Goal: Information Seeking & Learning: Learn about a topic

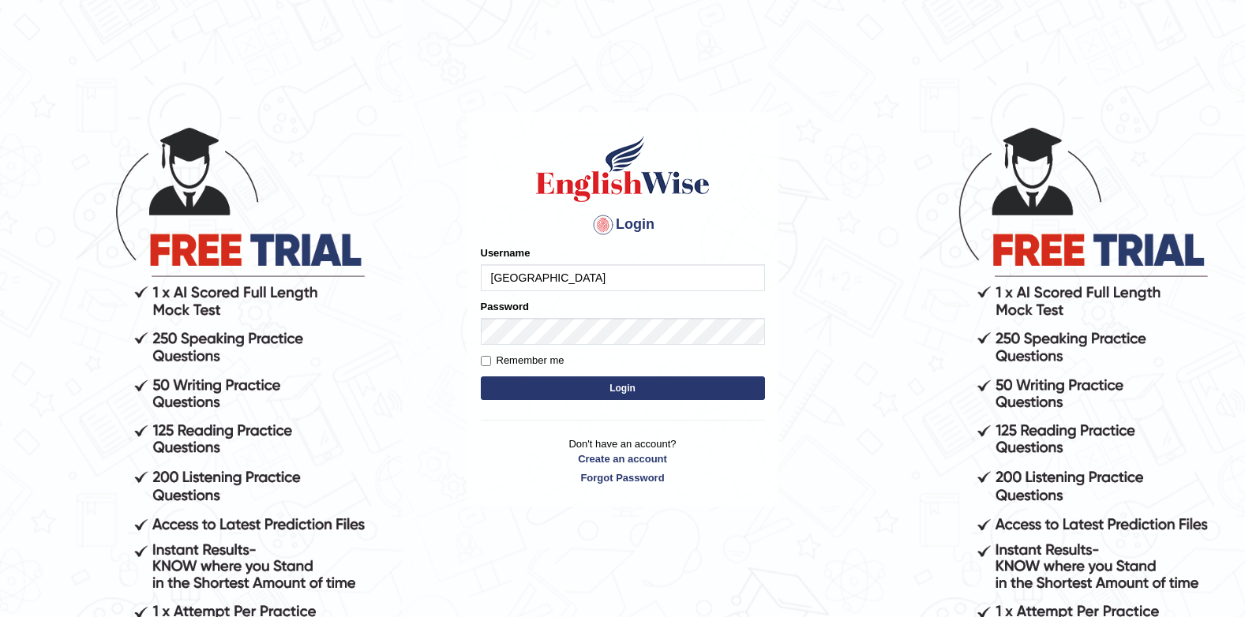
drag, startPoint x: 0, startPoint y: 0, endPoint x: 571, endPoint y: 276, distance: 634.3
click at [571, 276] on input "Jenishdahal" at bounding box center [623, 278] width 284 height 27
type input "J"
type input "successgrg"
click at [543, 107] on main "Login Please fix the following errors: Username successgrg Password Remember me…" at bounding box center [623, 286] width 316 height 448
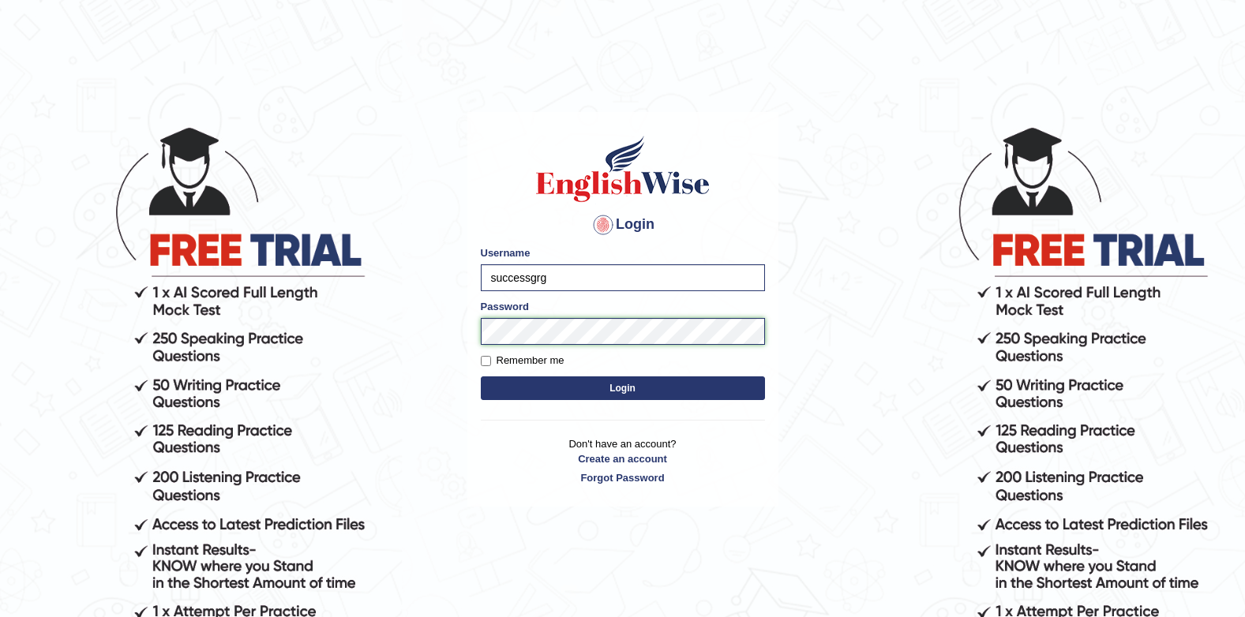
click at [481, 377] on button "Login" at bounding box center [623, 389] width 284 height 24
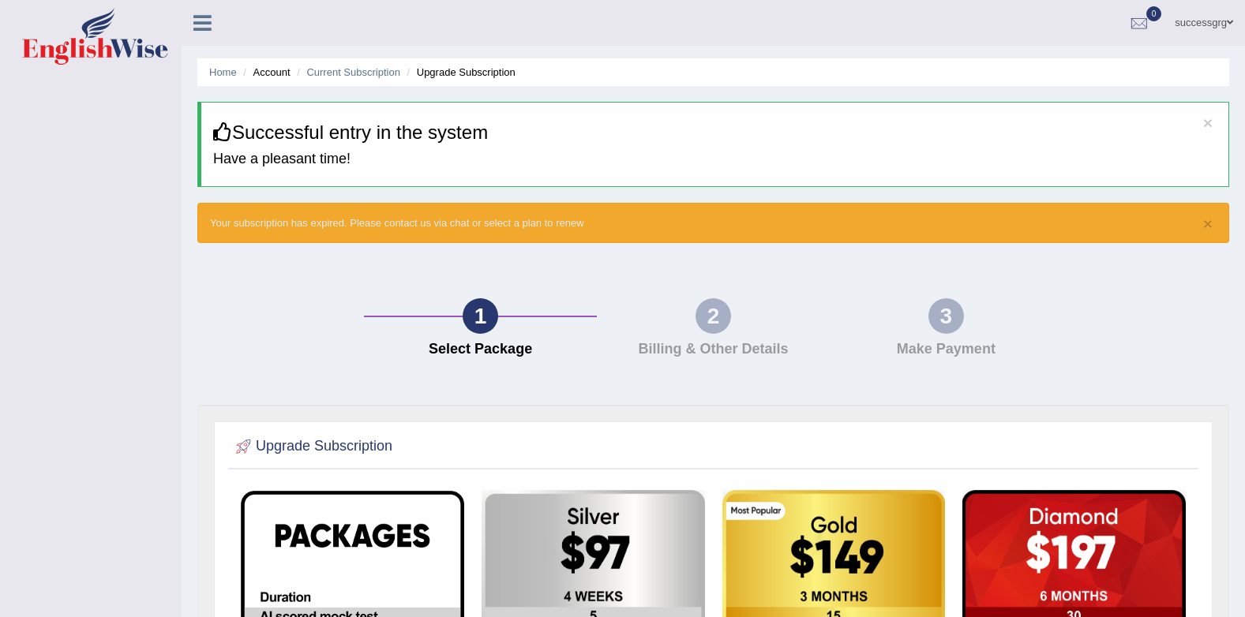
click at [192, 17] on link at bounding box center [203, 21] width 42 height 24
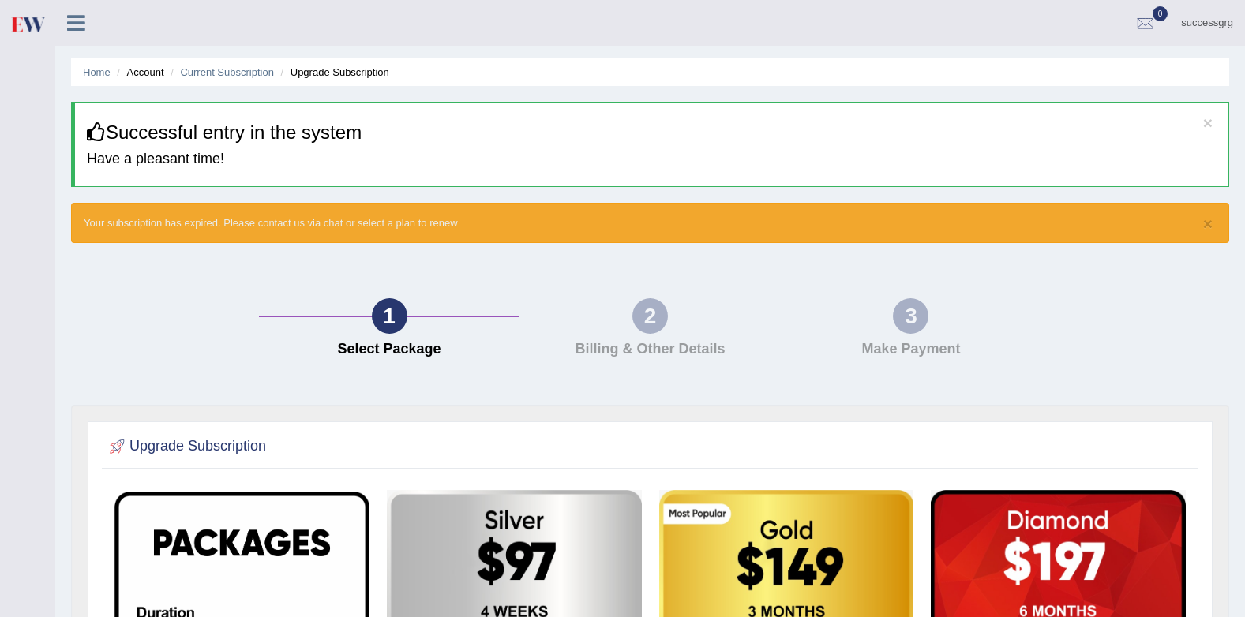
click at [1189, 23] on link "successgrg" at bounding box center [1207, 20] width 76 height 41
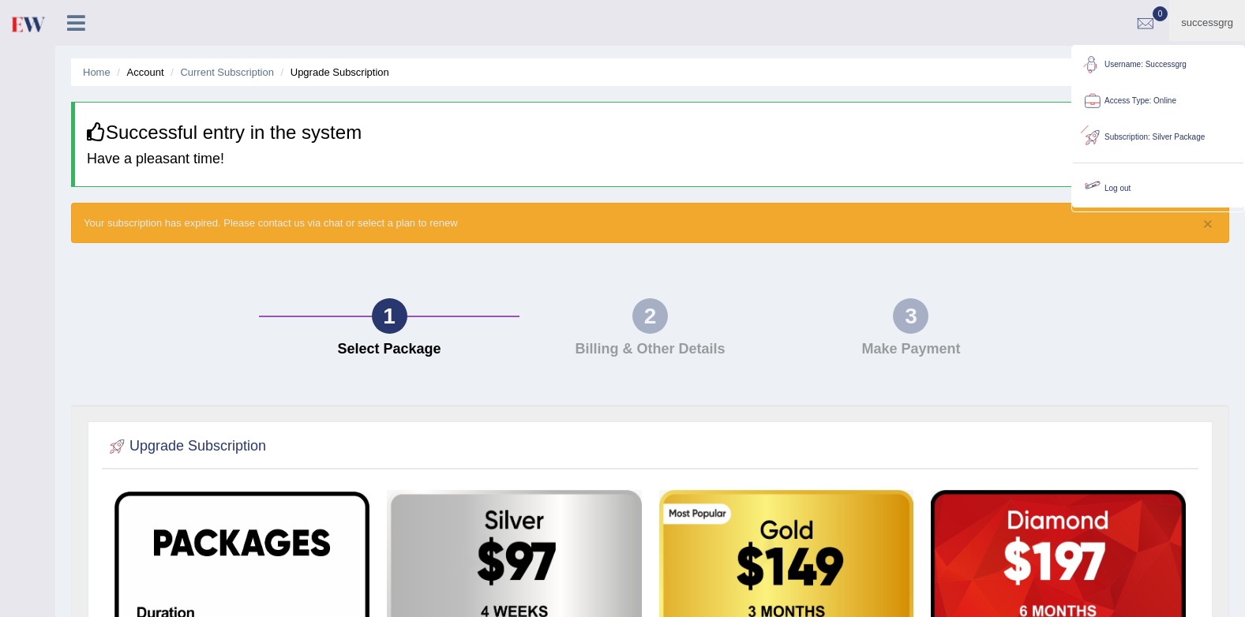
click at [1123, 196] on link "Log out" at bounding box center [1158, 189] width 171 height 36
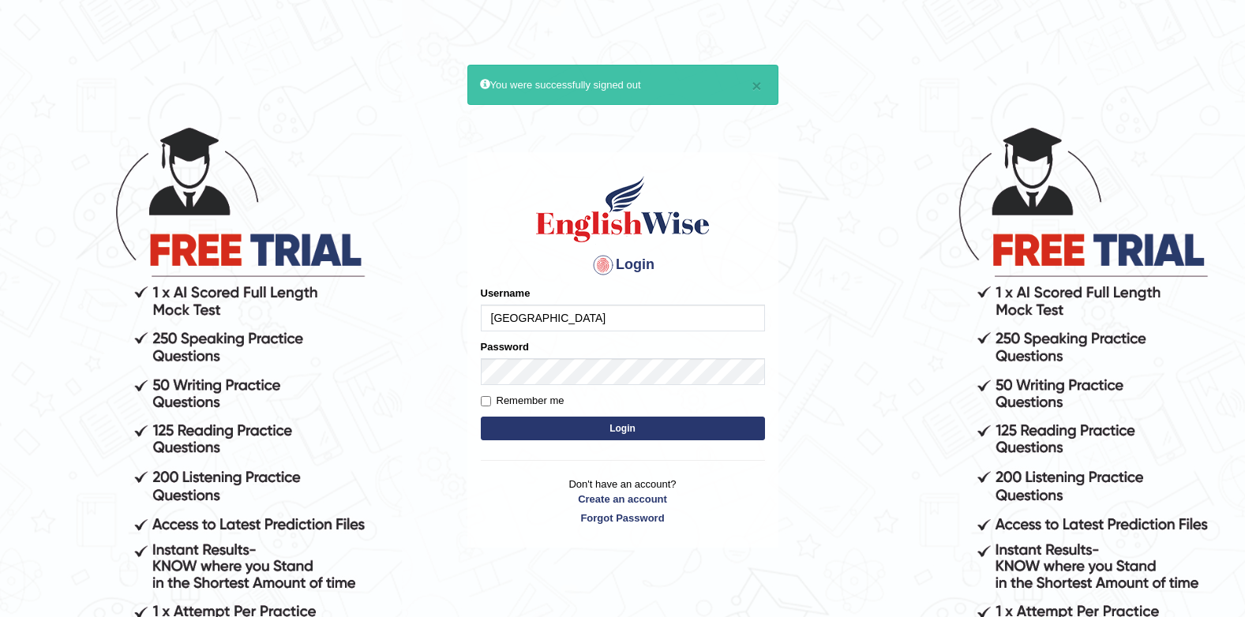
click at [596, 323] on input "Jenishdahal" at bounding box center [623, 318] width 284 height 27
type input "J"
type input "samyog"
click at [796, 276] on body "× You were successfully signed out Login Please fix the following errors: Usern…" at bounding box center [622, 370] width 1245 height 617
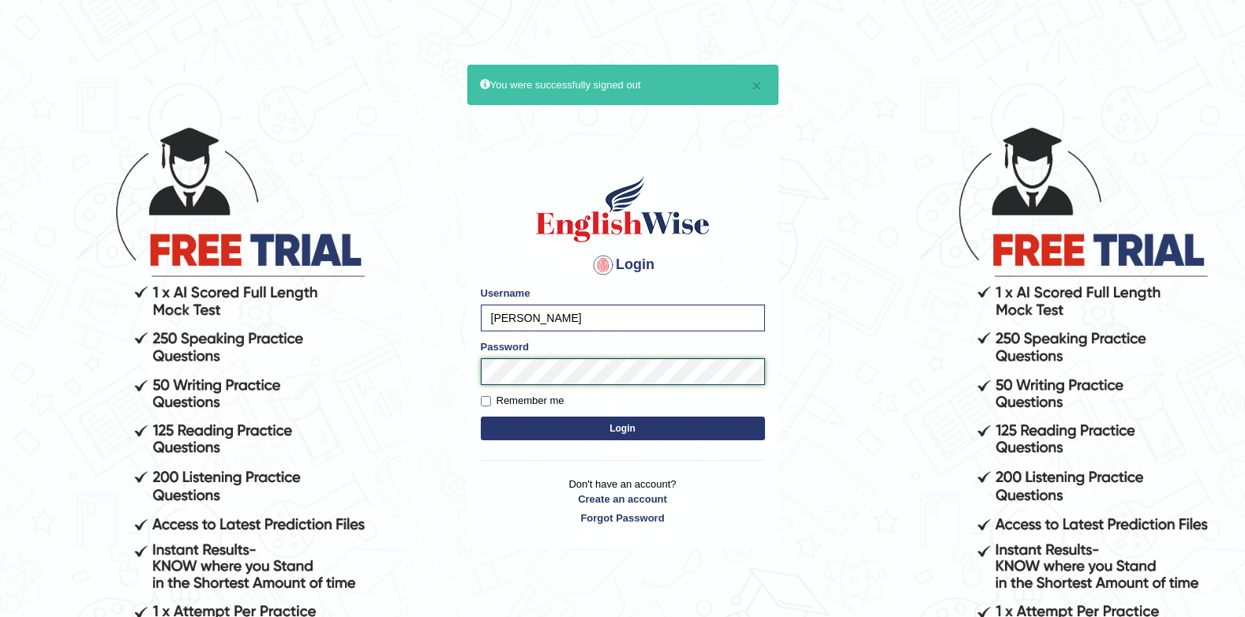
click at [481, 417] on button "Login" at bounding box center [623, 429] width 284 height 24
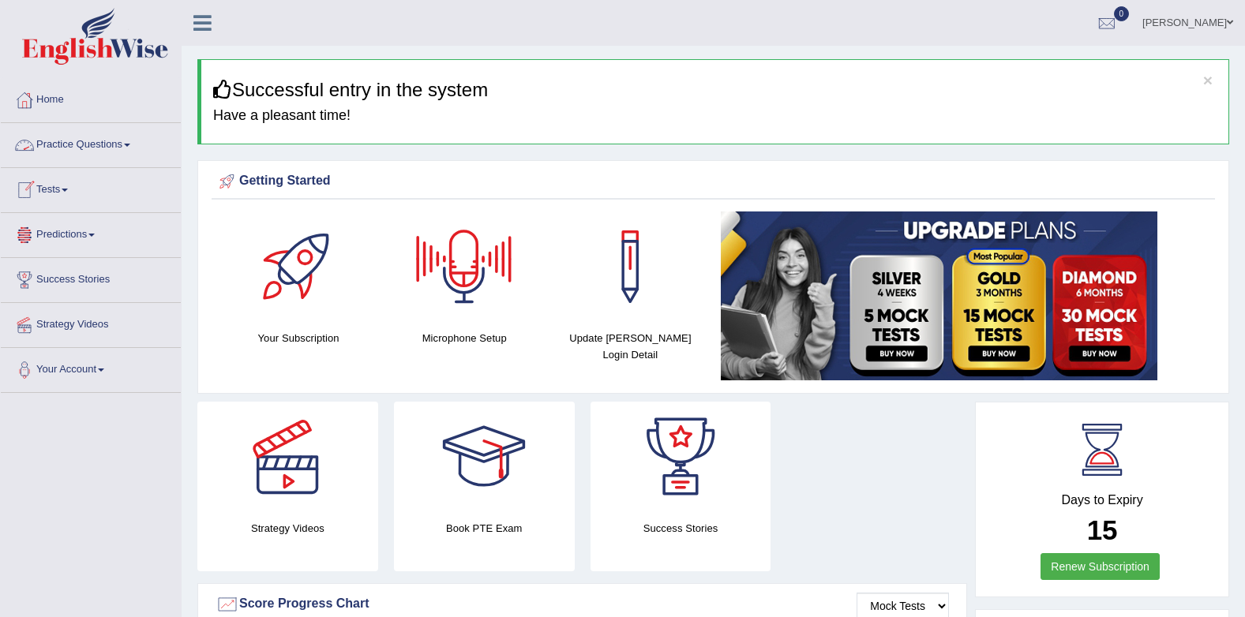
click at [93, 149] on link "Practice Questions" at bounding box center [91, 142] width 180 height 39
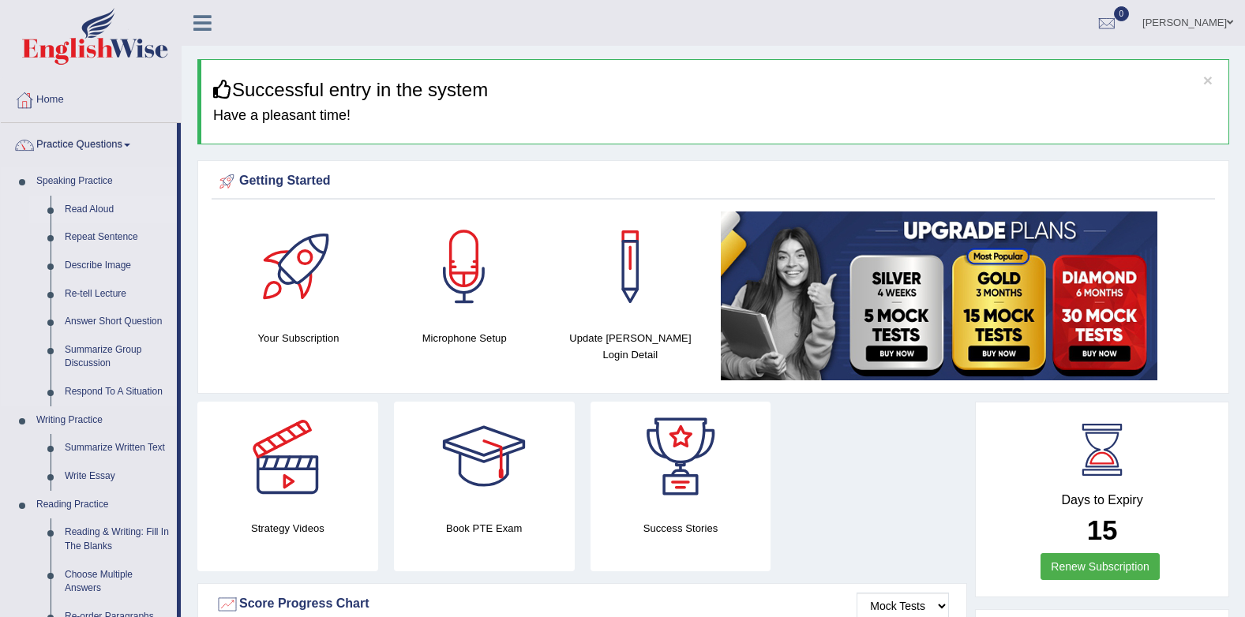
click at [102, 212] on link "Read Aloud" at bounding box center [117, 210] width 119 height 28
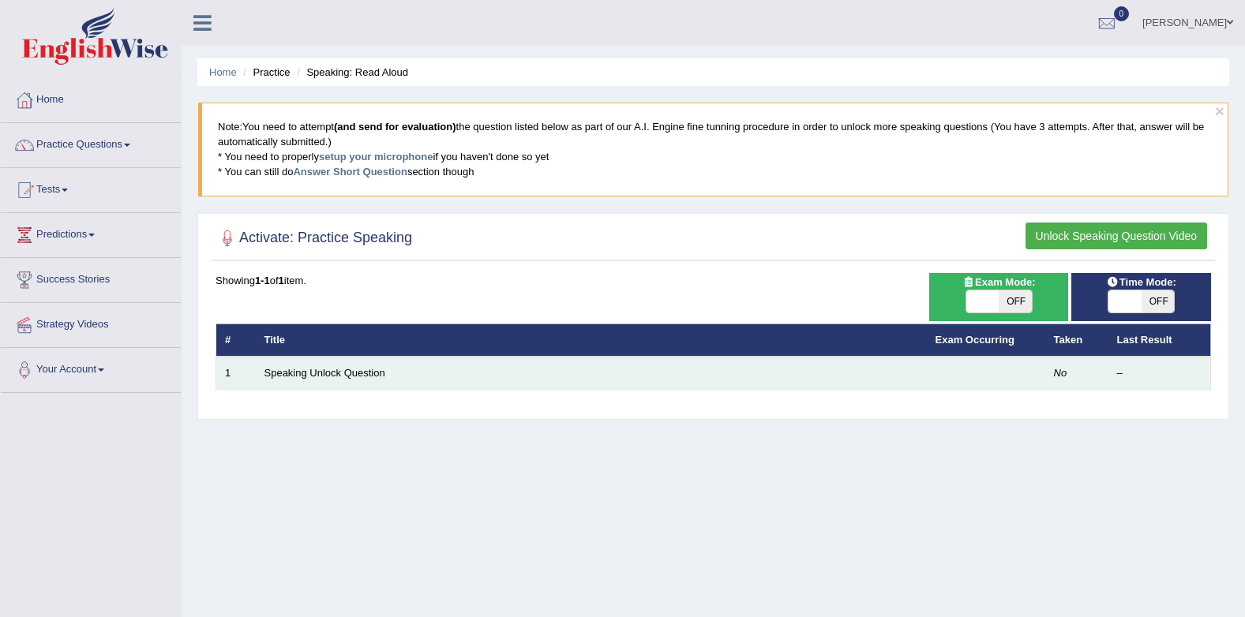
click at [973, 372] on td at bounding box center [986, 373] width 118 height 33
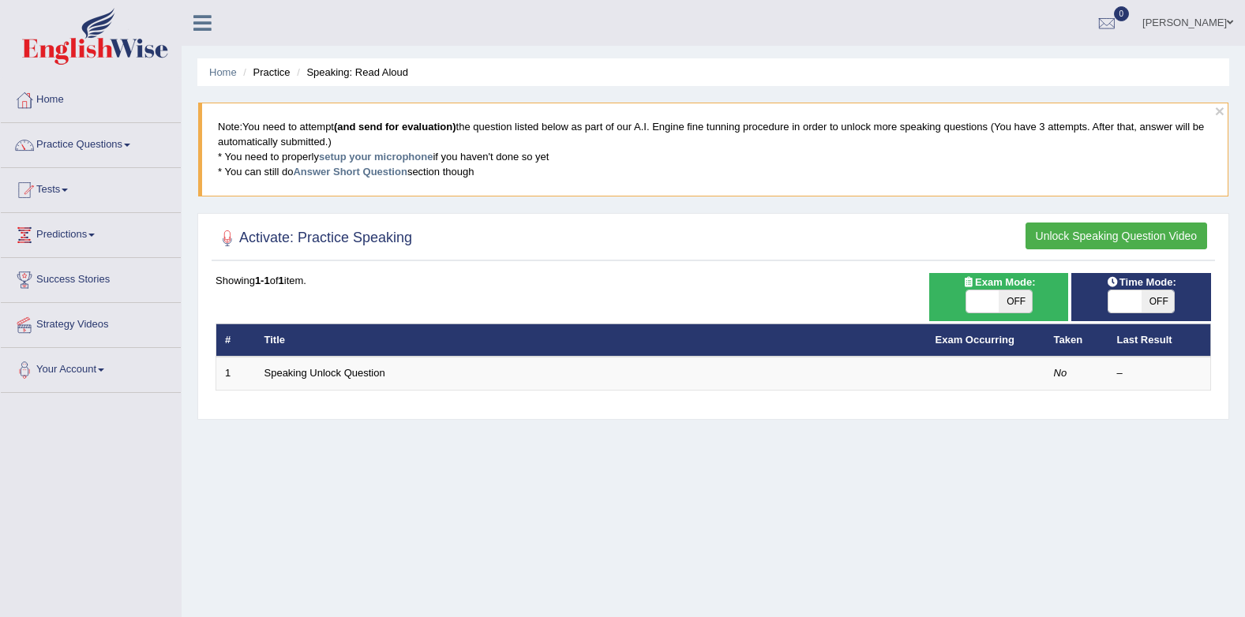
click at [1120, 308] on span at bounding box center [1125, 302] width 33 height 22
checkbox input "true"
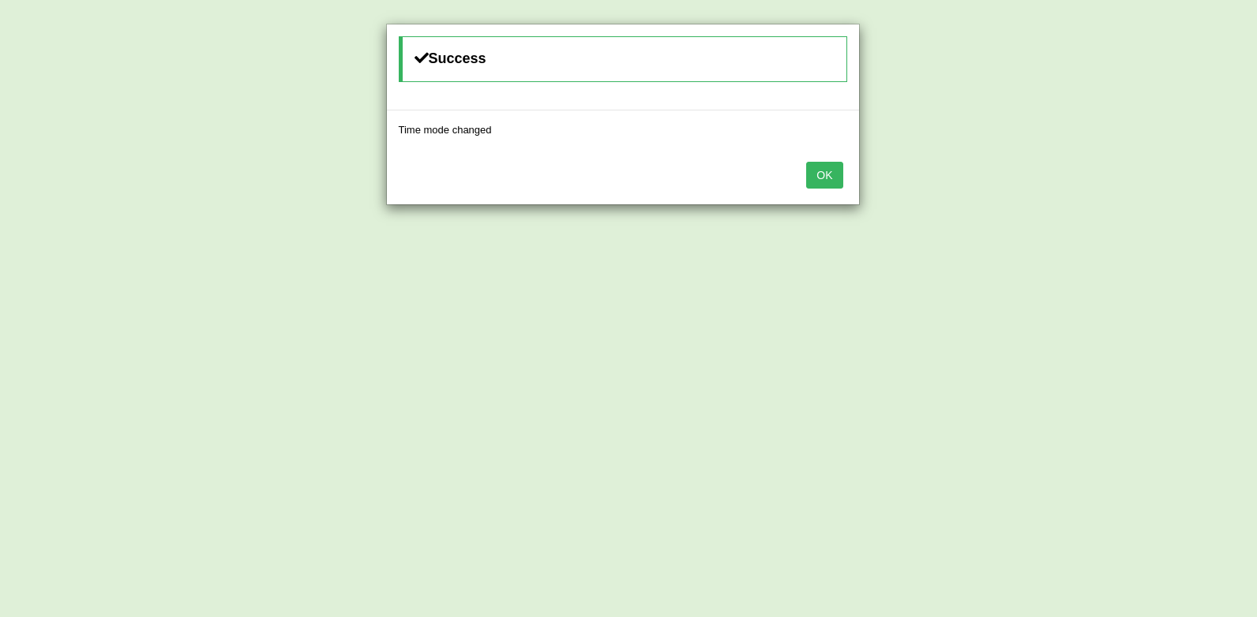
click at [817, 178] on button "OK" at bounding box center [824, 175] width 36 height 27
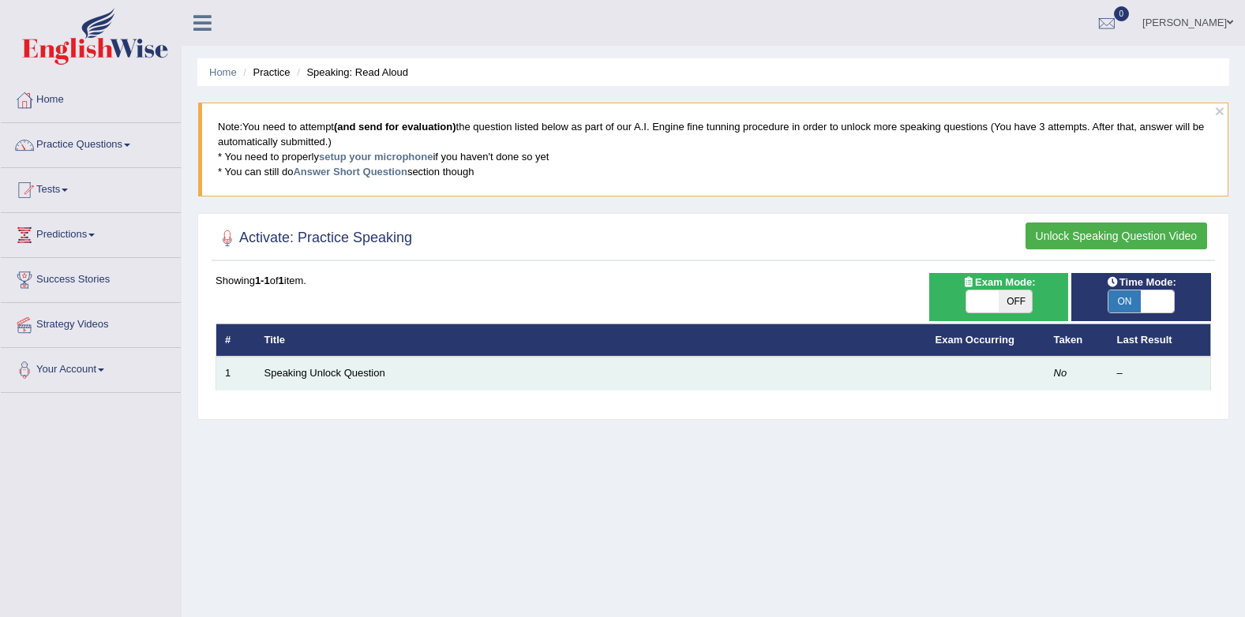
click at [815, 381] on td "Speaking Unlock Question" at bounding box center [591, 373] width 671 height 33
click at [341, 374] on link "Speaking Unlock Question" at bounding box center [325, 373] width 121 height 12
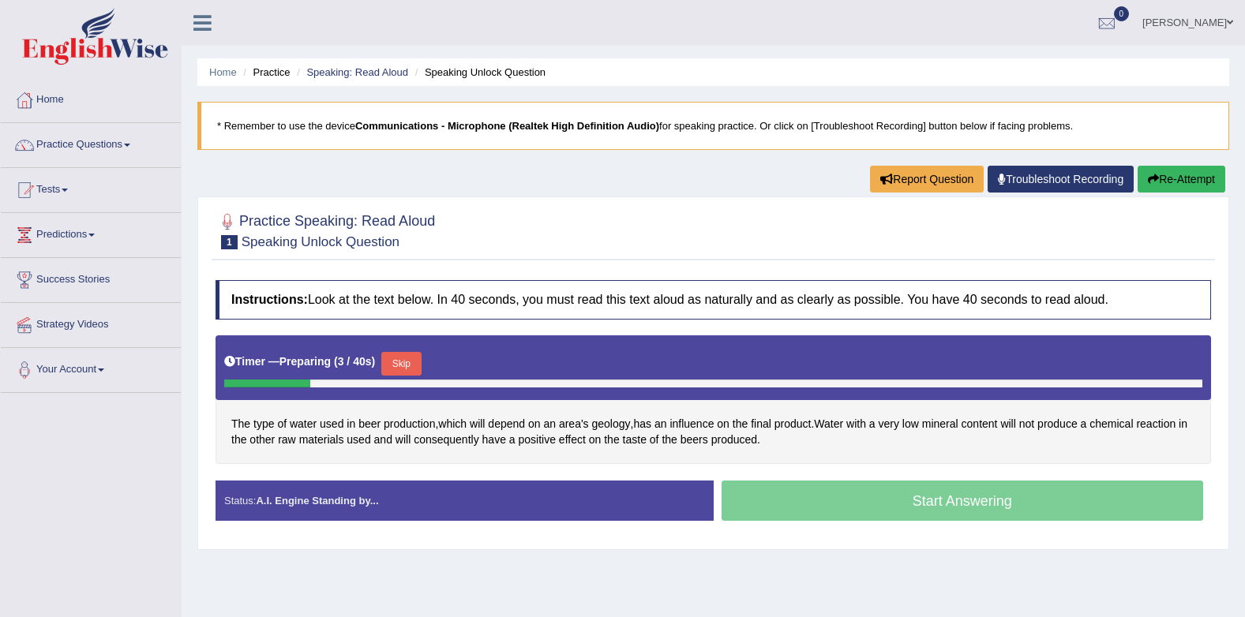
click at [414, 361] on button "Skip" at bounding box center [400, 364] width 39 height 24
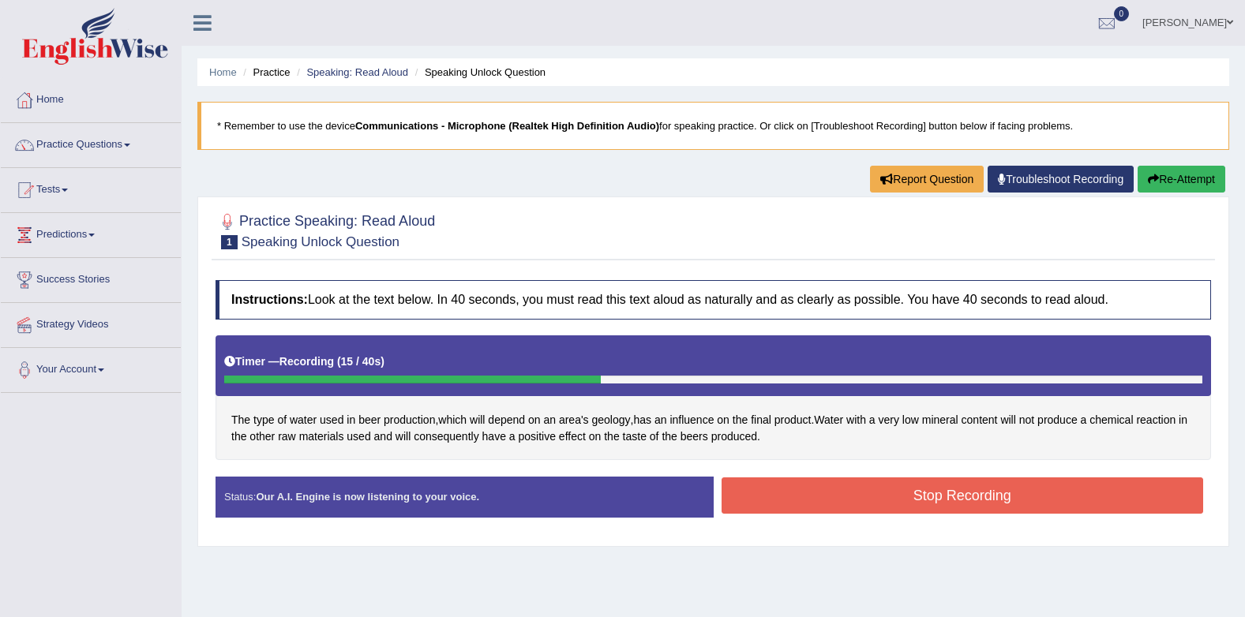
click at [743, 498] on button "Stop Recording" at bounding box center [963, 496] width 482 height 36
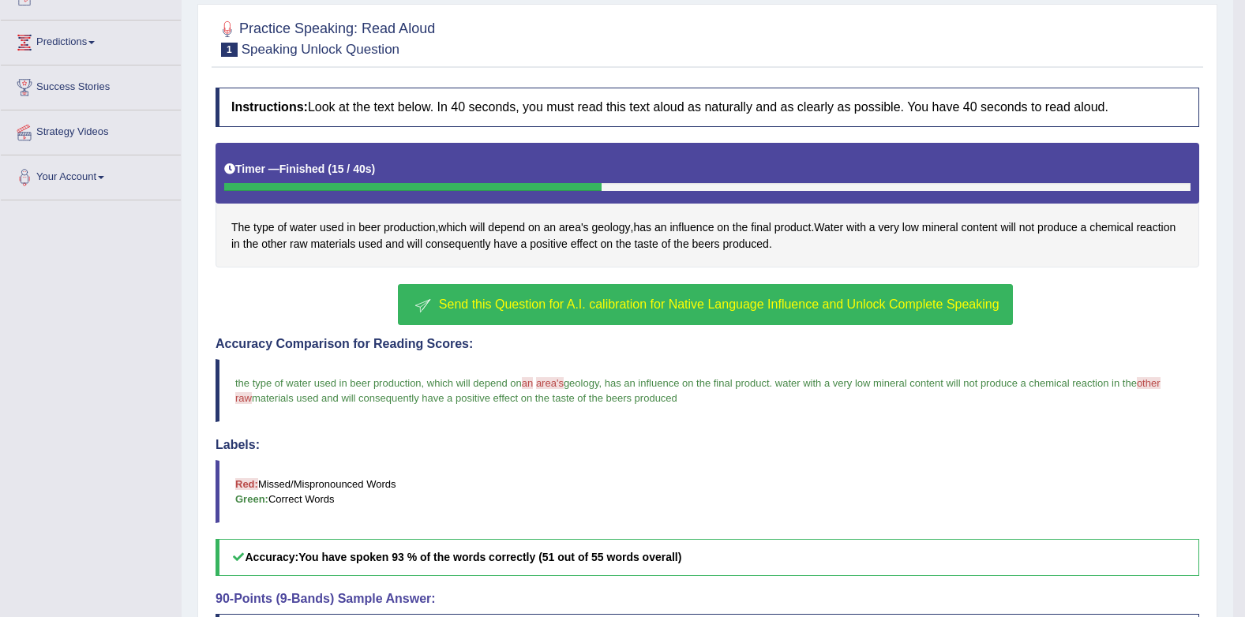
scroll to position [316, 0]
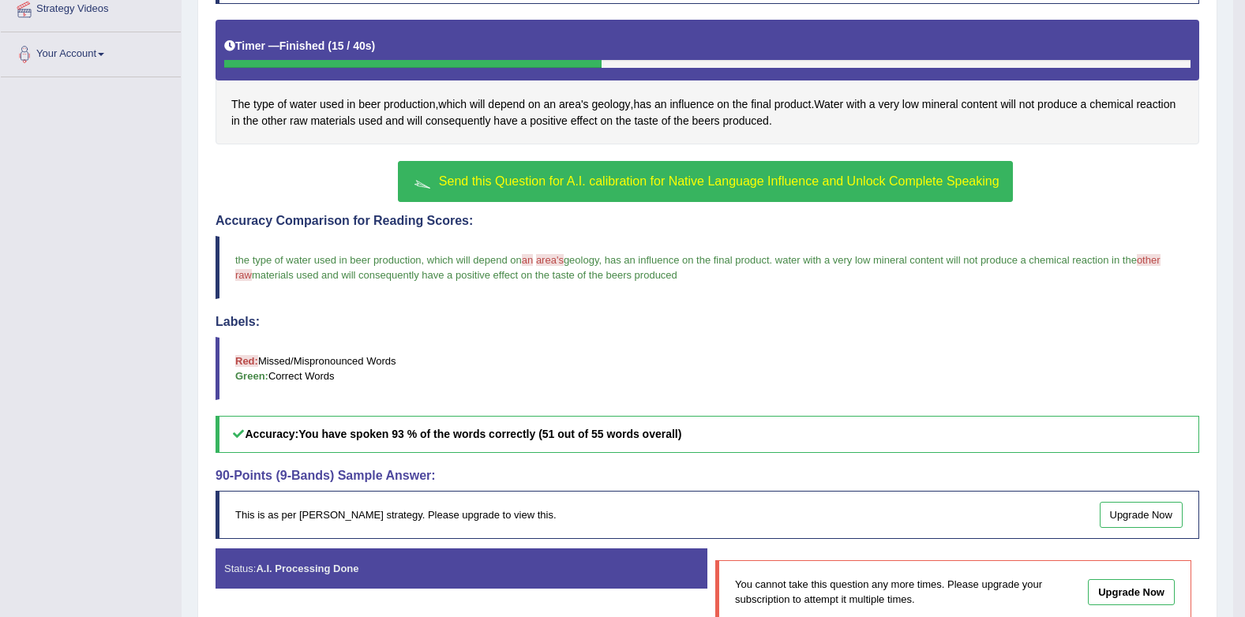
click at [626, 184] on span "Send this Question for A.I. calibration for Native Language Influence and Unloc…" at bounding box center [719, 181] width 561 height 13
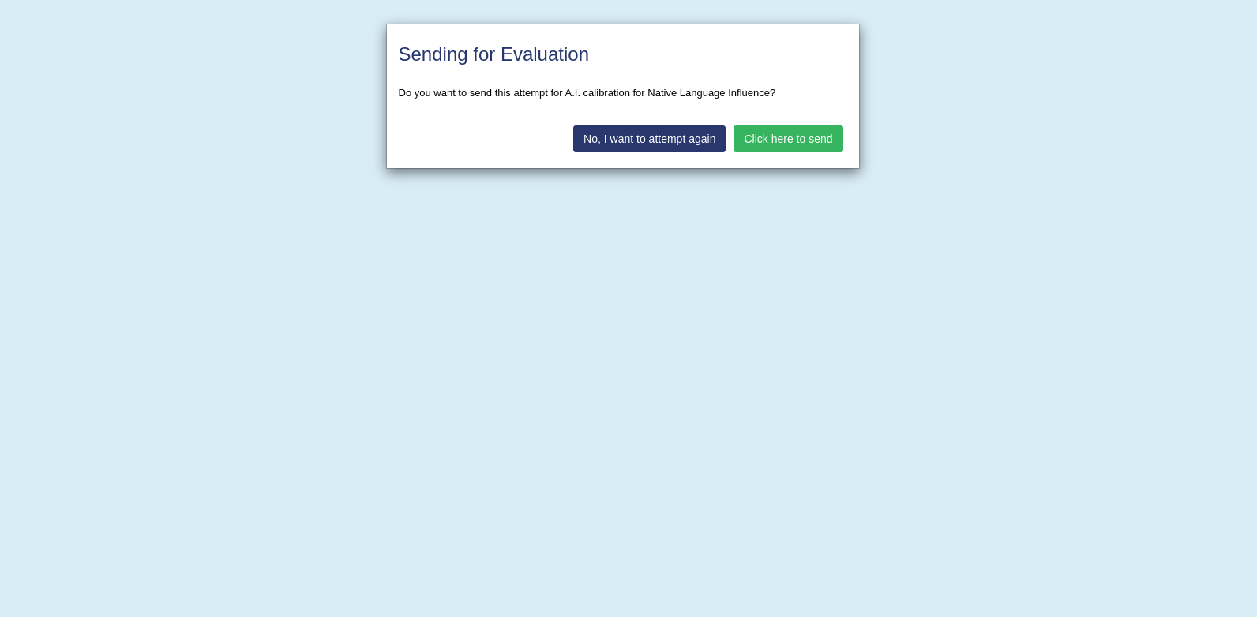
click at [756, 148] on button "Click here to send" at bounding box center [788, 139] width 109 height 27
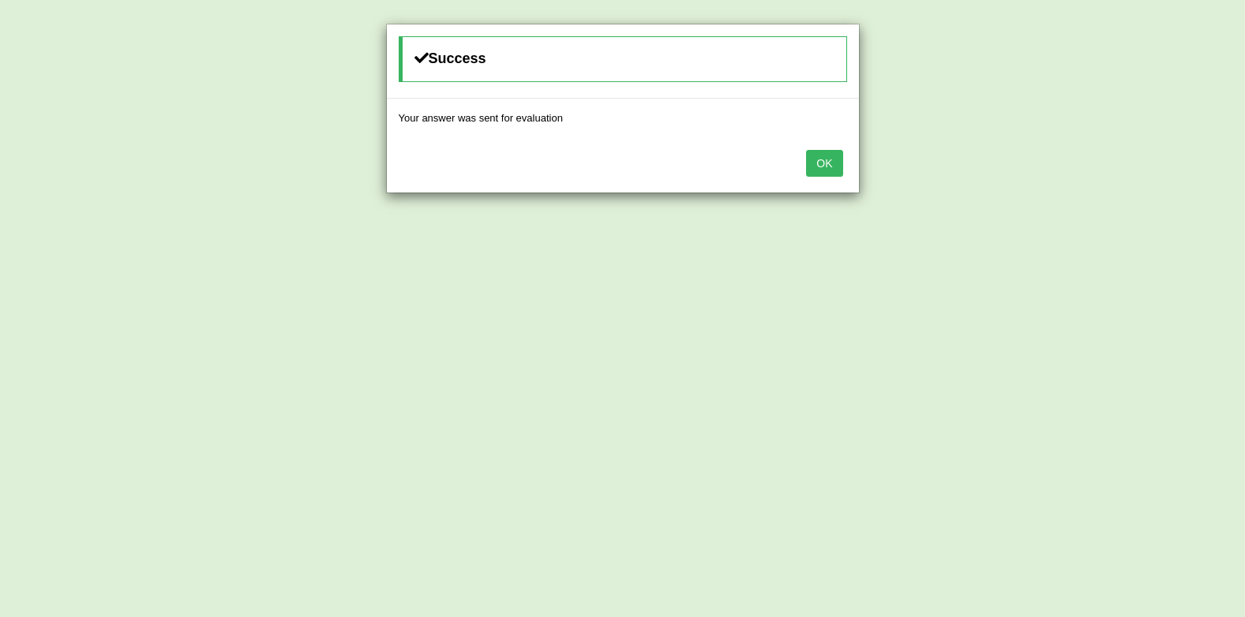
click at [815, 163] on button "OK" at bounding box center [824, 163] width 36 height 27
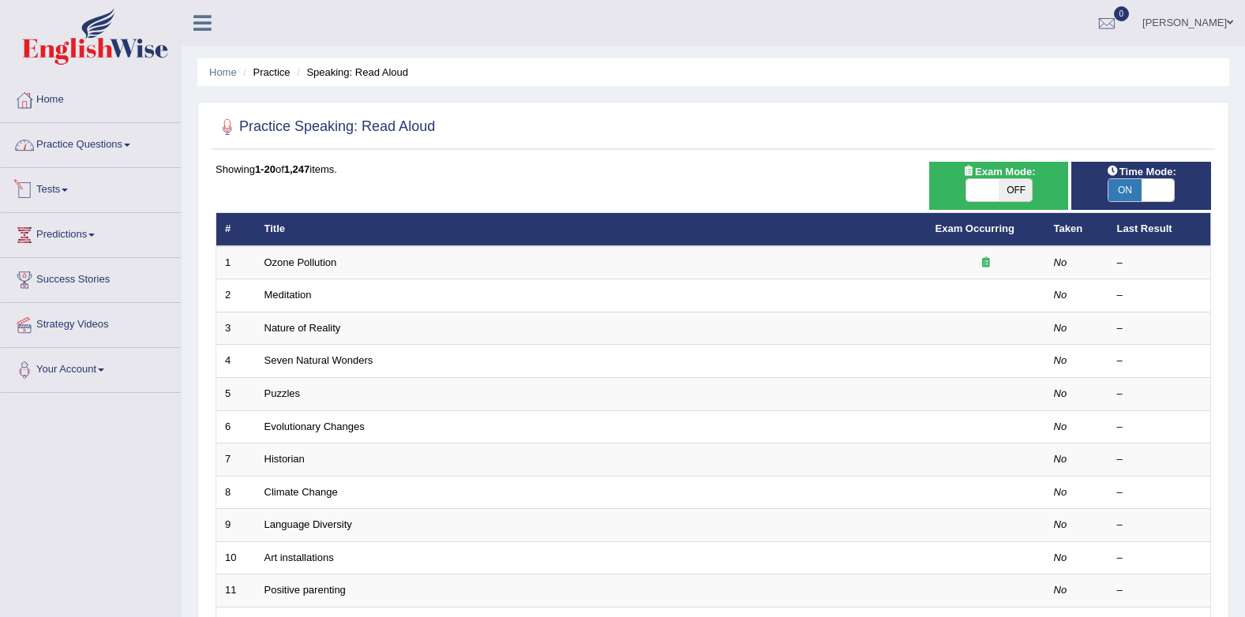
click at [119, 151] on link "Practice Questions" at bounding box center [91, 142] width 180 height 39
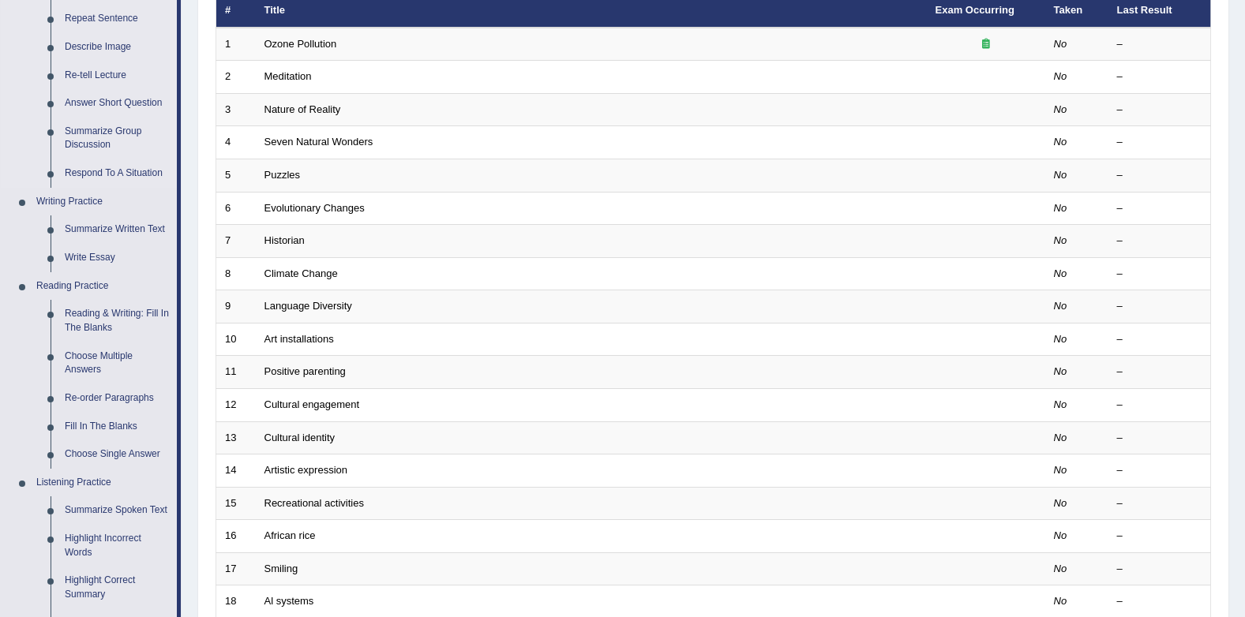
scroll to position [79, 0]
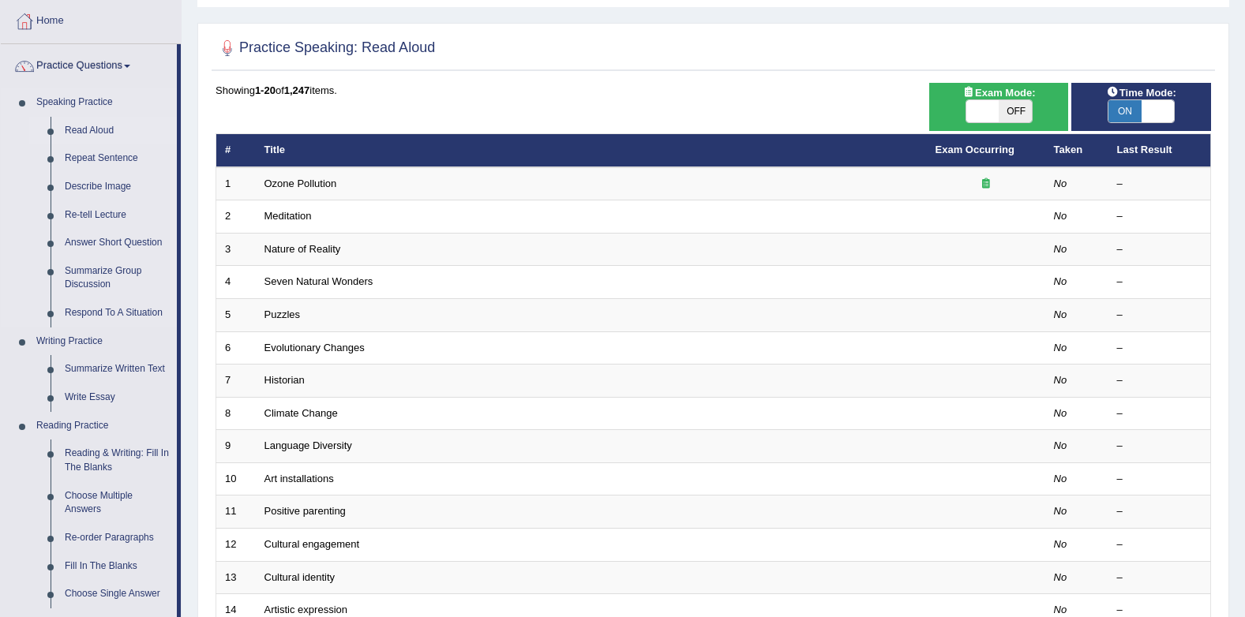
click at [74, 127] on link "Read Aloud" at bounding box center [117, 131] width 119 height 28
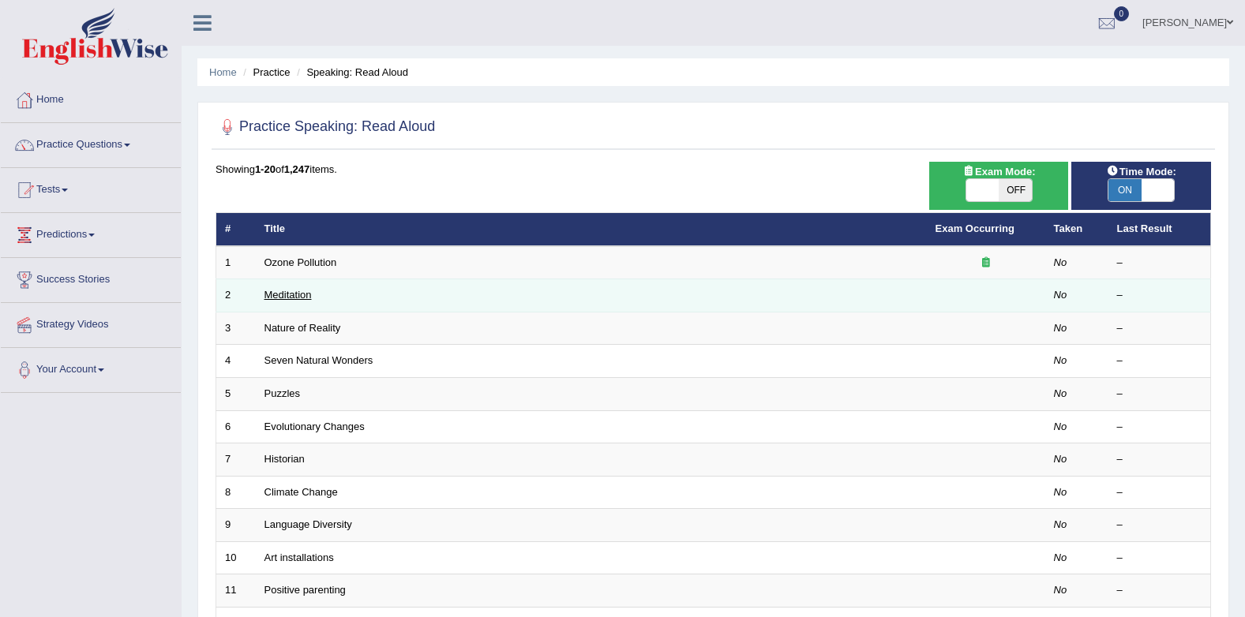
click at [283, 291] on link "Meditation" at bounding box center [288, 295] width 47 height 12
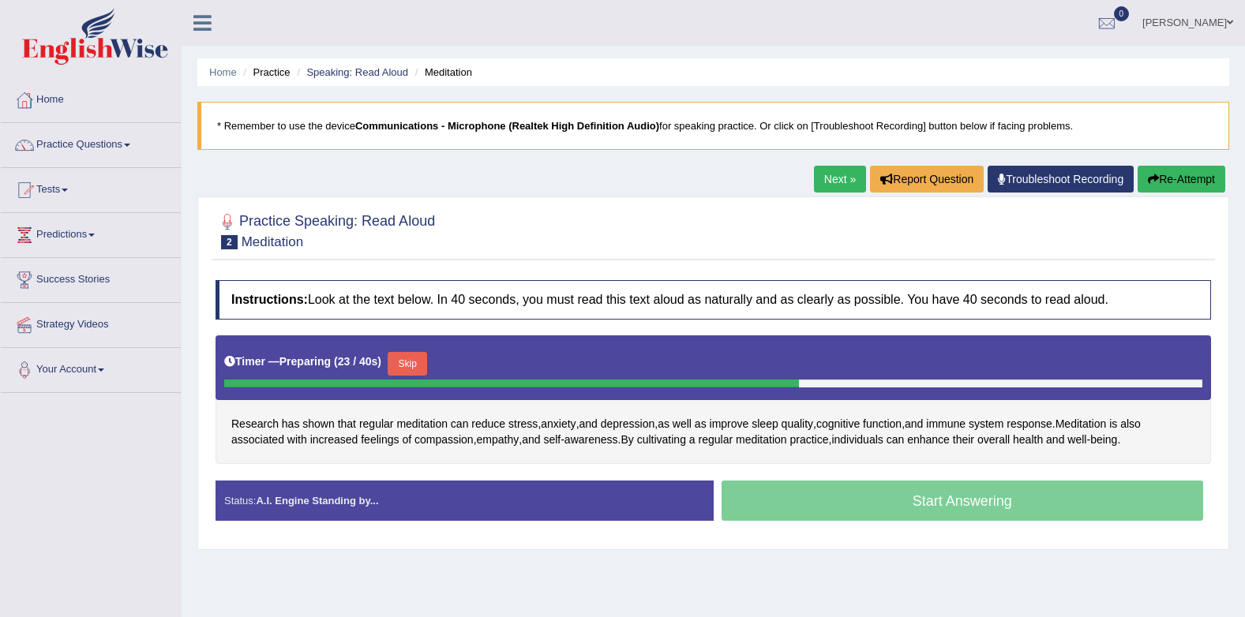
click at [392, 361] on button "Skip" at bounding box center [407, 364] width 39 height 24
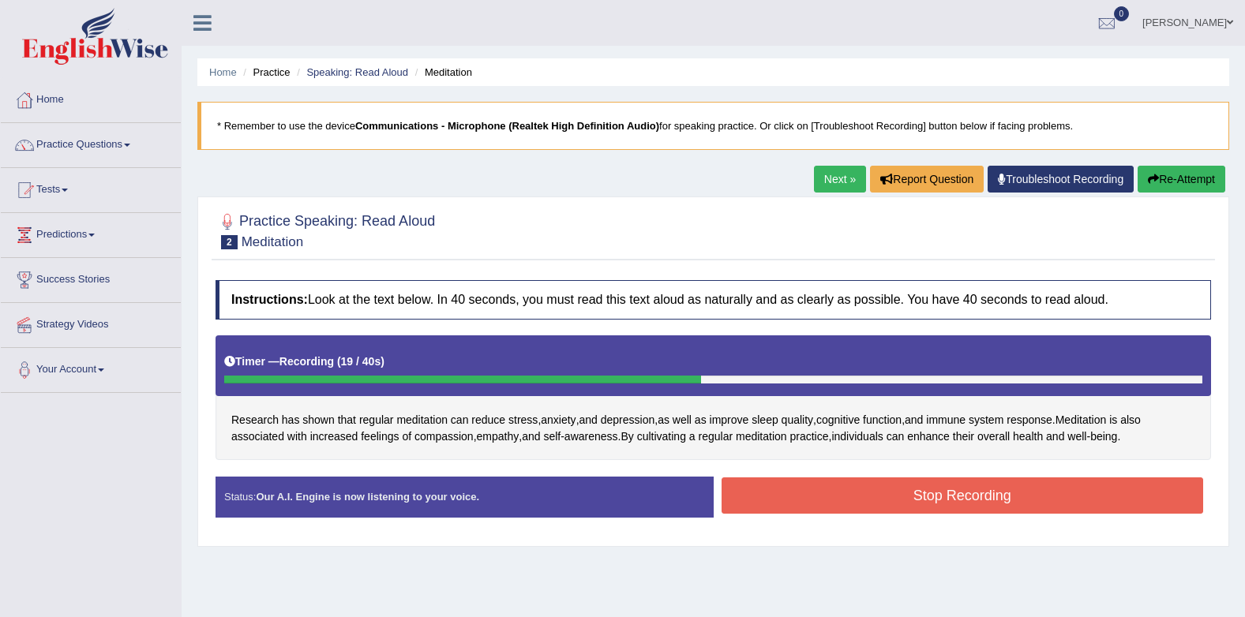
click at [939, 493] on button "Stop Recording" at bounding box center [963, 496] width 482 height 36
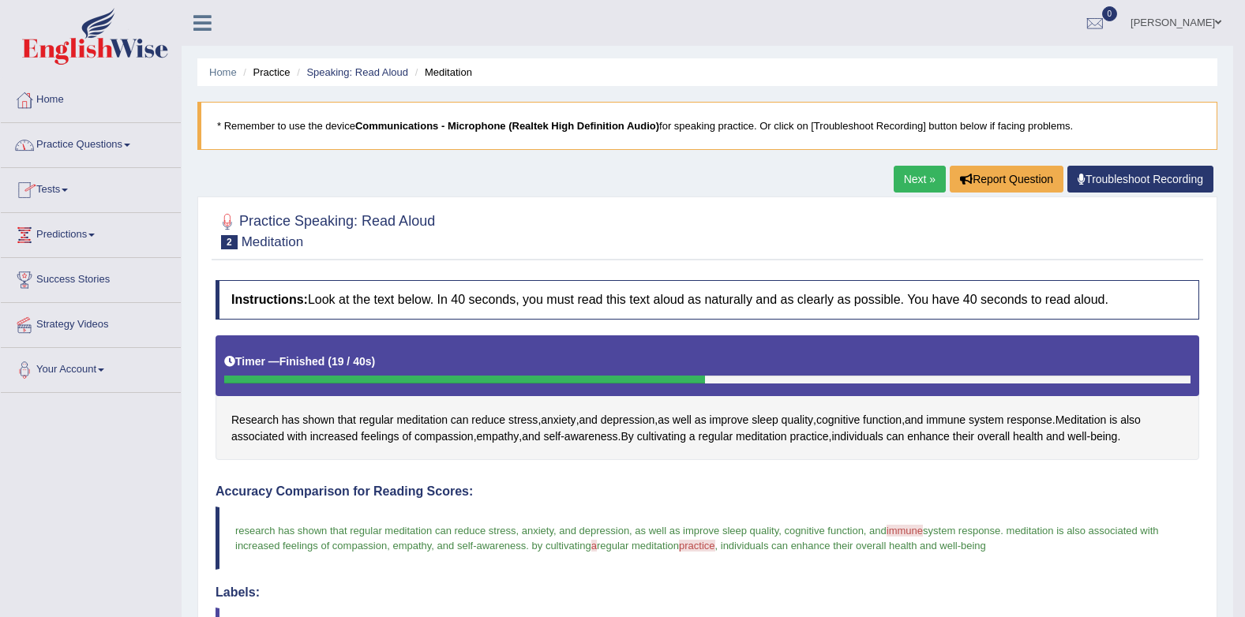
drag, startPoint x: 890, startPoint y: 177, endPoint x: 873, endPoint y: 182, distance: 18.0
click at [876, 181] on div "Home Practice Speaking: Read Aloud Meditation * Remember to use the device Comm…" at bounding box center [708, 537] width 1052 height 1075
click at [914, 182] on link "Next »" at bounding box center [920, 179] width 52 height 27
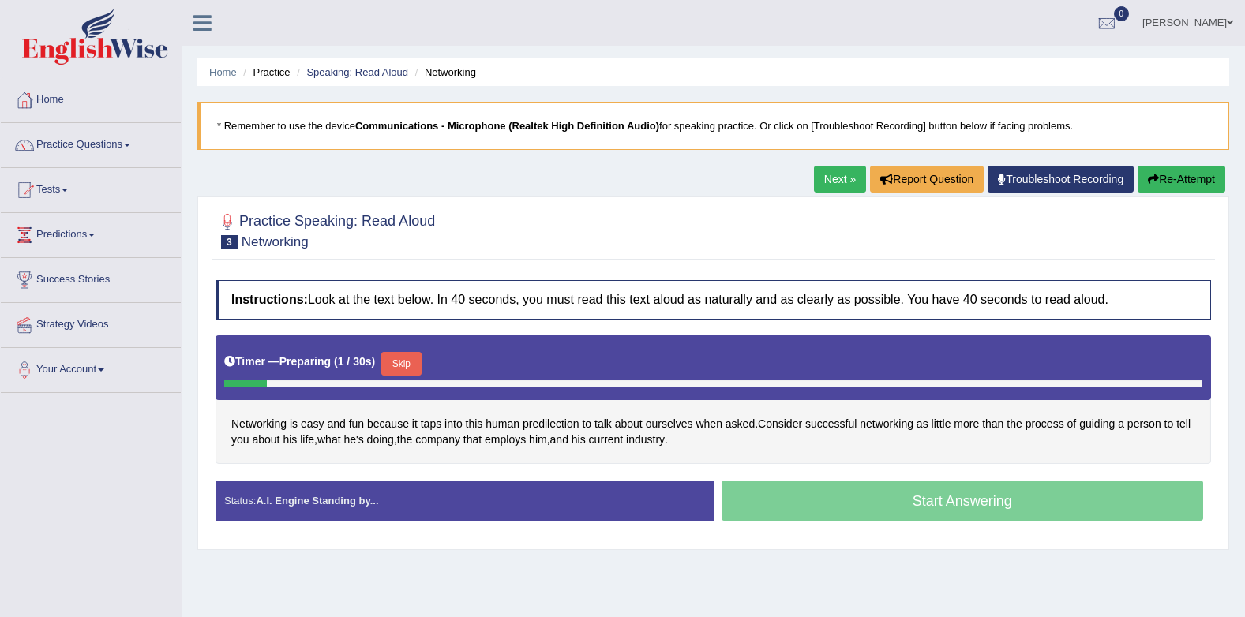
click at [409, 366] on button "Skip" at bounding box center [400, 364] width 39 height 24
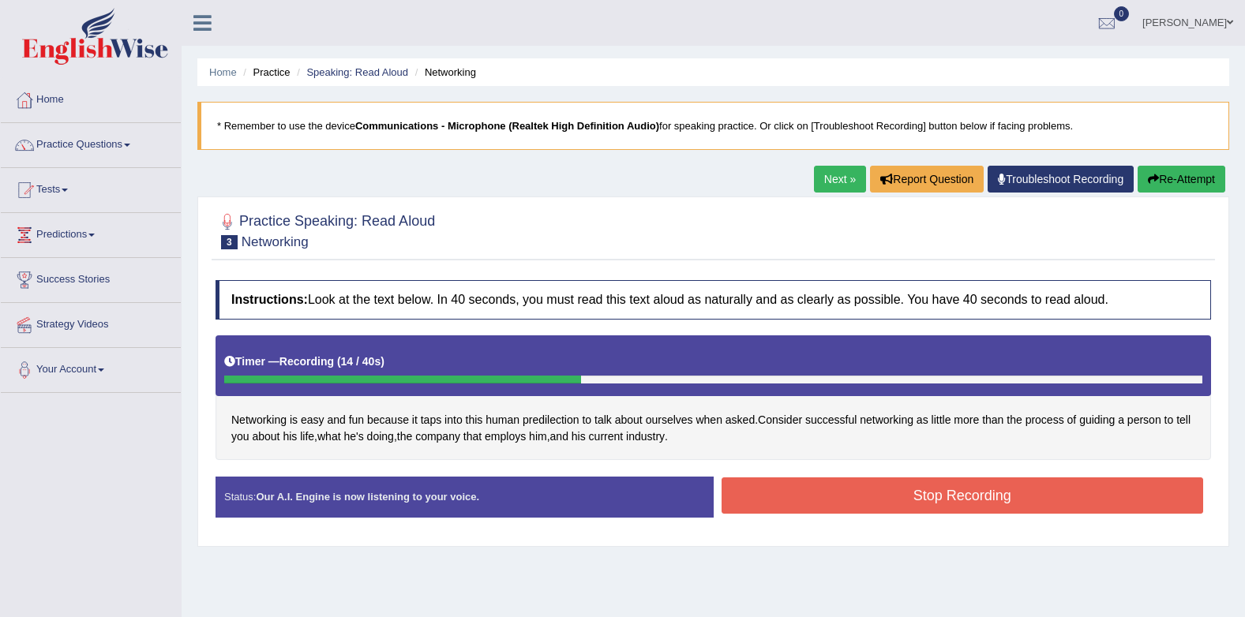
click at [861, 498] on button "Stop Recording" at bounding box center [963, 496] width 482 height 36
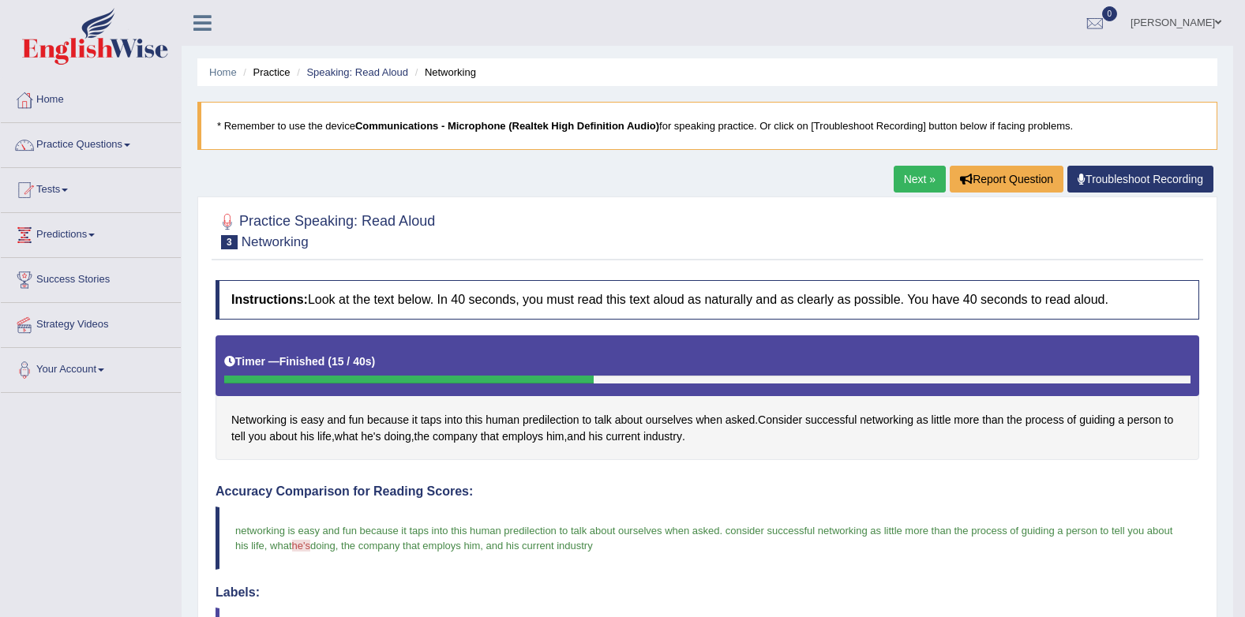
click at [913, 191] on link "Next »" at bounding box center [920, 179] width 52 height 27
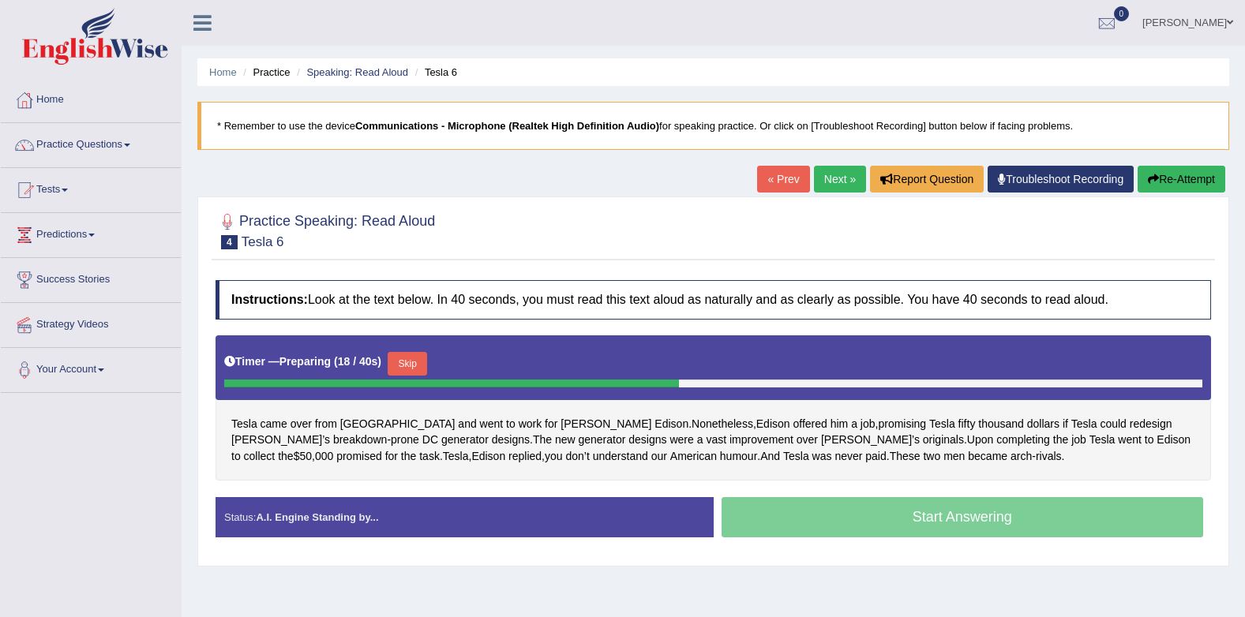
click at [408, 360] on button "Skip" at bounding box center [407, 364] width 39 height 24
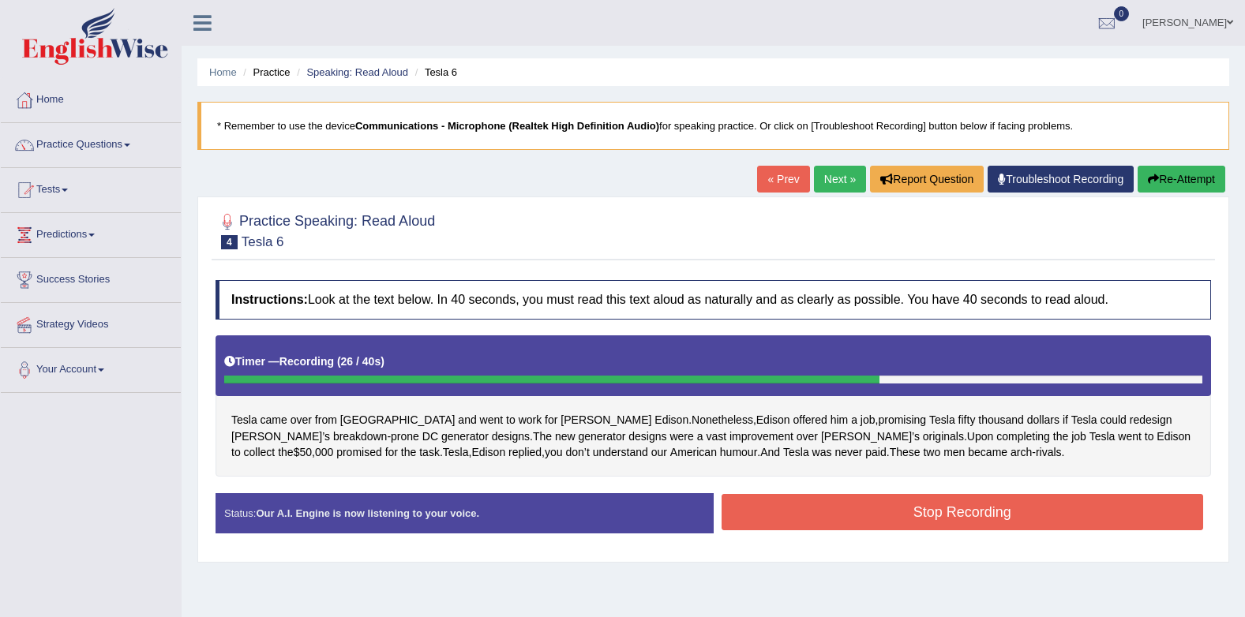
click at [890, 514] on button "Stop Recording" at bounding box center [963, 512] width 482 height 36
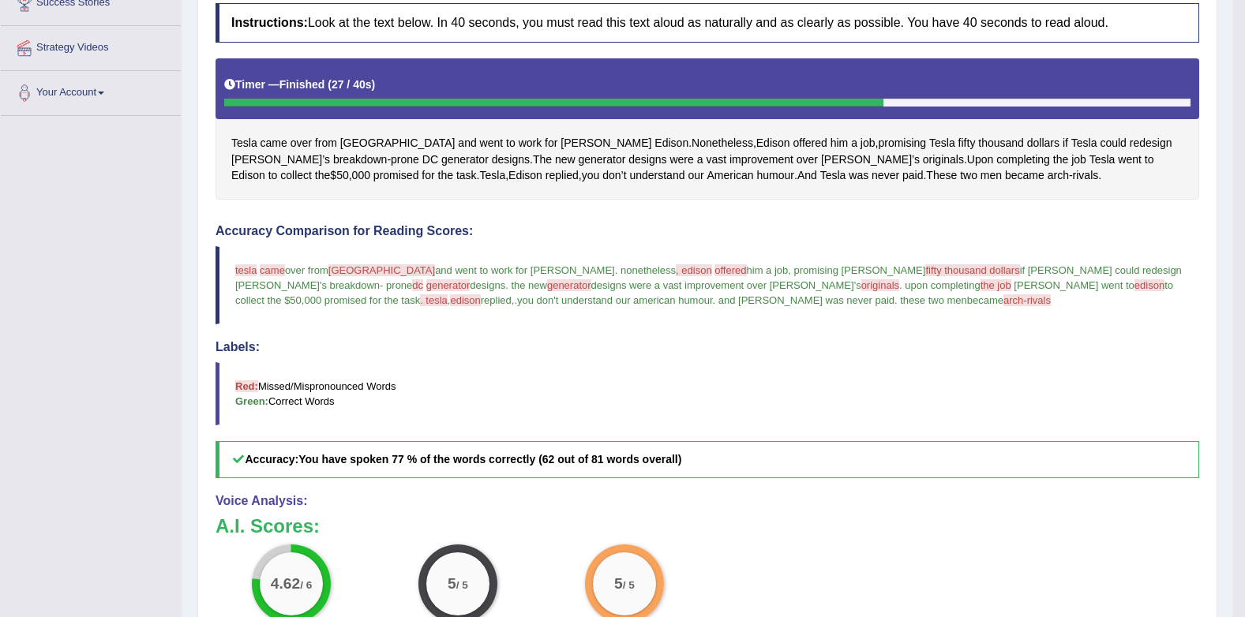
scroll to position [40, 0]
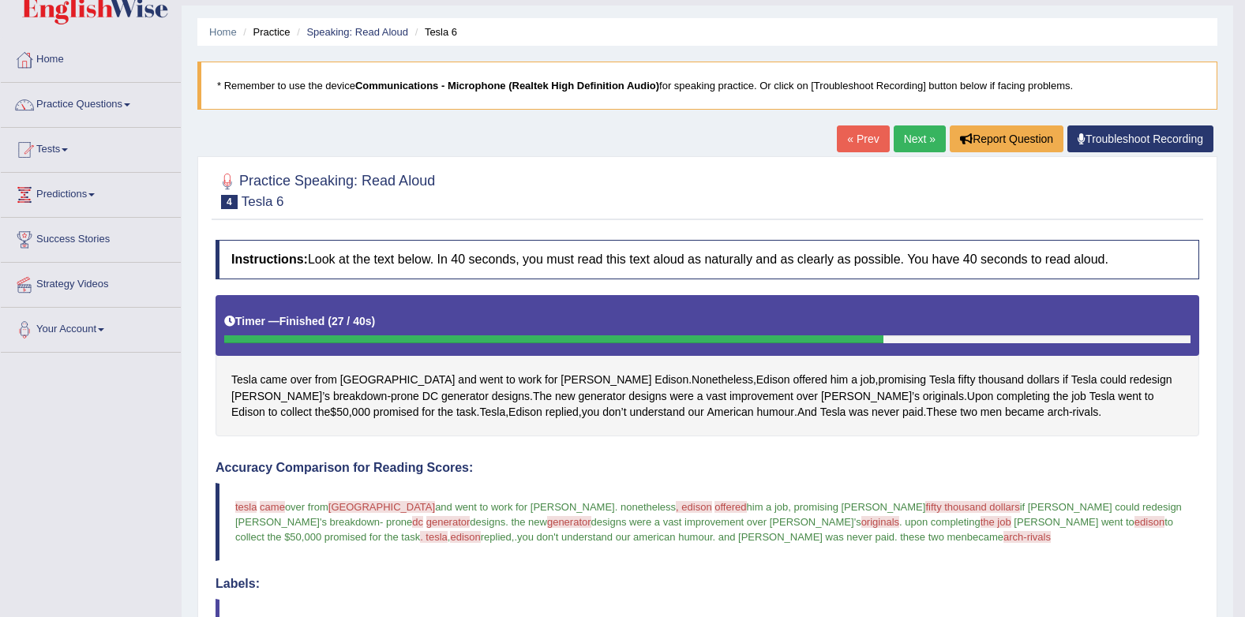
click at [914, 137] on link "Next »" at bounding box center [920, 139] width 52 height 27
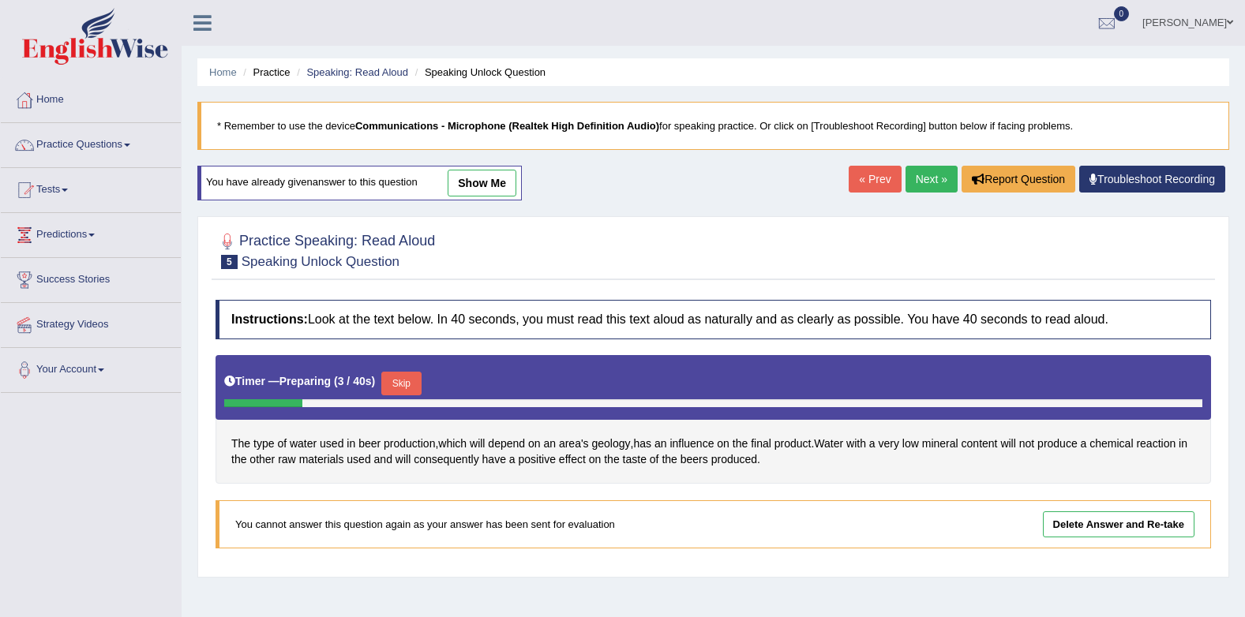
click at [939, 183] on link "Next »" at bounding box center [932, 179] width 52 height 27
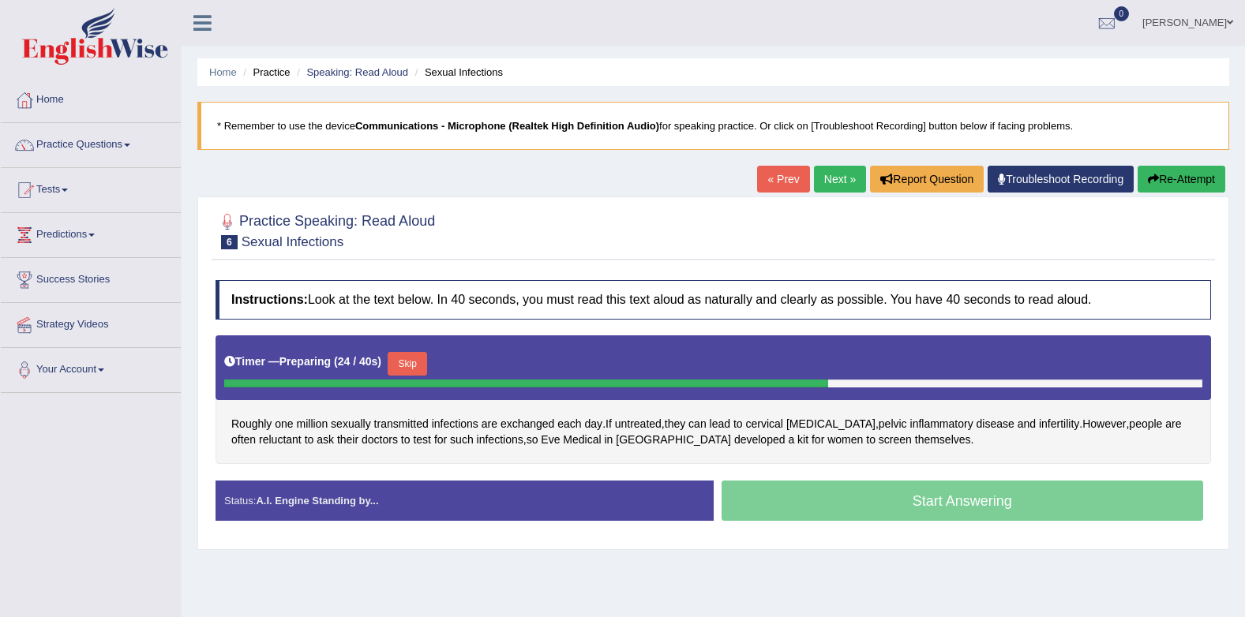
click at [415, 358] on button "Skip" at bounding box center [407, 364] width 39 height 24
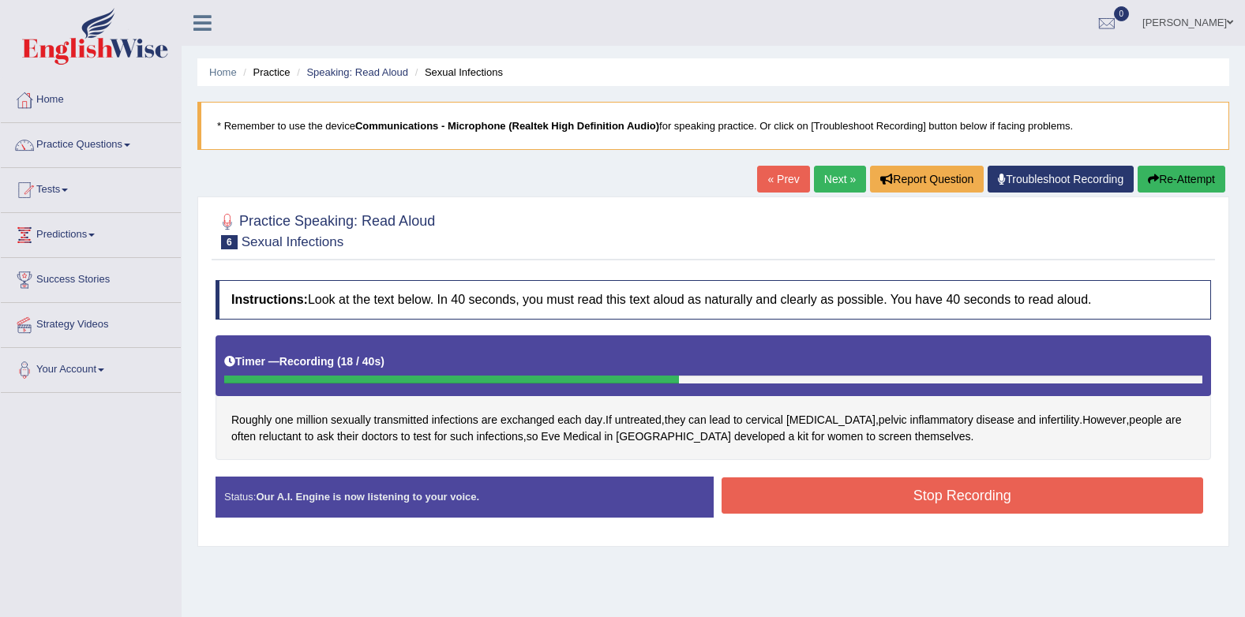
click at [917, 507] on button "Stop Recording" at bounding box center [963, 496] width 482 height 36
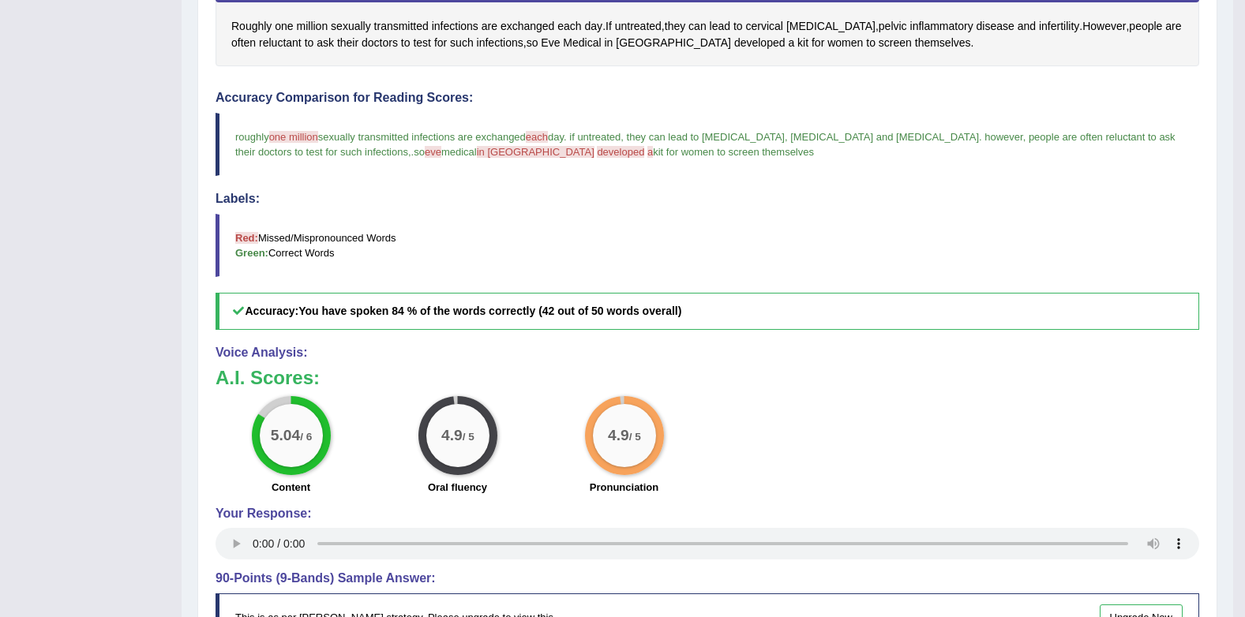
scroll to position [79, 0]
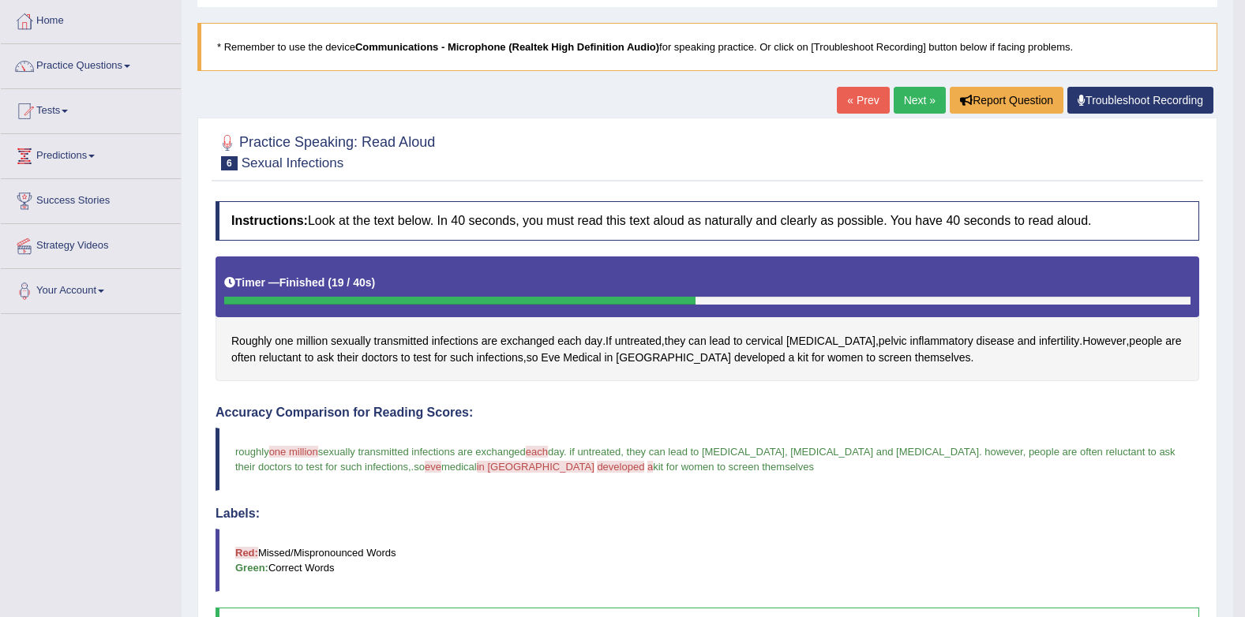
click at [921, 107] on link "Next »" at bounding box center [920, 100] width 52 height 27
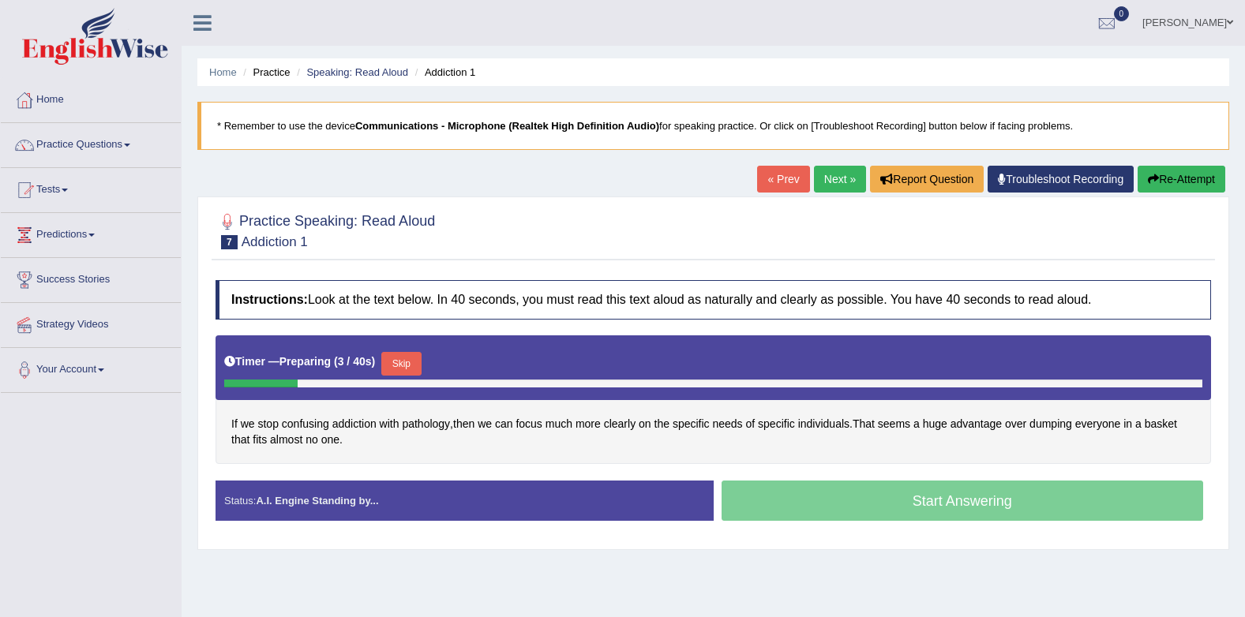
click at [393, 363] on button "Skip" at bounding box center [400, 364] width 39 height 24
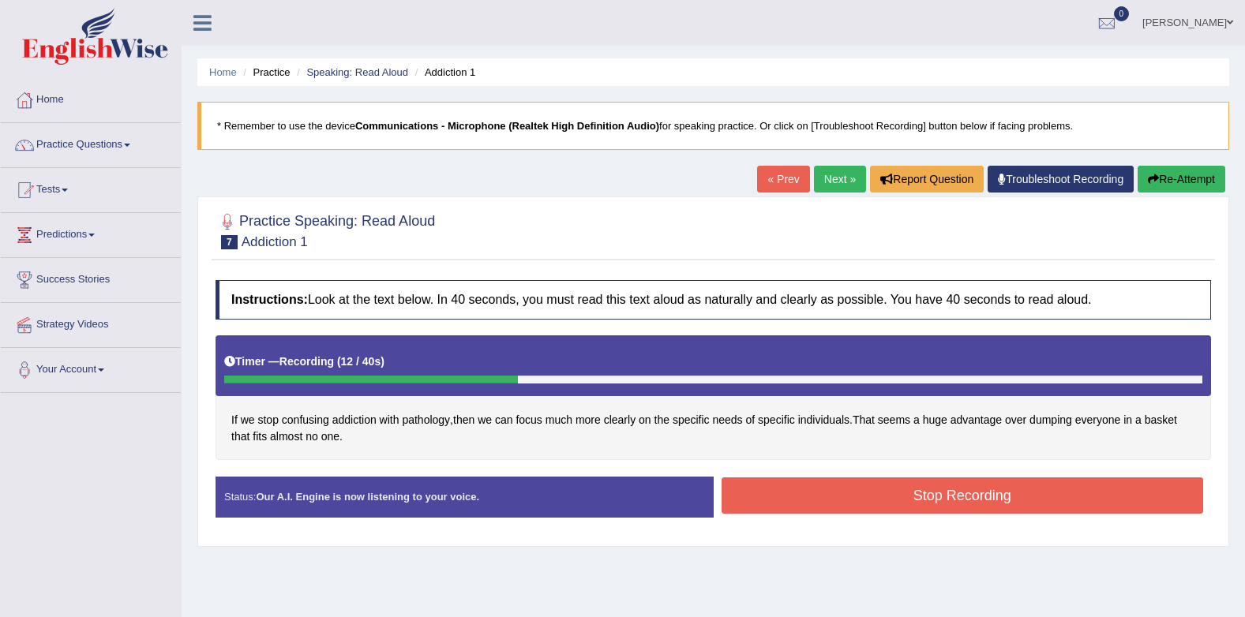
click at [794, 492] on button "Stop Recording" at bounding box center [963, 496] width 482 height 36
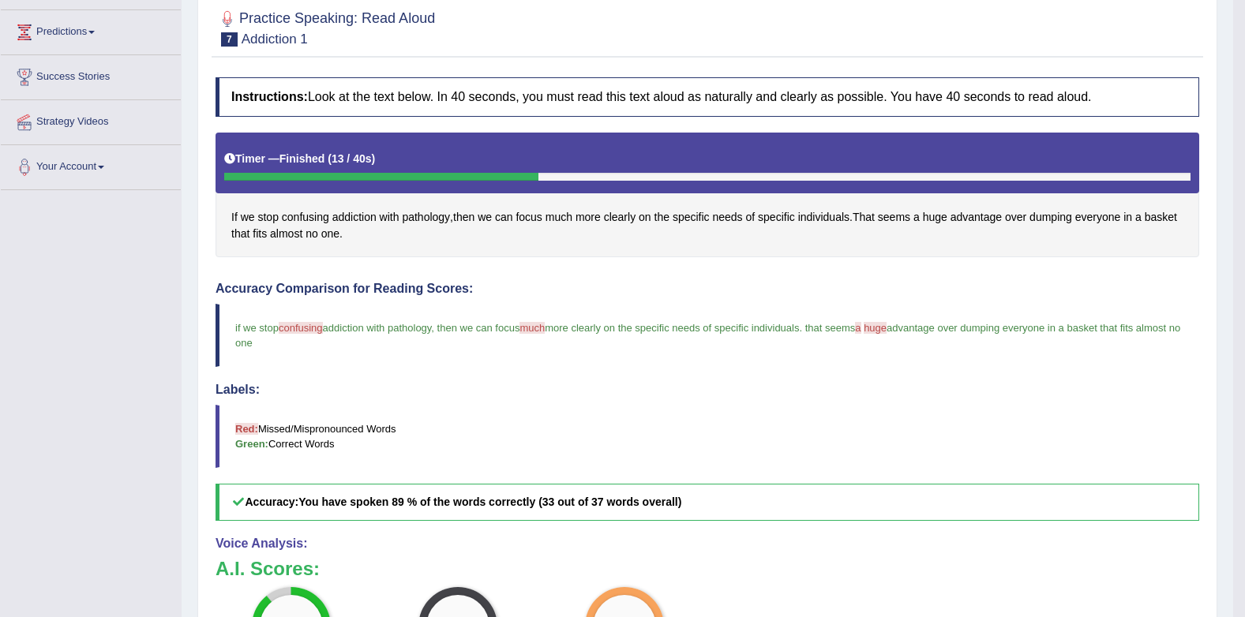
scroll to position [32, 0]
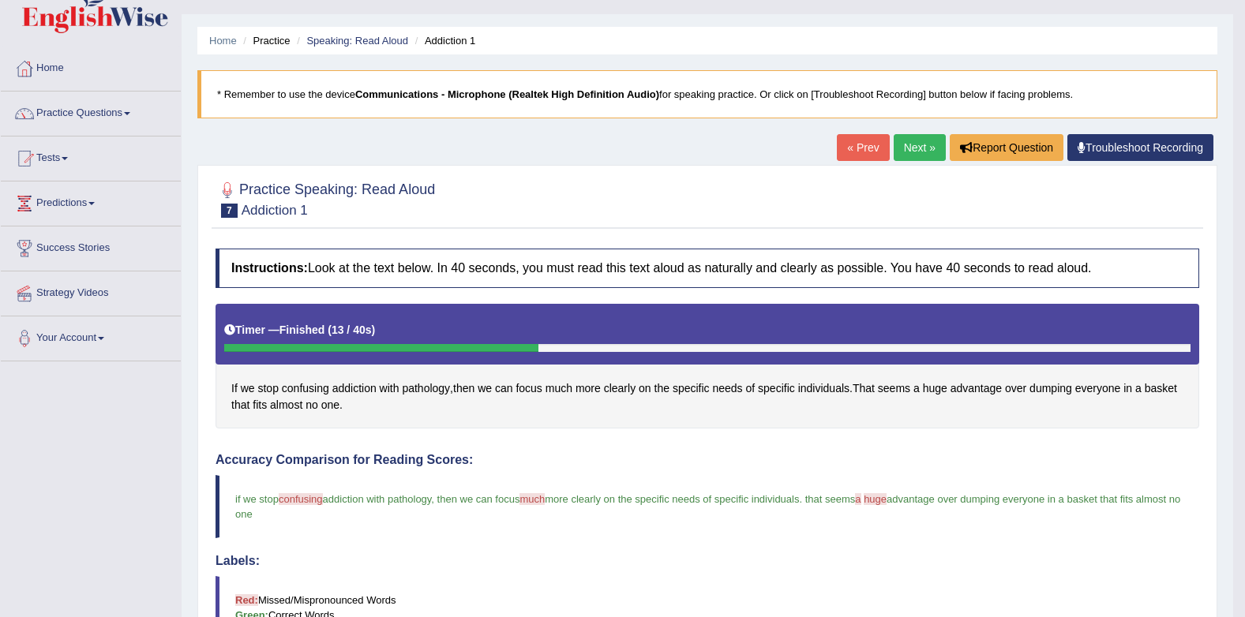
click at [906, 144] on link "Next »" at bounding box center [920, 147] width 52 height 27
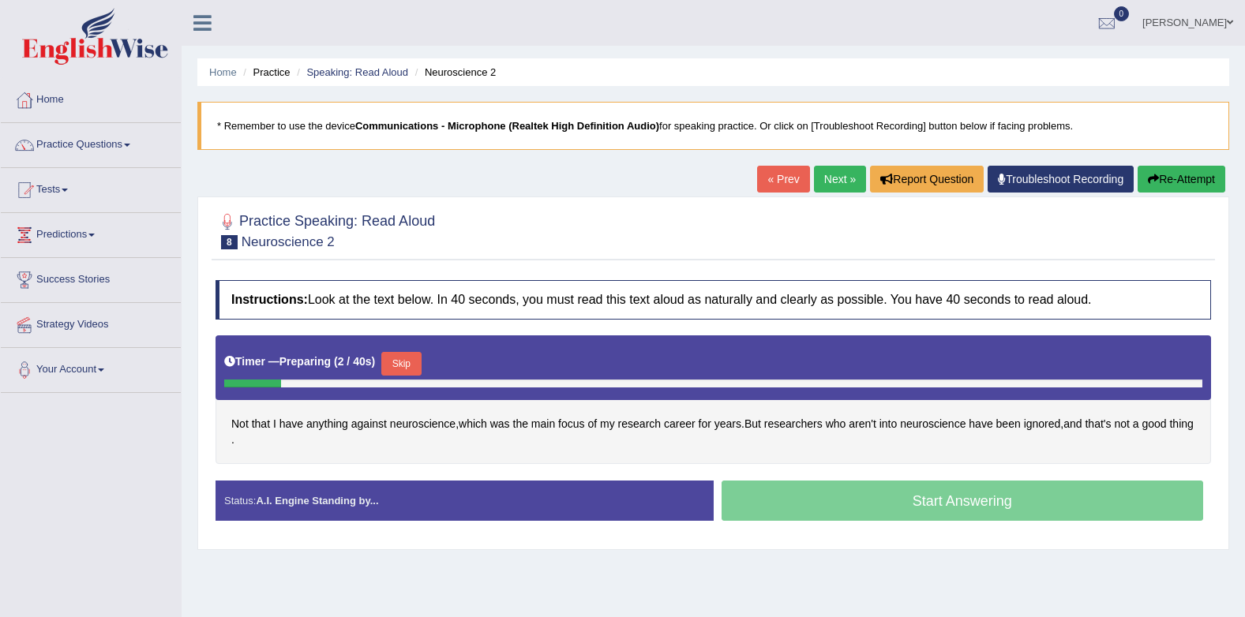
click at [405, 355] on button "Skip" at bounding box center [400, 364] width 39 height 24
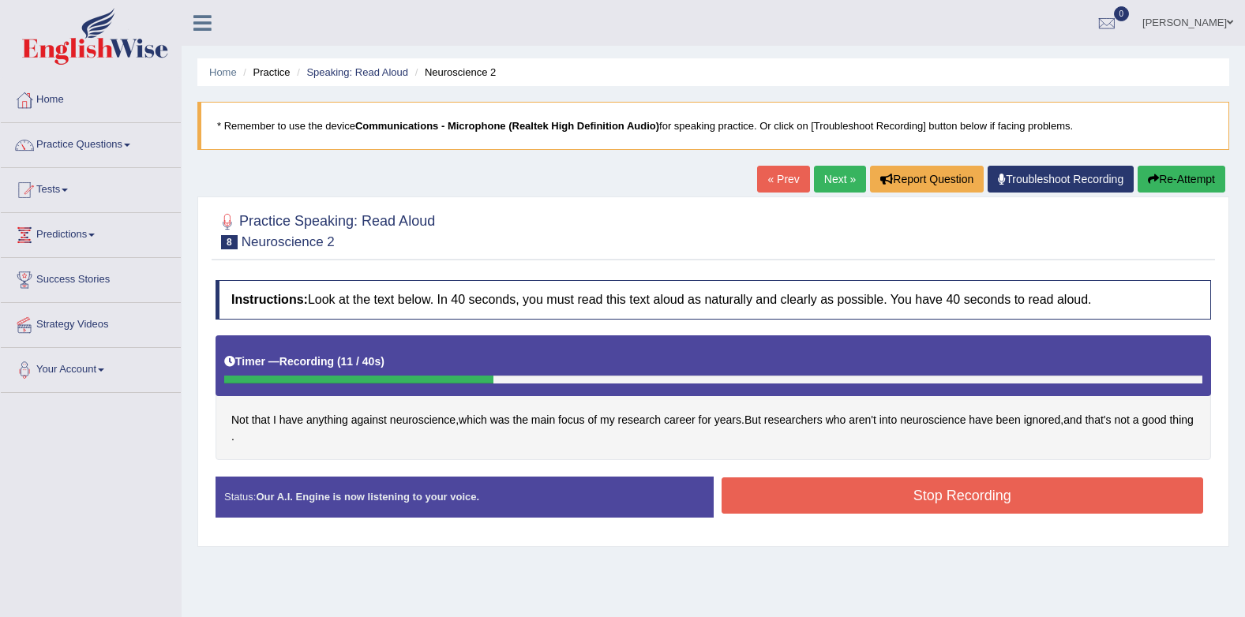
click at [976, 503] on button "Stop Recording" at bounding box center [963, 496] width 482 height 36
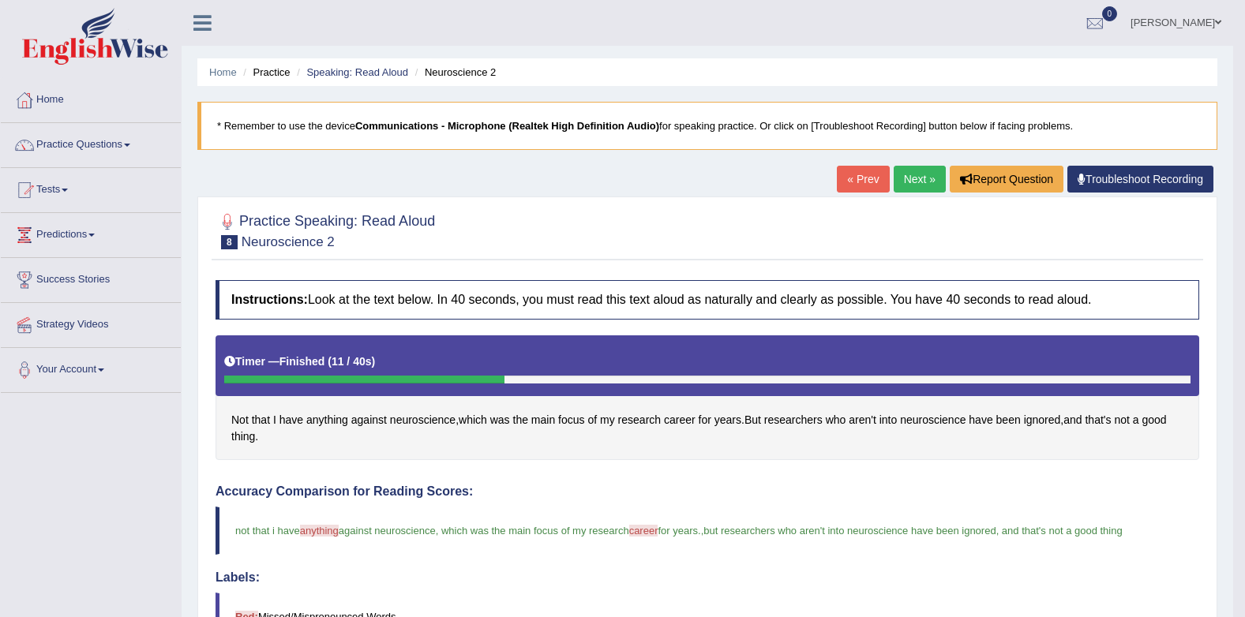
click at [917, 177] on link "Next »" at bounding box center [920, 179] width 52 height 27
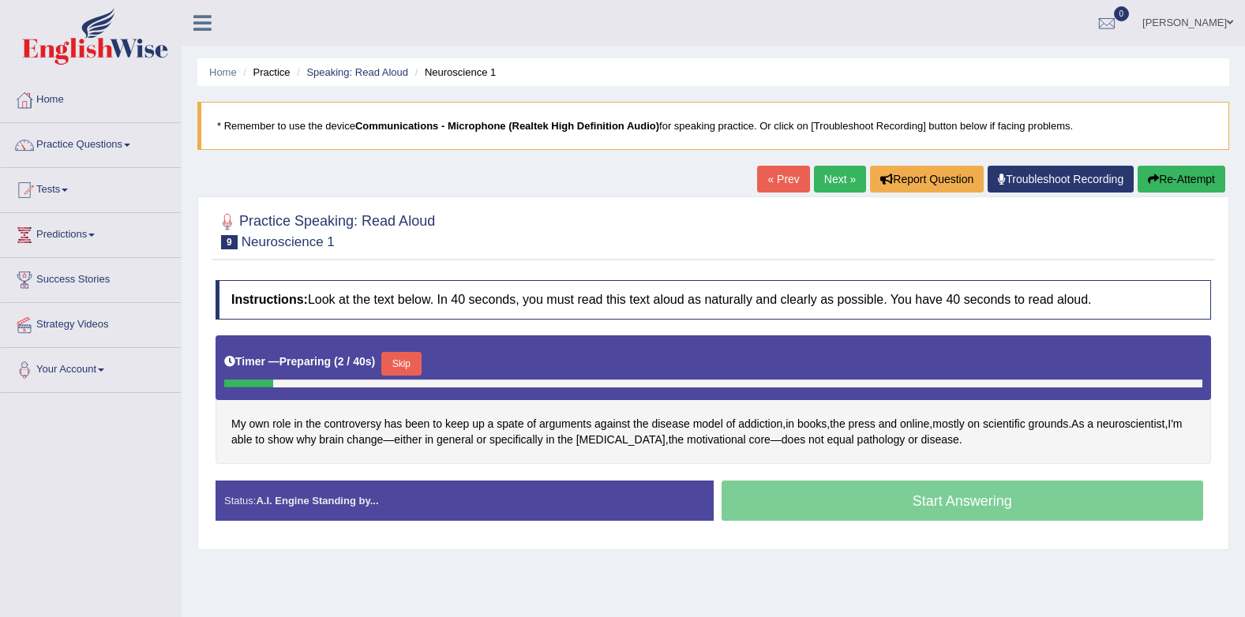
click at [389, 361] on button "Skip" at bounding box center [400, 364] width 39 height 24
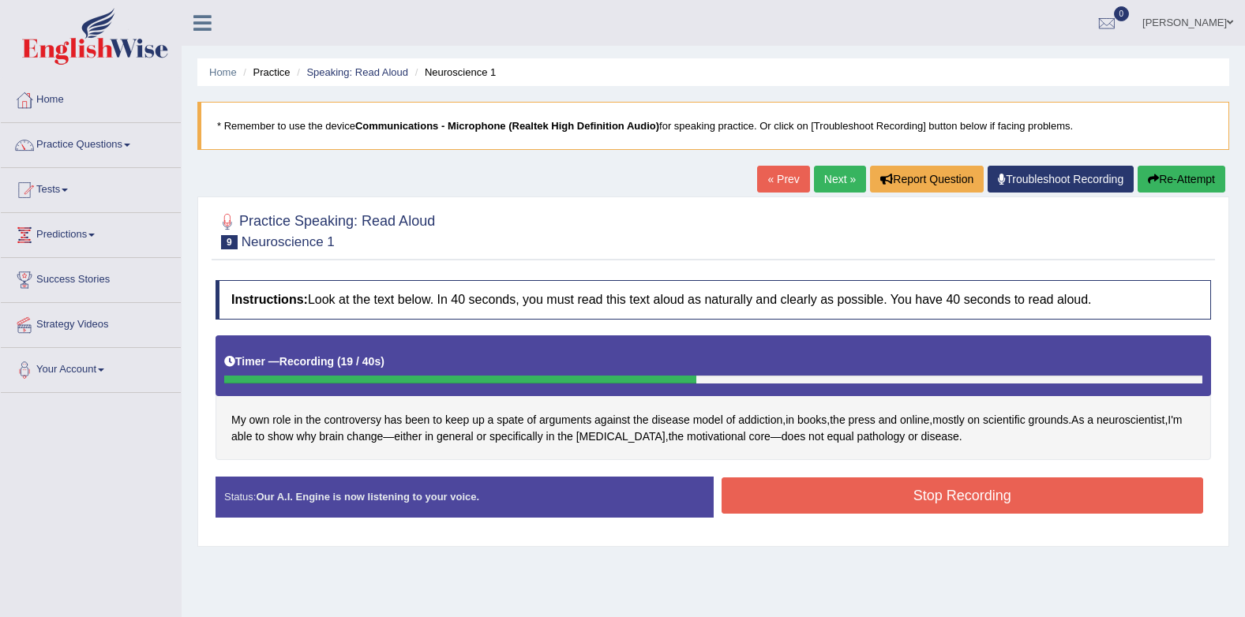
click at [892, 488] on button "Stop Recording" at bounding box center [963, 496] width 482 height 36
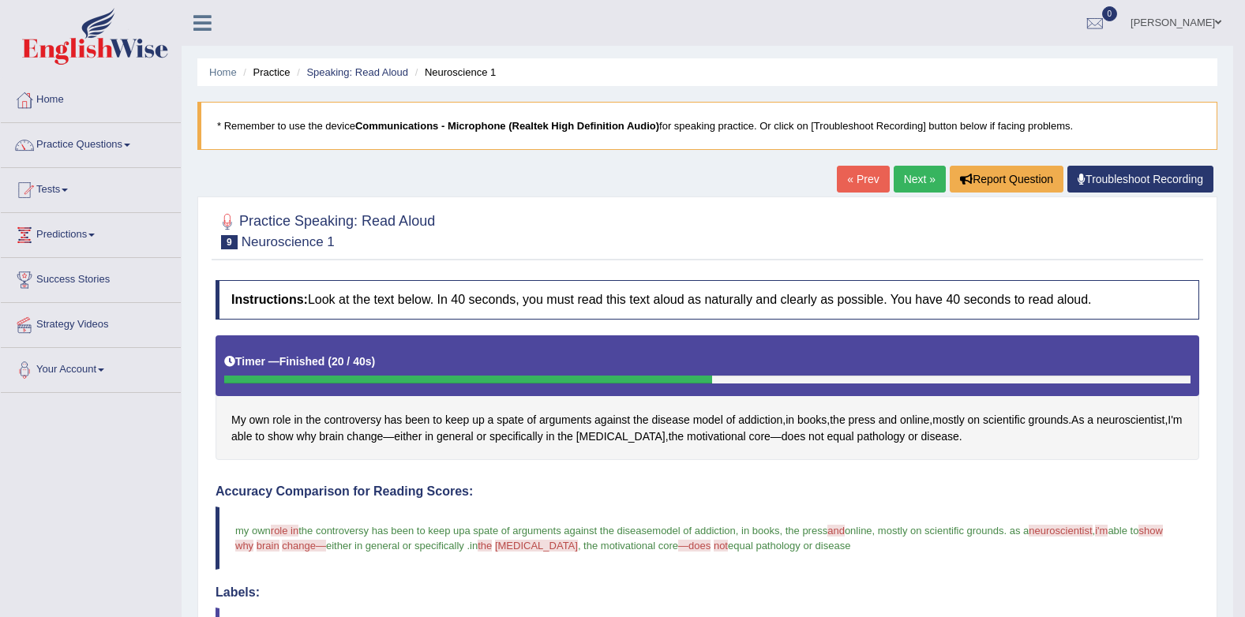
click at [900, 187] on link "Next »" at bounding box center [920, 179] width 52 height 27
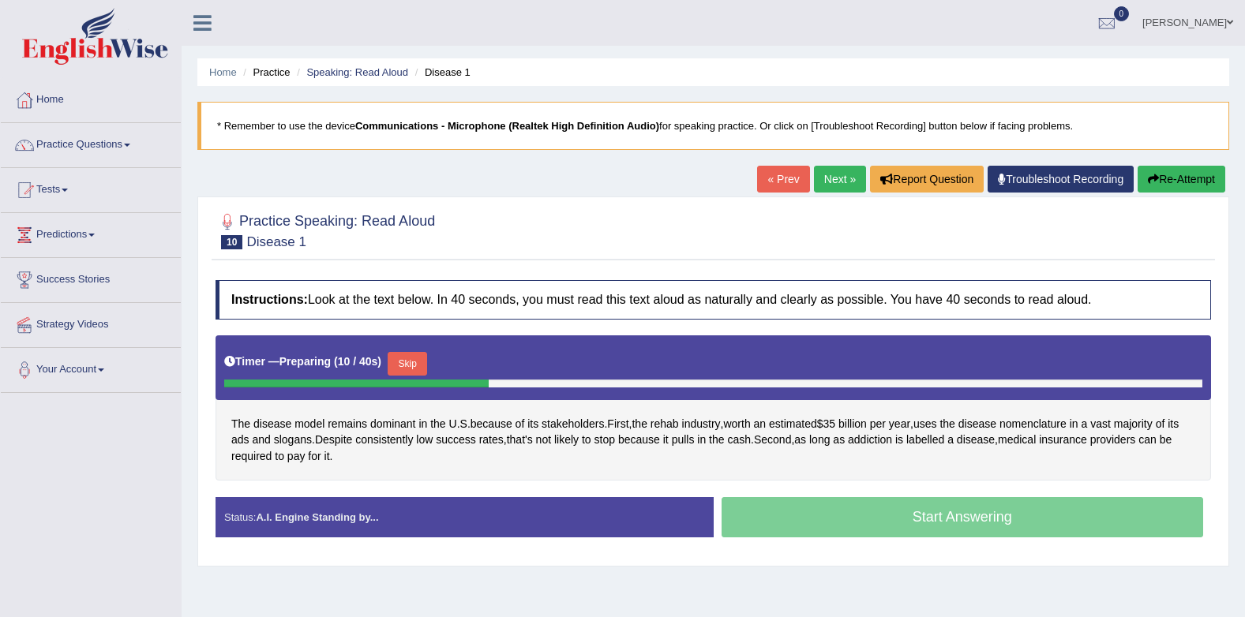
click at [407, 365] on button "Skip" at bounding box center [407, 364] width 39 height 24
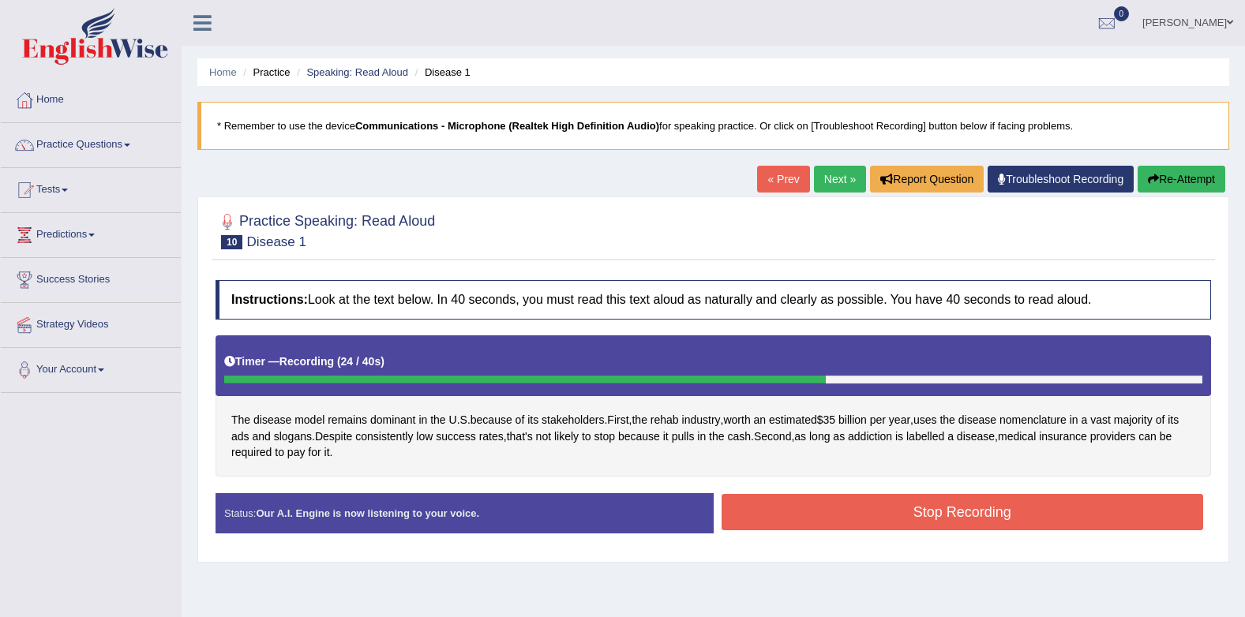
click at [933, 516] on button "Stop Recording" at bounding box center [963, 512] width 482 height 36
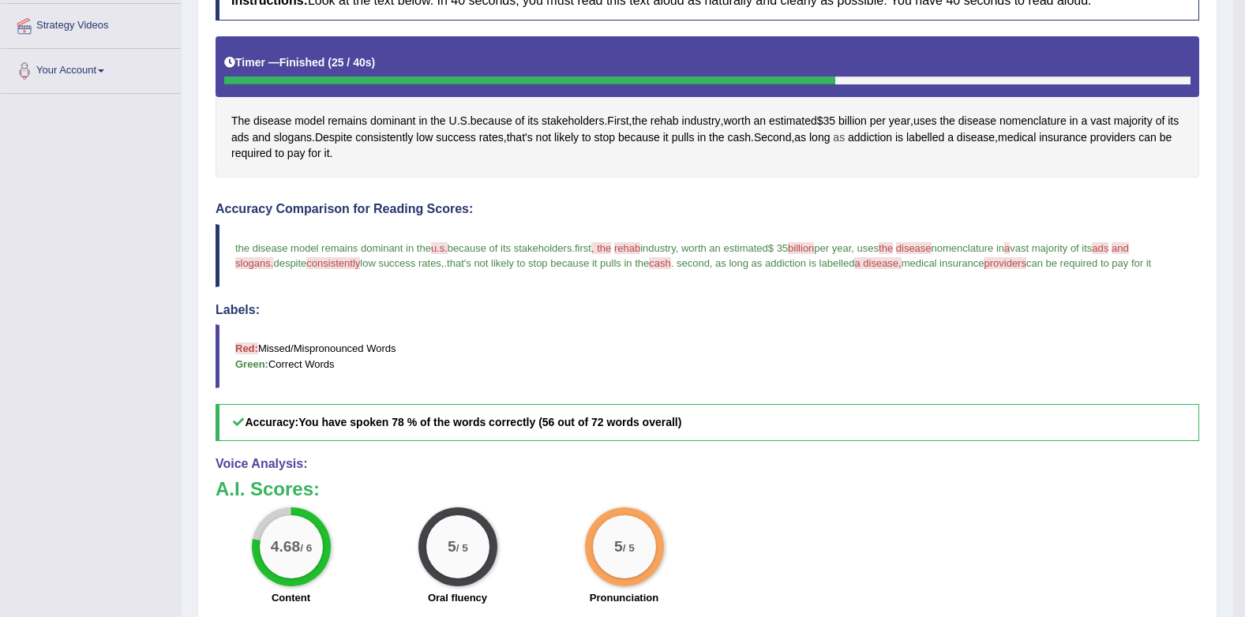
scroll to position [79, 0]
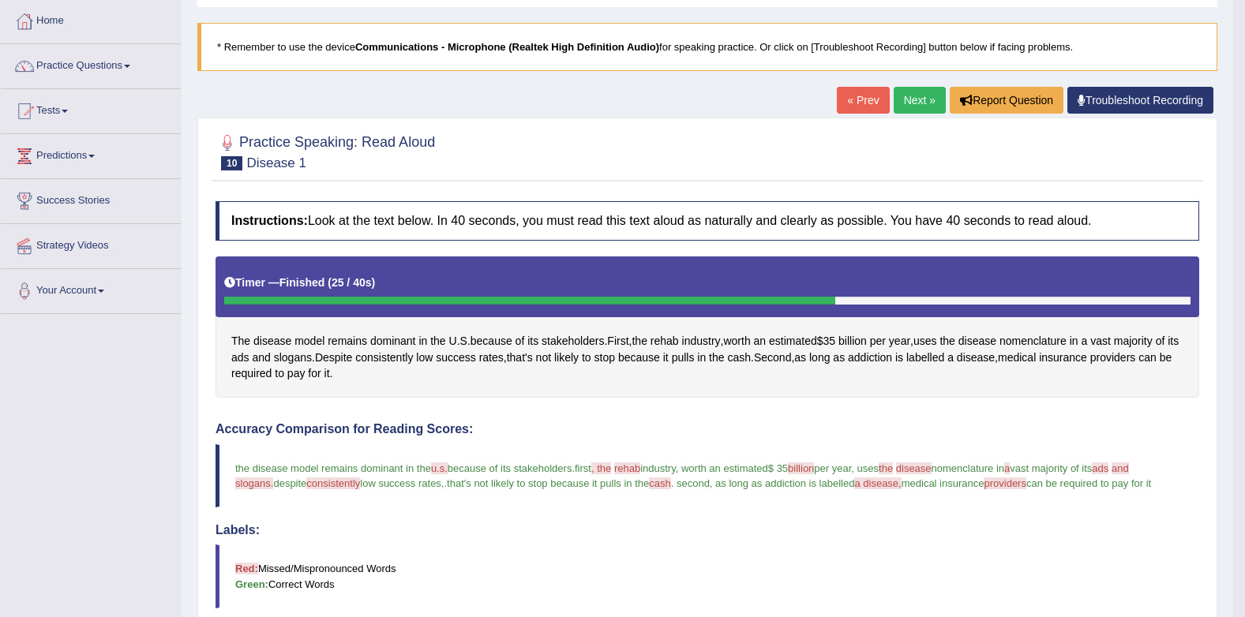
click at [903, 104] on link "Next »" at bounding box center [920, 100] width 52 height 27
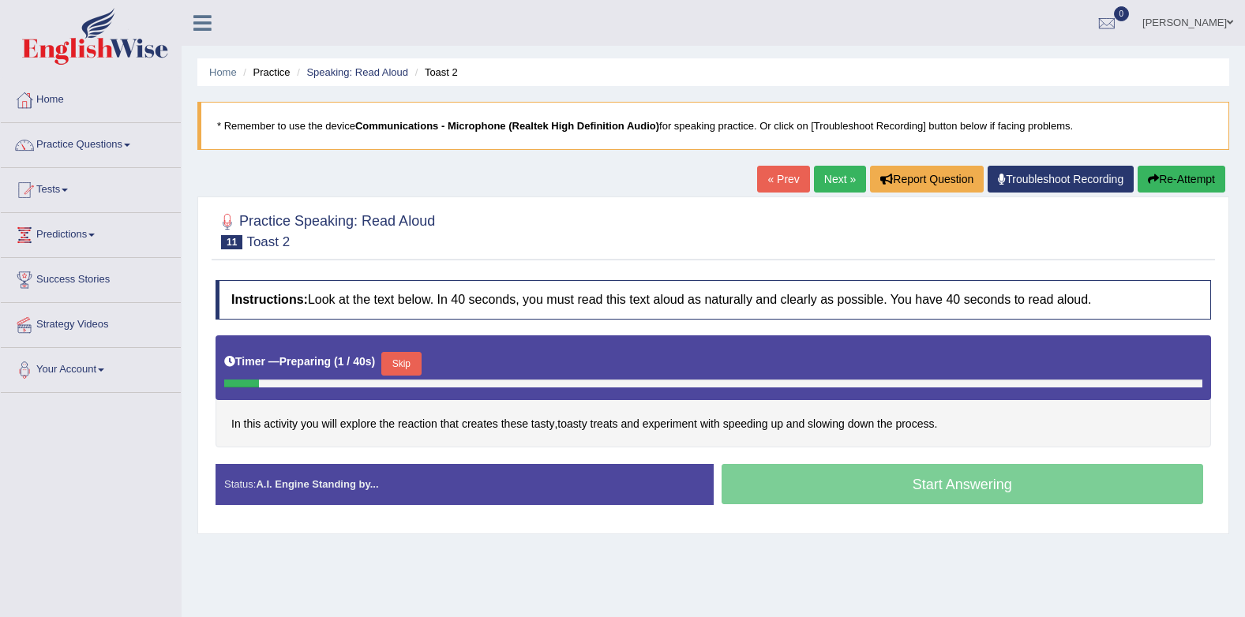
click at [396, 358] on button "Skip" at bounding box center [400, 364] width 39 height 24
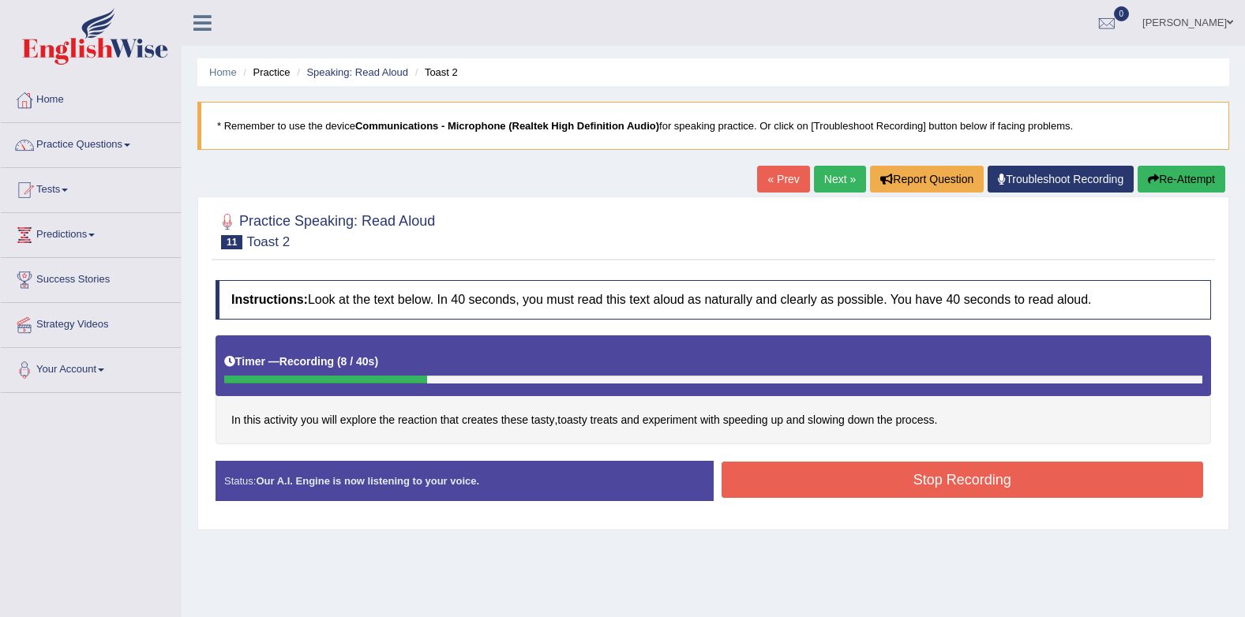
click at [810, 479] on button "Stop Recording" at bounding box center [963, 480] width 482 height 36
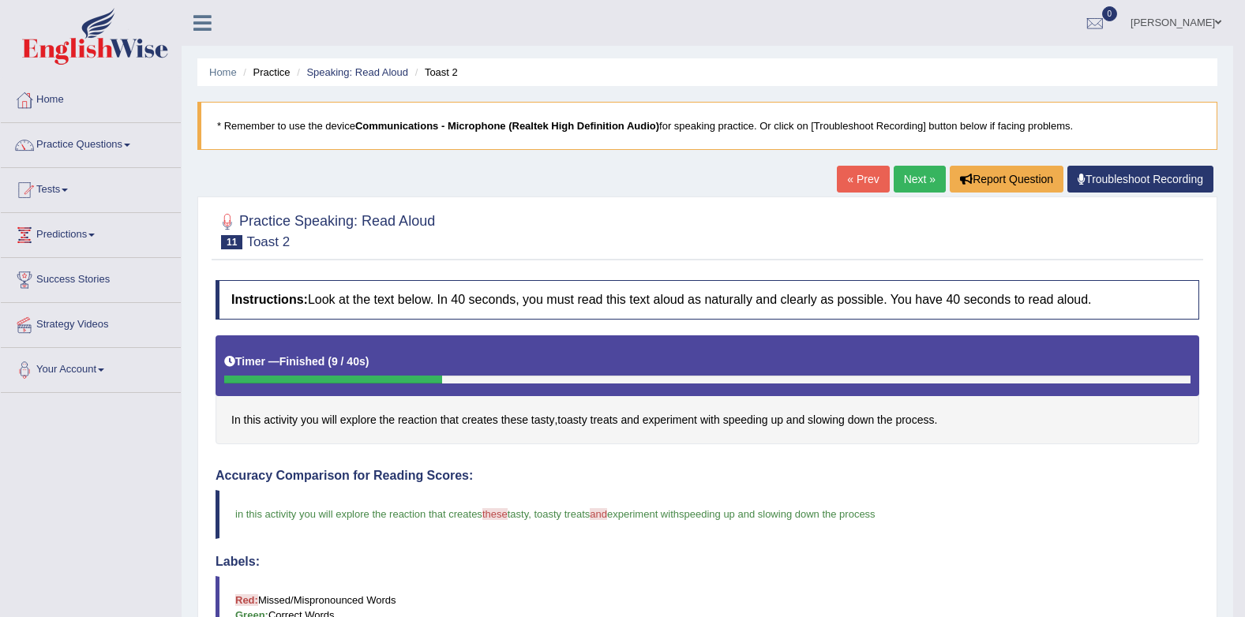
drag, startPoint x: 926, startPoint y: 184, endPoint x: 908, endPoint y: 187, distance: 18.4
click at [925, 184] on link "Next »" at bounding box center [920, 179] width 52 height 27
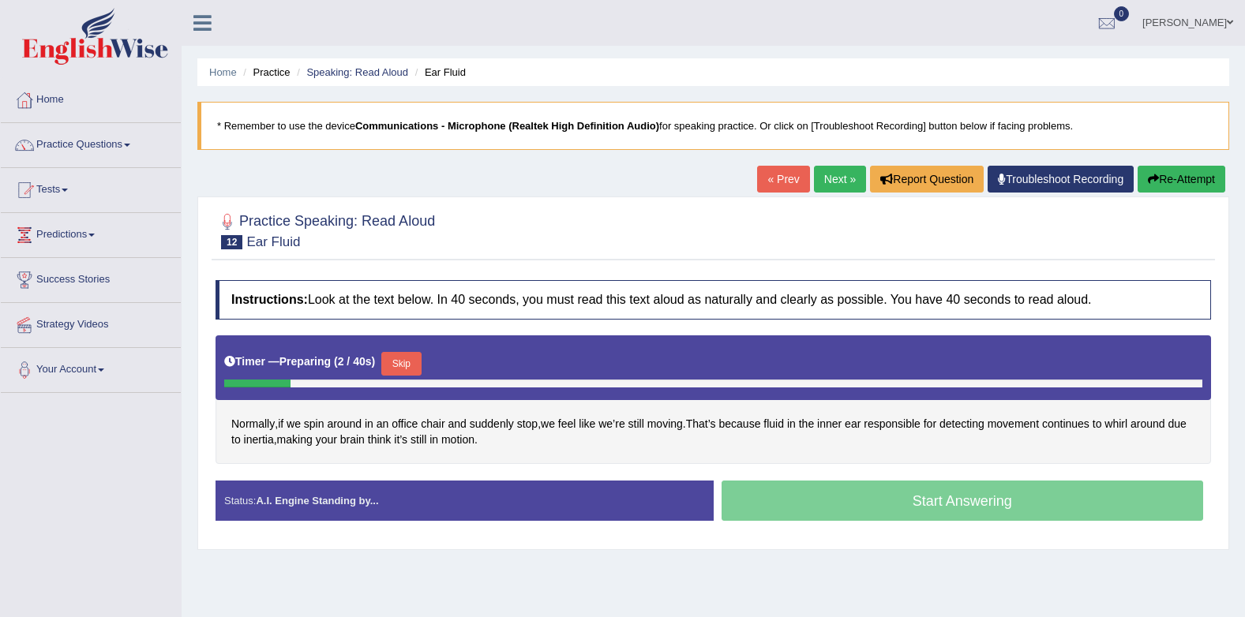
click at [391, 358] on button "Skip" at bounding box center [400, 364] width 39 height 24
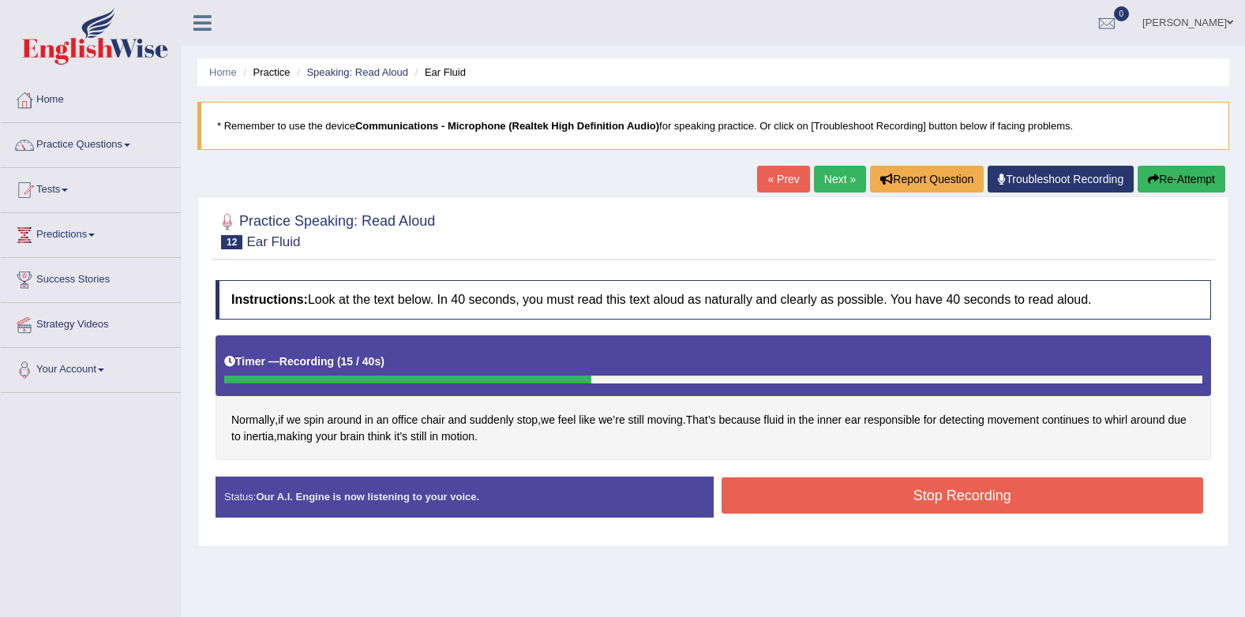
click at [962, 493] on button "Stop Recording" at bounding box center [963, 496] width 482 height 36
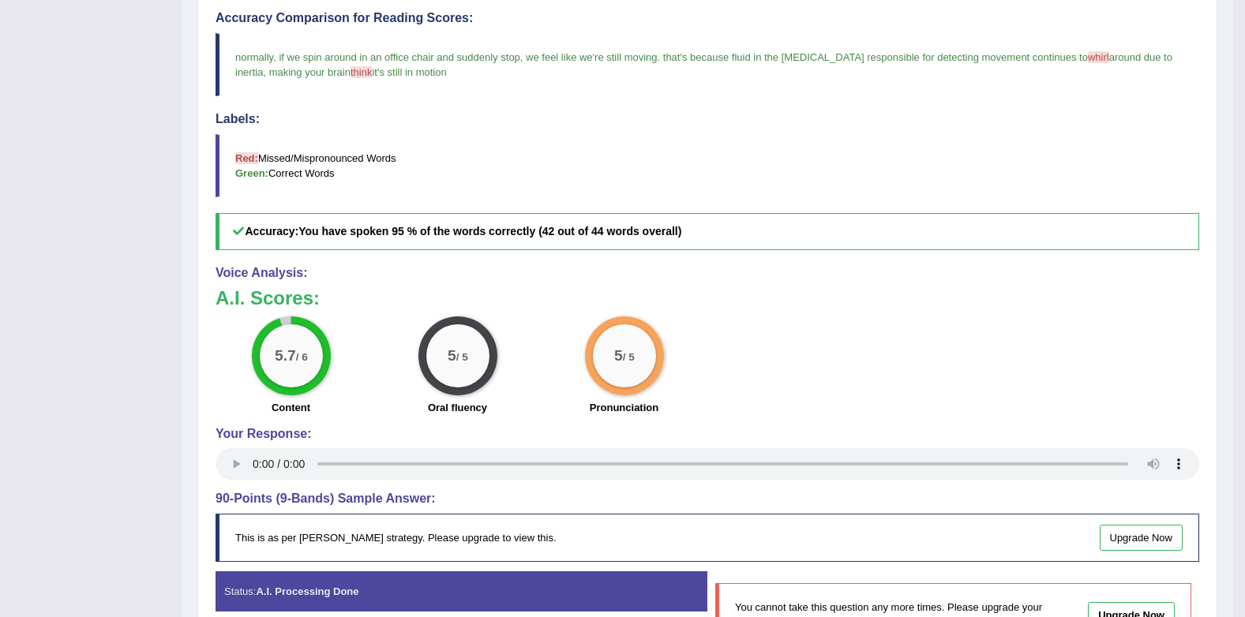
scroll to position [79, 0]
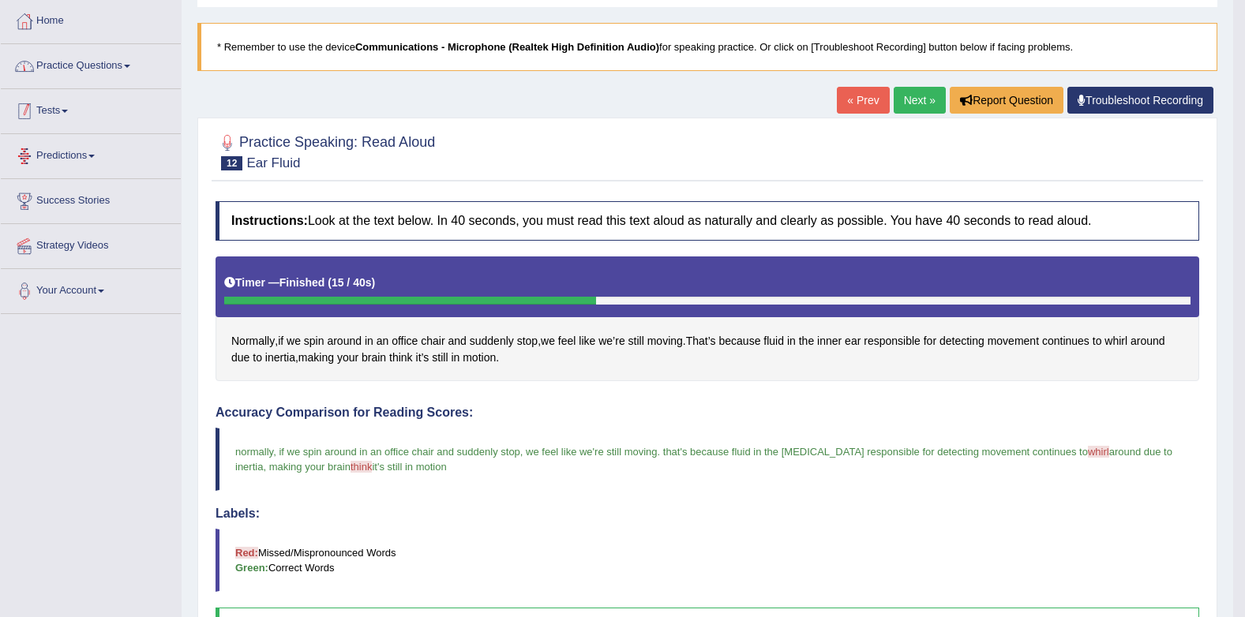
click at [126, 54] on link "Practice Questions" at bounding box center [91, 63] width 180 height 39
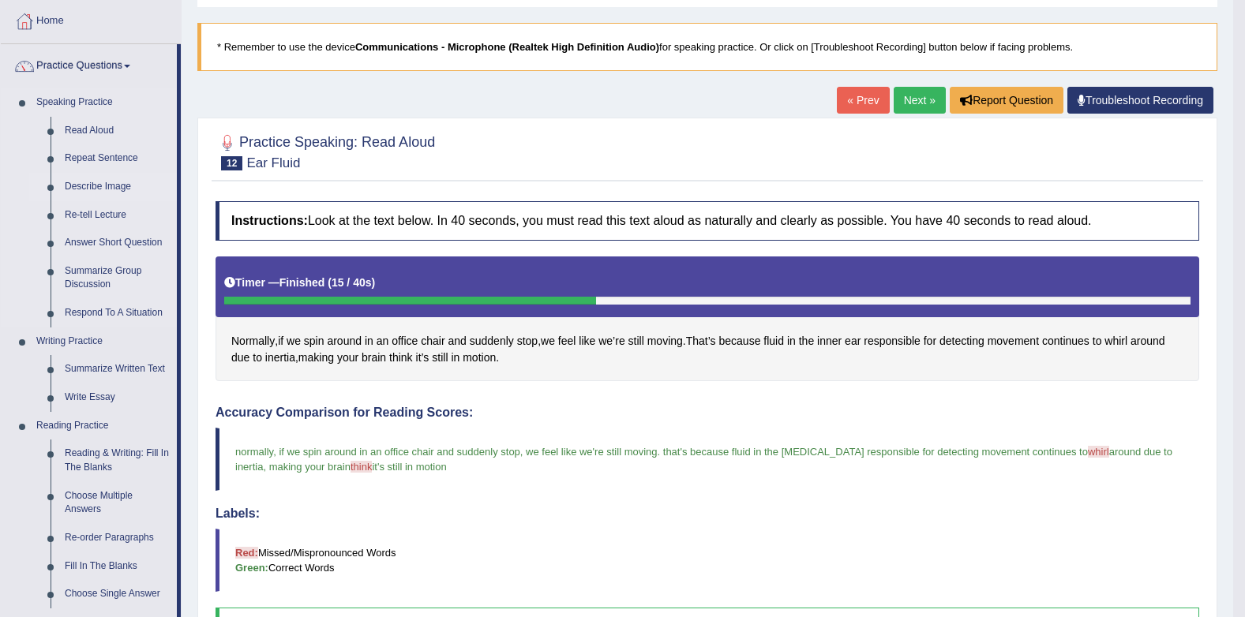
click at [104, 181] on link "Describe Image" at bounding box center [117, 187] width 119 height 28
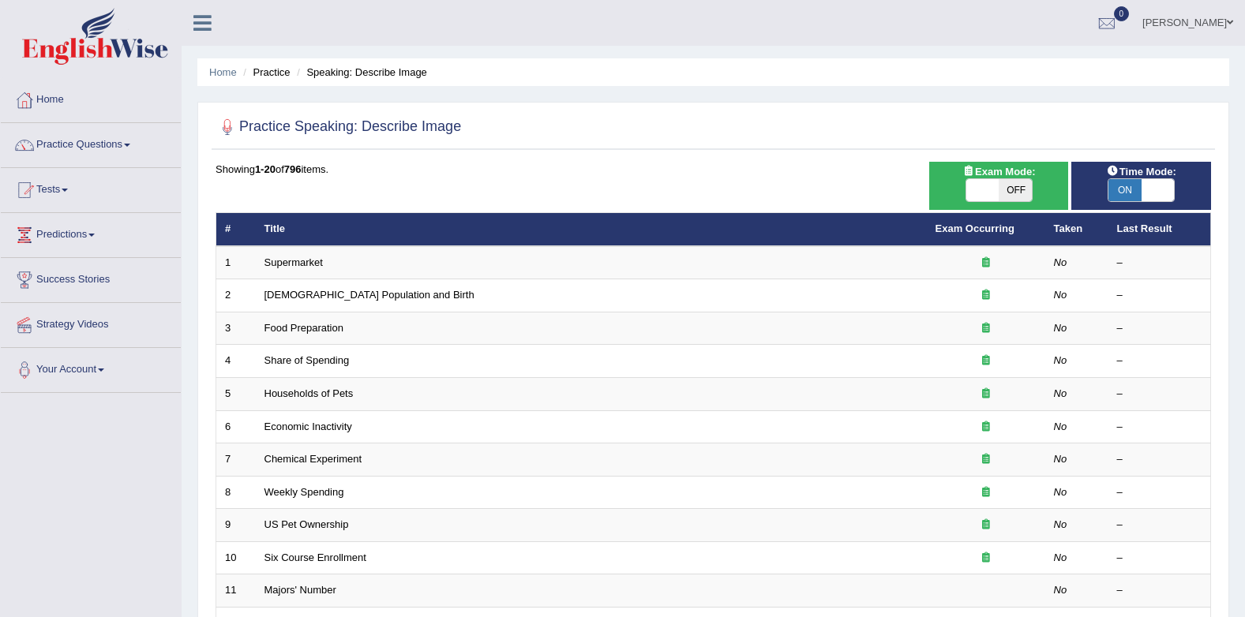
click at [1005, 189] on span "OFF" at bounding box center [1015, 190] width 33 height 22
checkbox input "true"
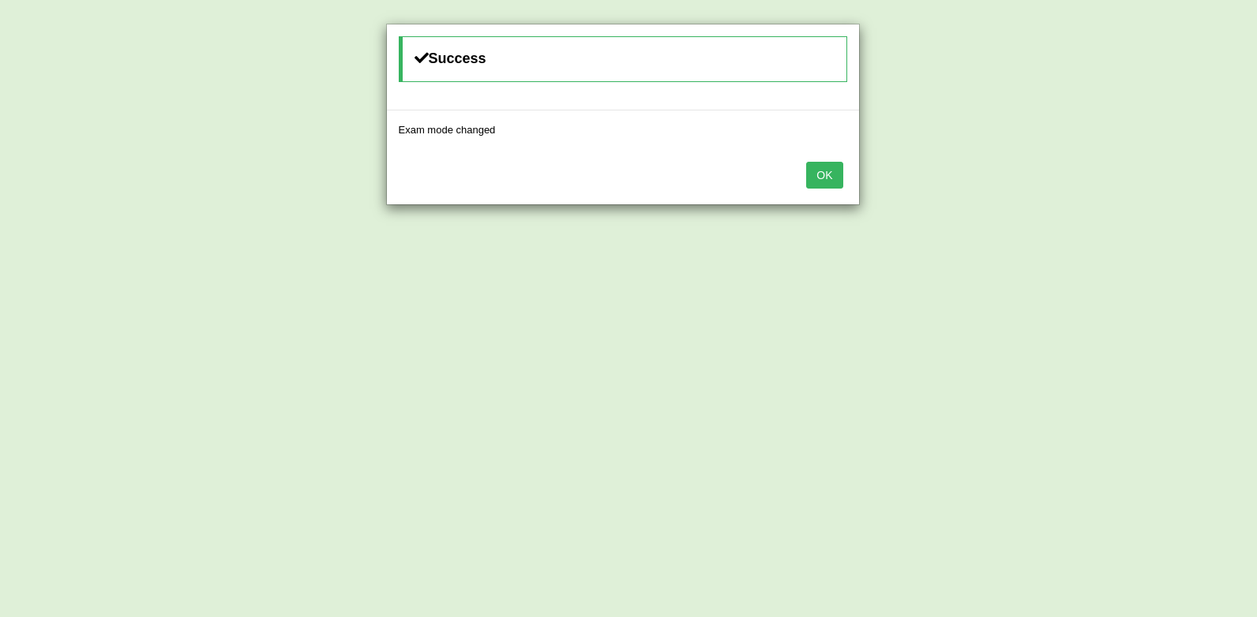
click at [814, 171] on button "OK" at bounding box center [824, 175] width 36 height 27
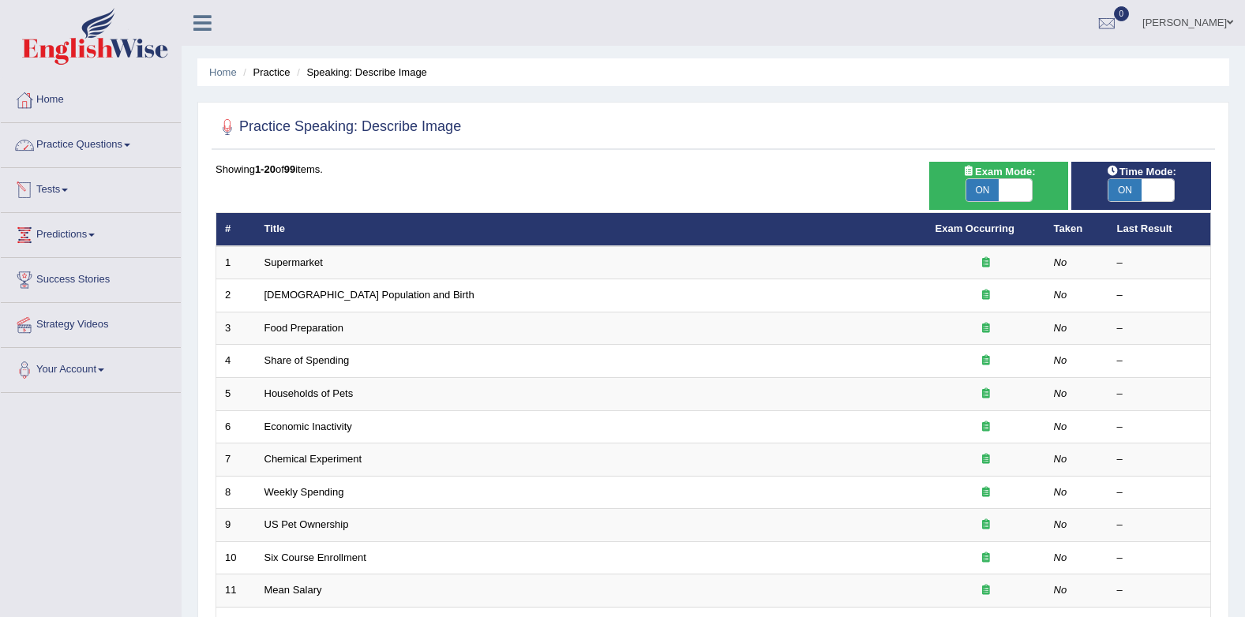
click at [76, 148] on link "Practice Questions" at bounding box center [91, 142] width 180 height 39
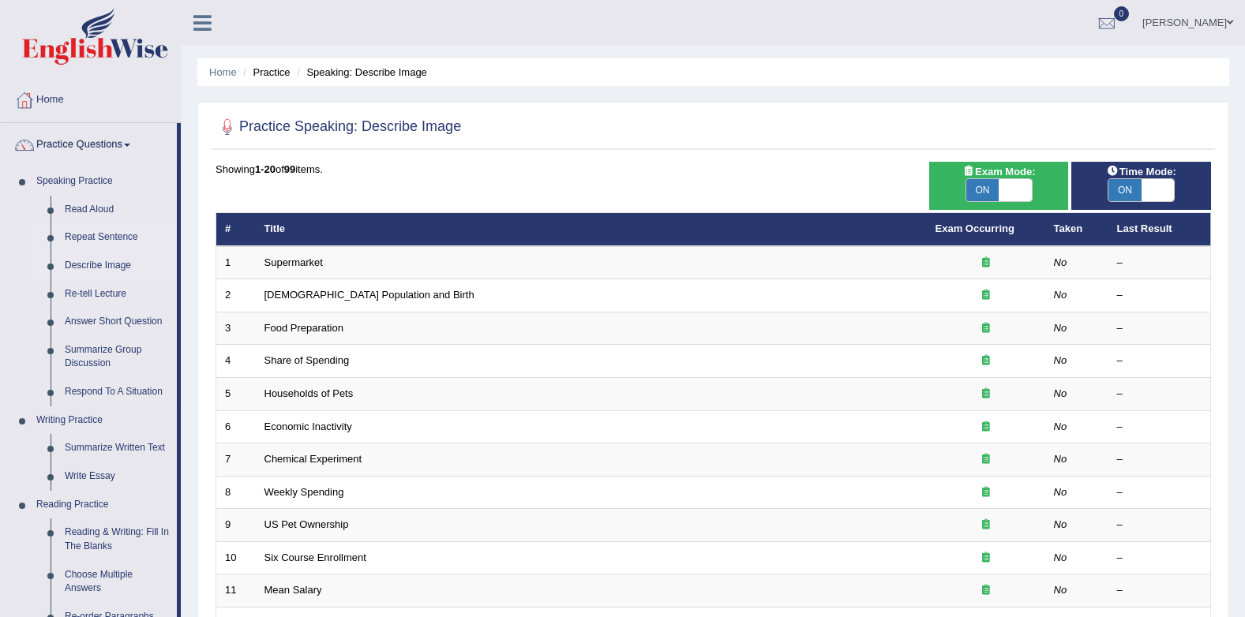
click at [89, 235] on link "Repeat Sentence" at bounding box center [117, 237] width 119 height 28
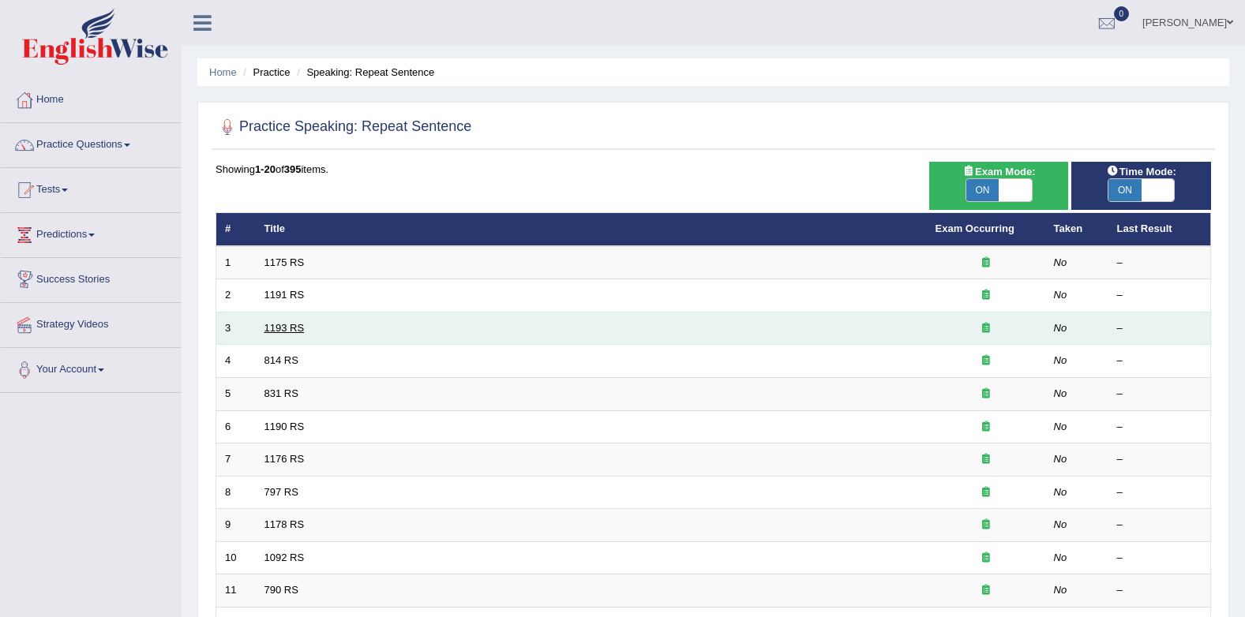
click at [290, 326] on link "1193 RS" at bounding box center [285, 328] width 40 height 12
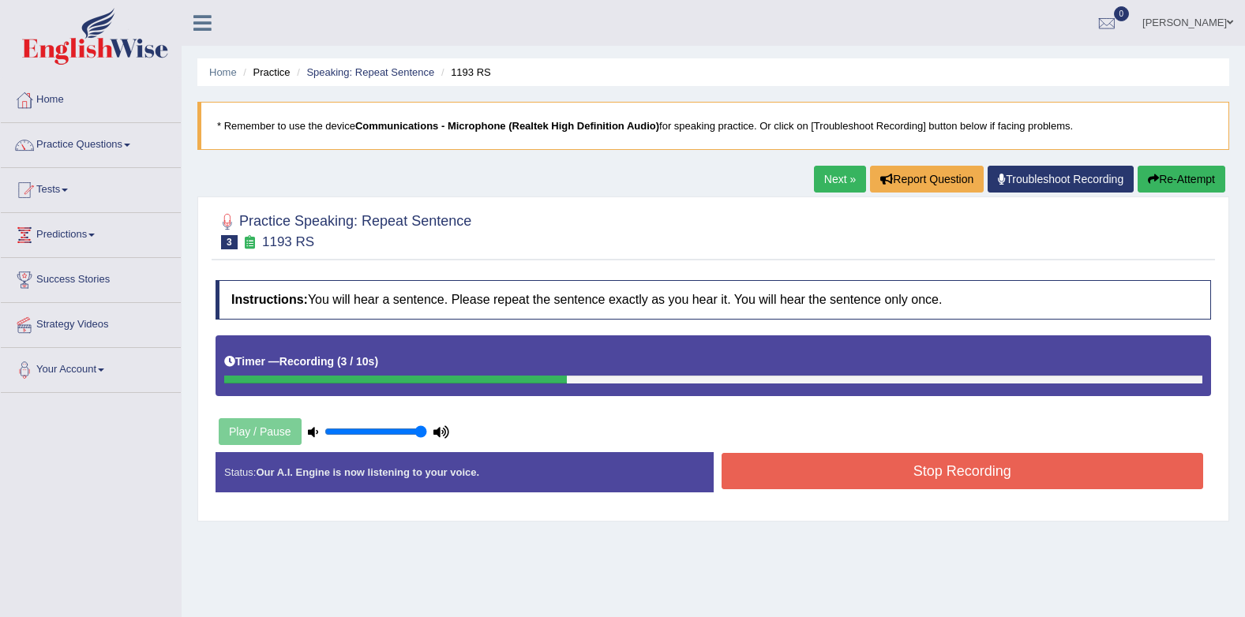
click at [816, 467] on button "Stop Recording" at bounding box center [963, 471] width 482 height 36
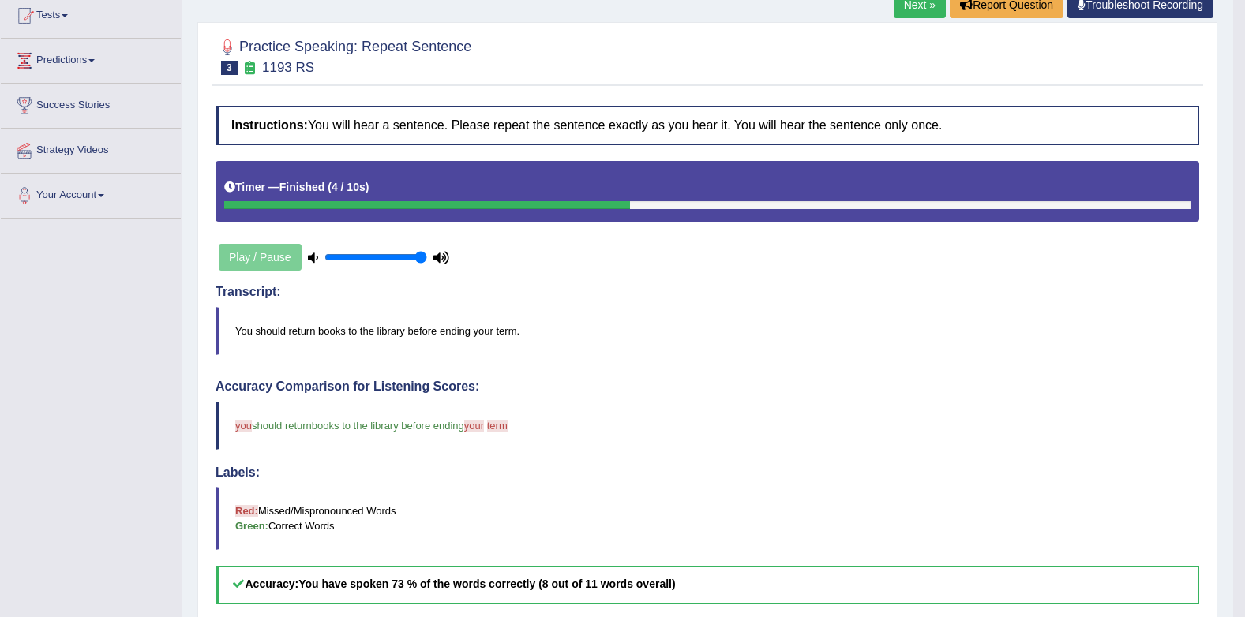
scroll to position [156, 0]
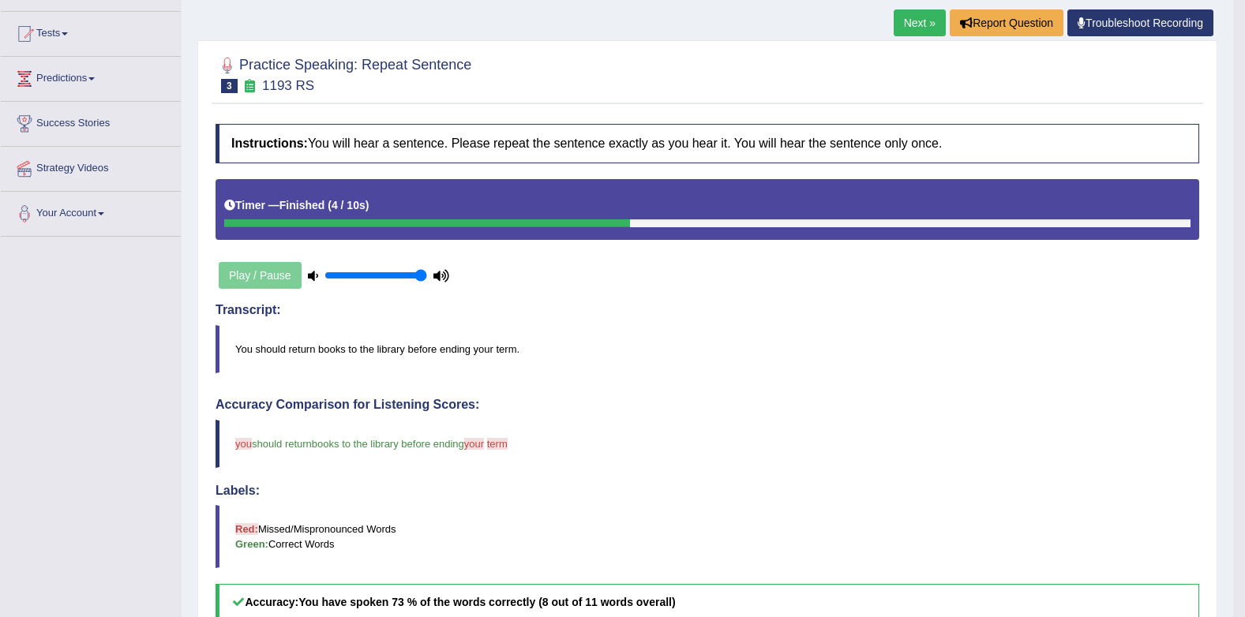
click at [918, 24] on link "Next »" at bounding box center [920, 22] width 52 height 27
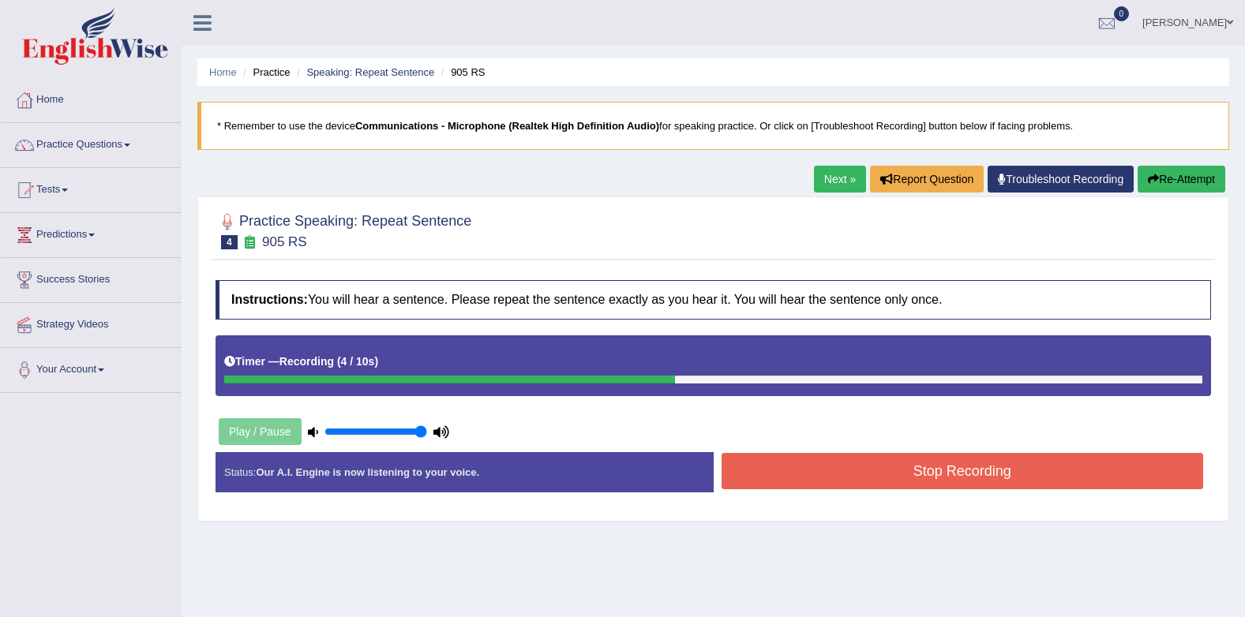
click at [891, 473] on button "Stop Recording" at bounding box center [963, 471] width 482 height 36
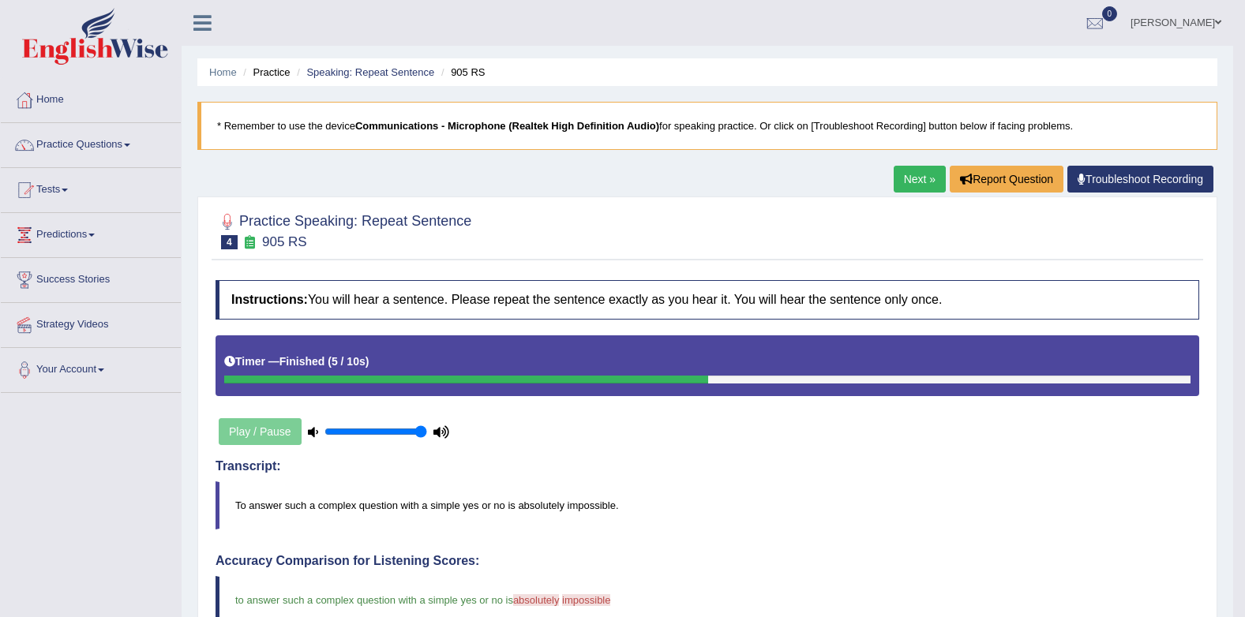
click at [916, 171] on link "Next »" at bounding box center [920, 179] width 52 height 27
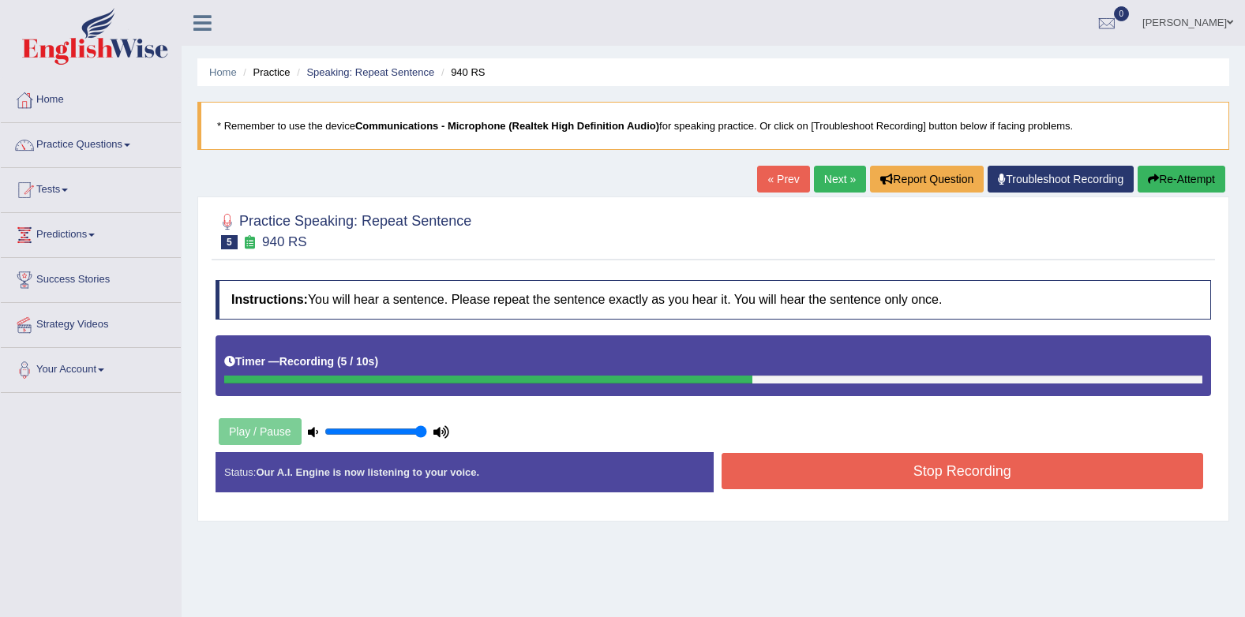
click at [832, 464] on button "Stop Recording" at bounding box center [963, 471] width 482 height 36
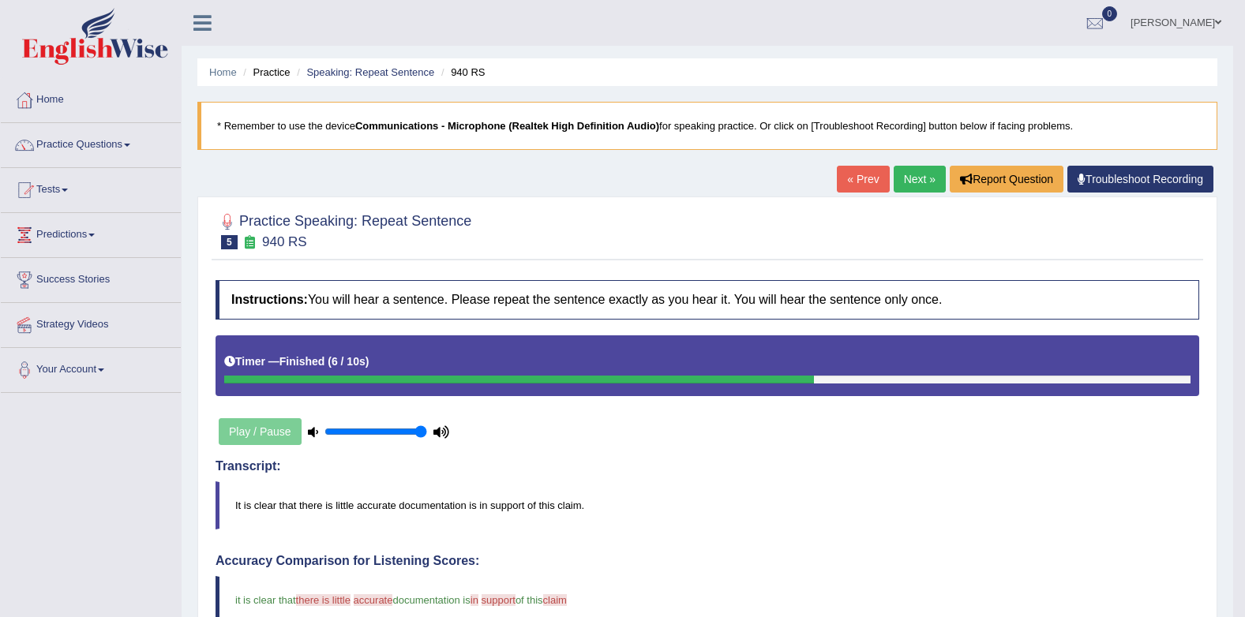
click at [905, 189] on link "Next »" at bounding box center [920, 179] width 52 height 27
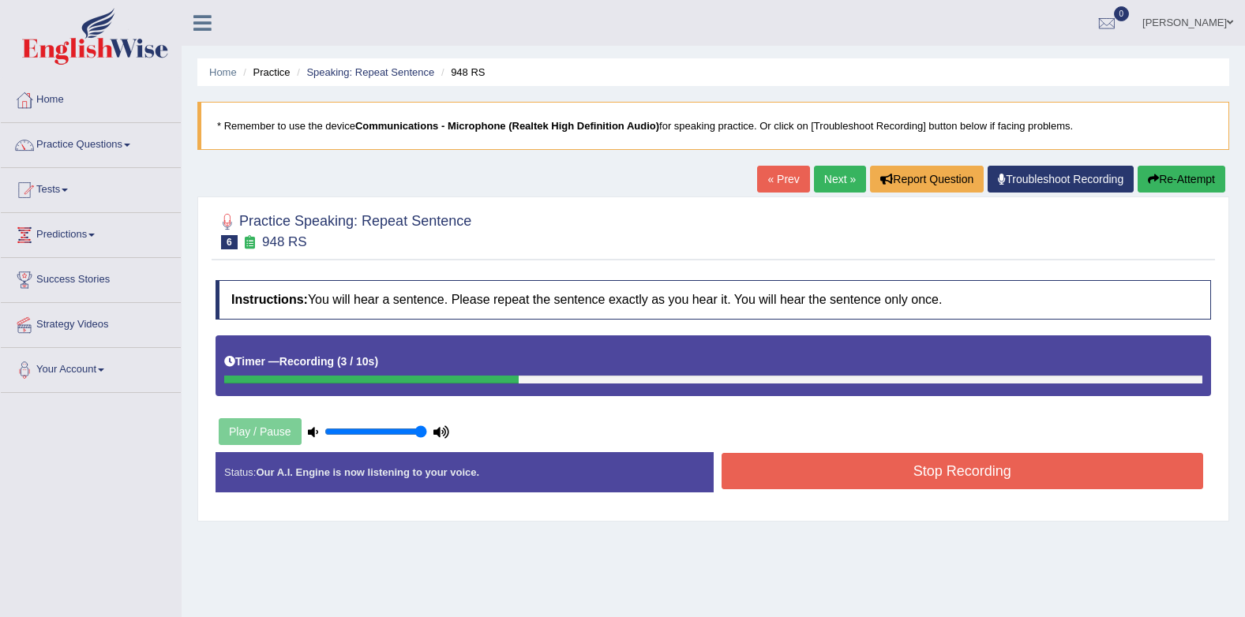
click at [1104, 470] on button "Stop Recording" at bounding box center [963, 471] width 482 height 36
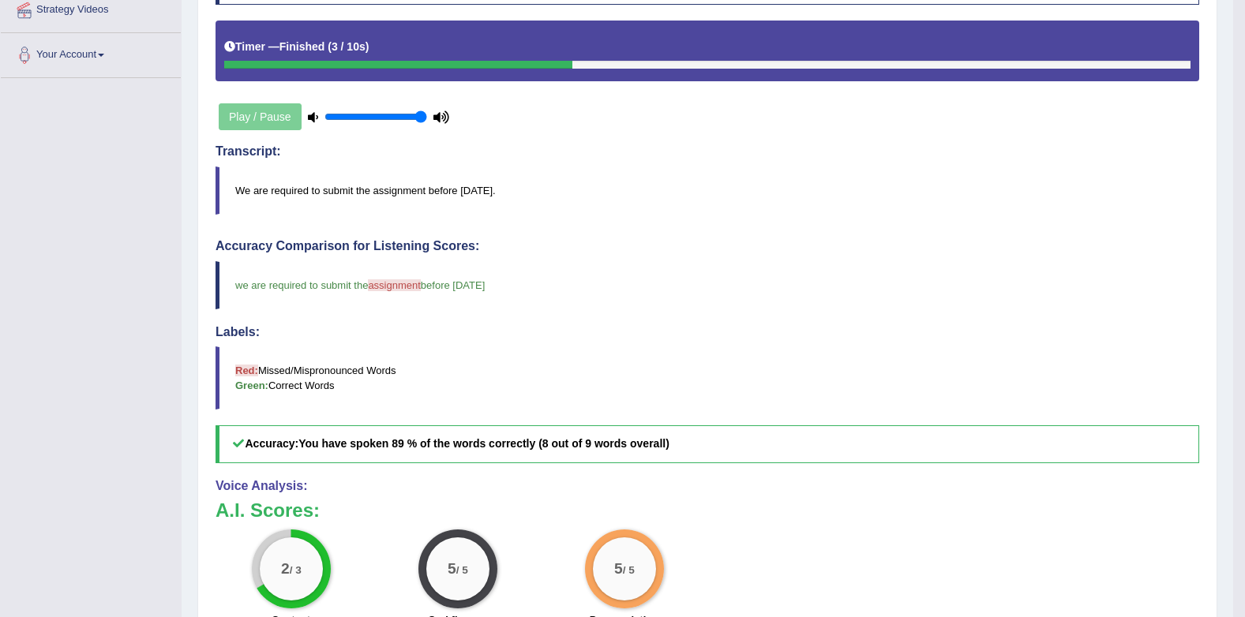
scroll to position [156, 0]
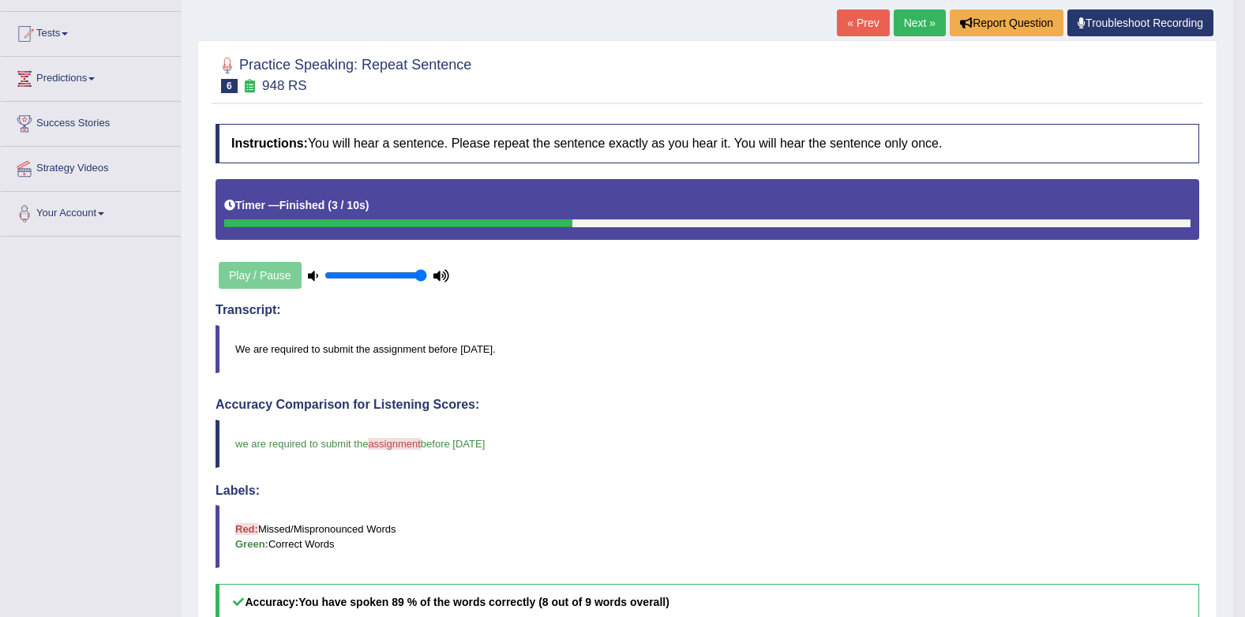
click at [915, 32] on link "Next »" at bounding box center [920, 22] width 52 height 27
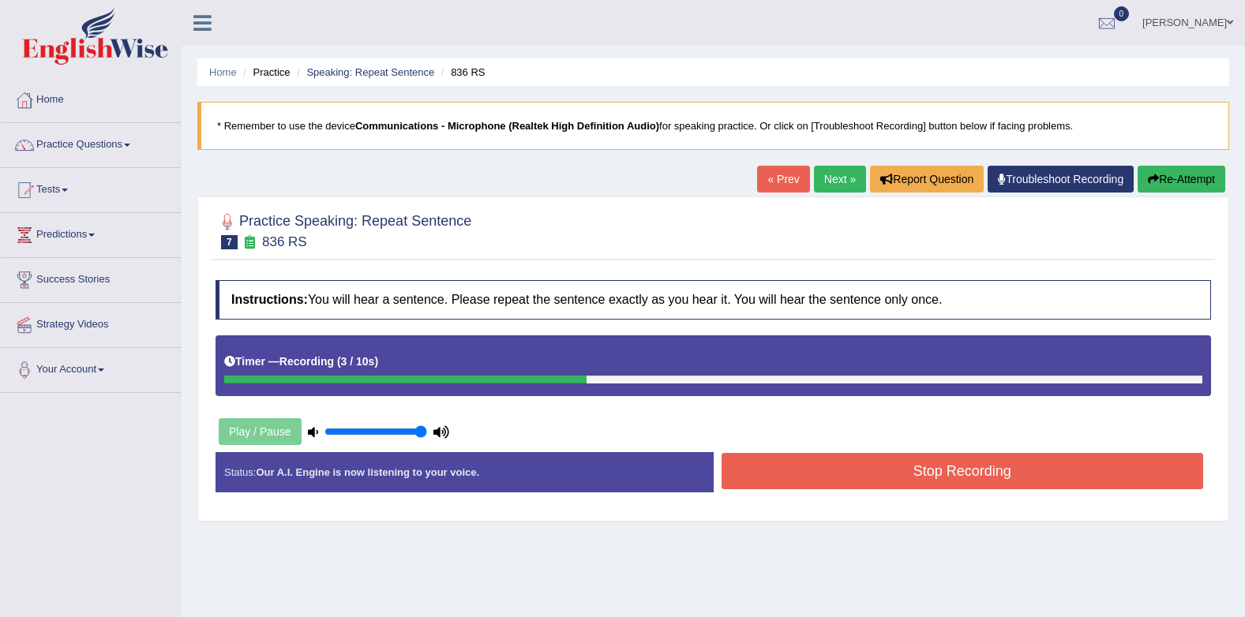
click at [1035, 486] on button "Stop Recording" at bounding box center [963, 471] width 482 height 36
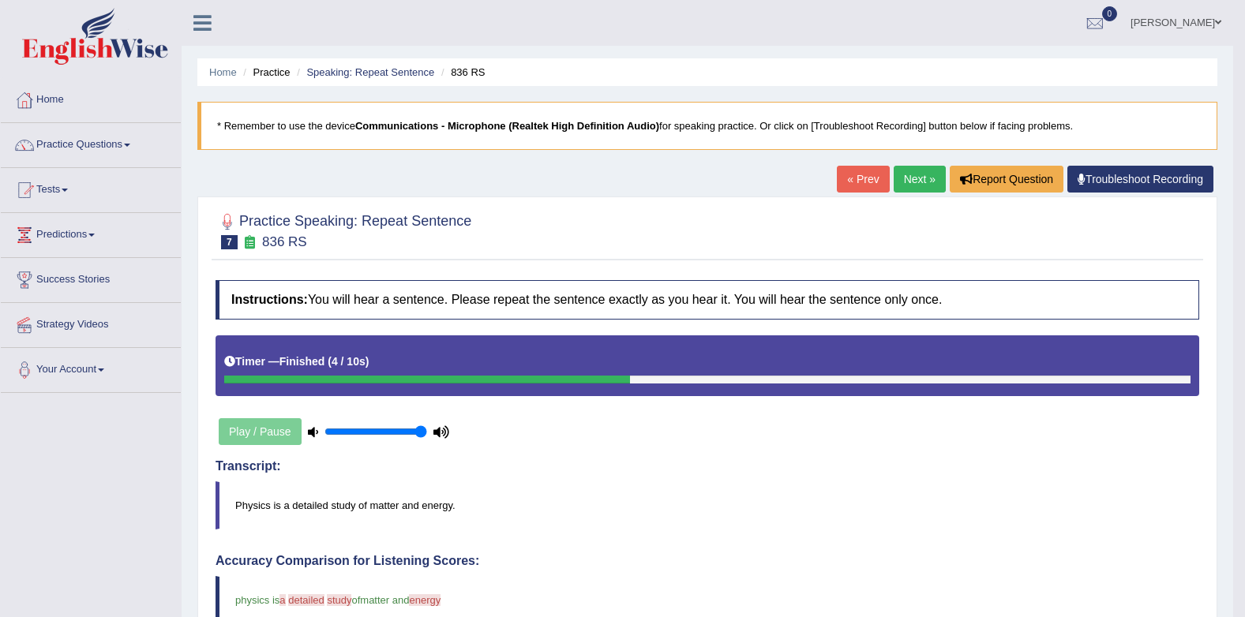
click at [906, 172] on link "Next »" at bounding box center [920, 179] width 52 height 27
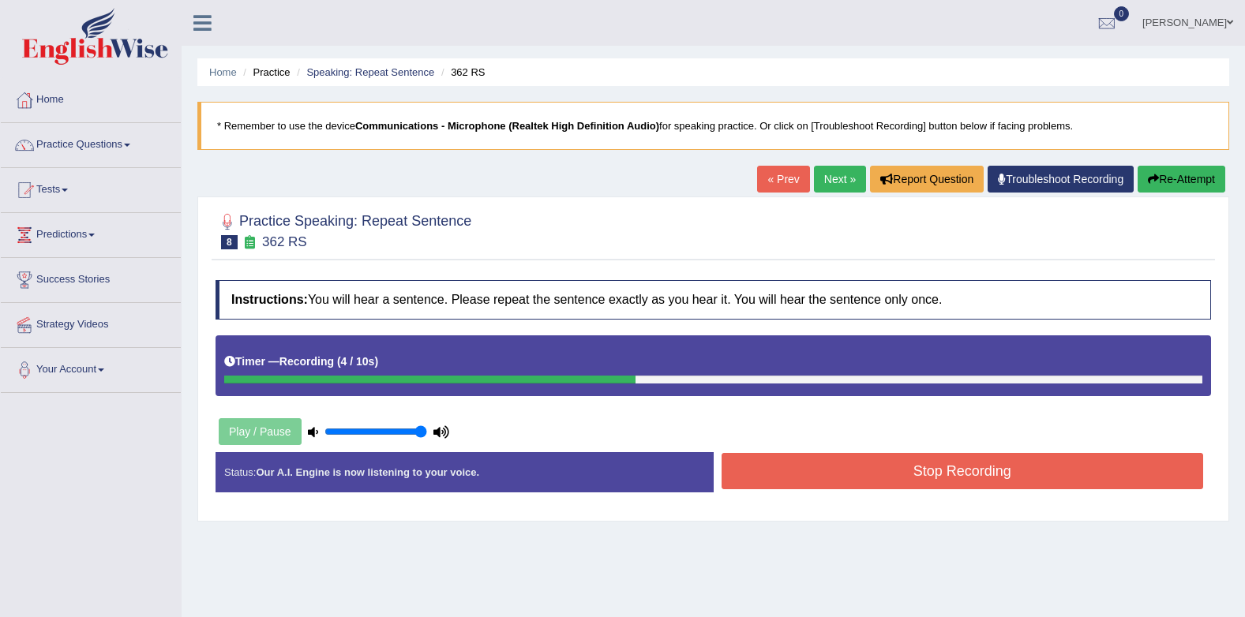
click at [1110, 471] on button "Stop Recording" at bounding box center [963, 471] width 482 height 36
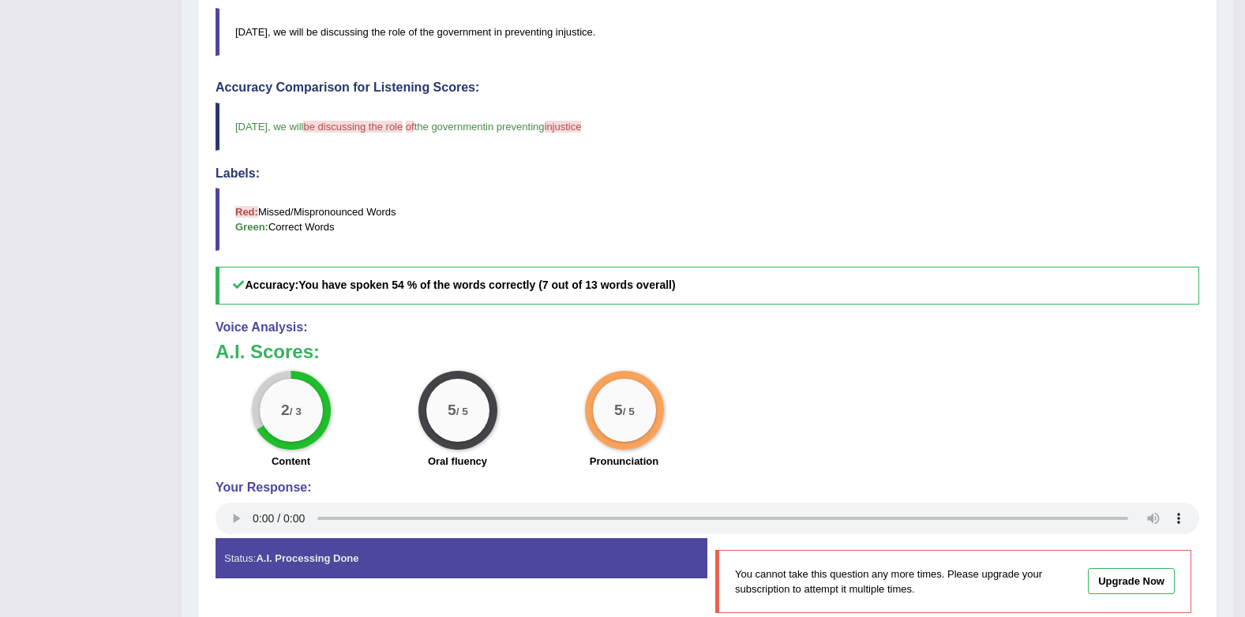
scroll to position [79, 0]
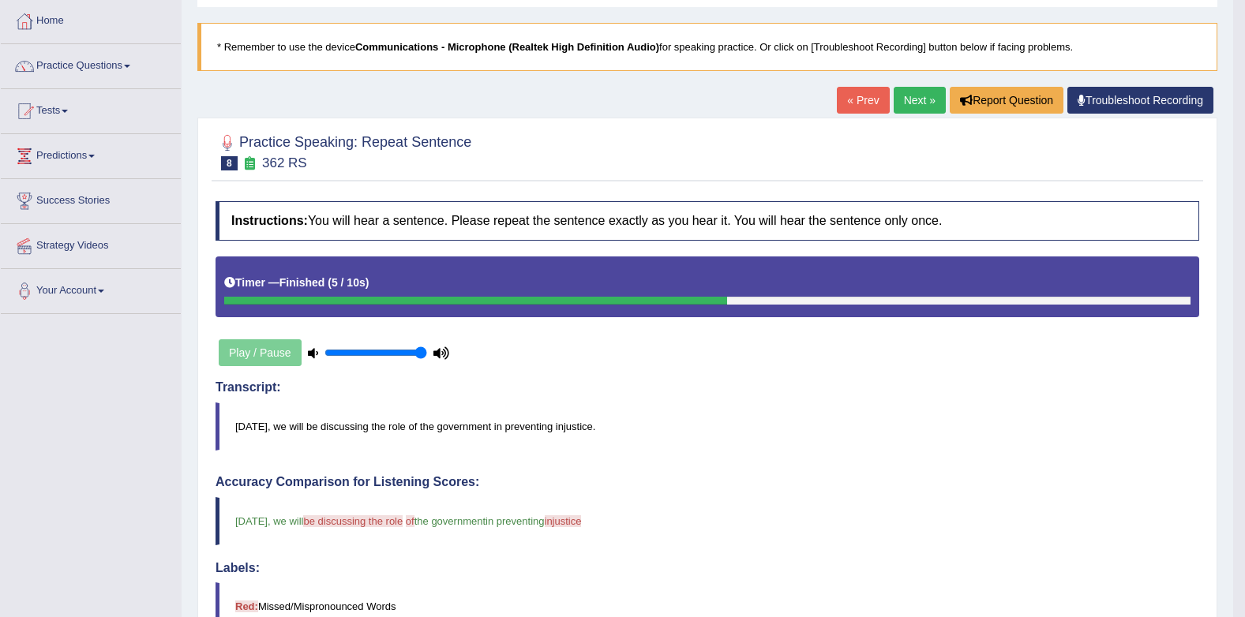
click at [914, 99] on link "Next »" at bounding box center [920, 100] width 52 height 27
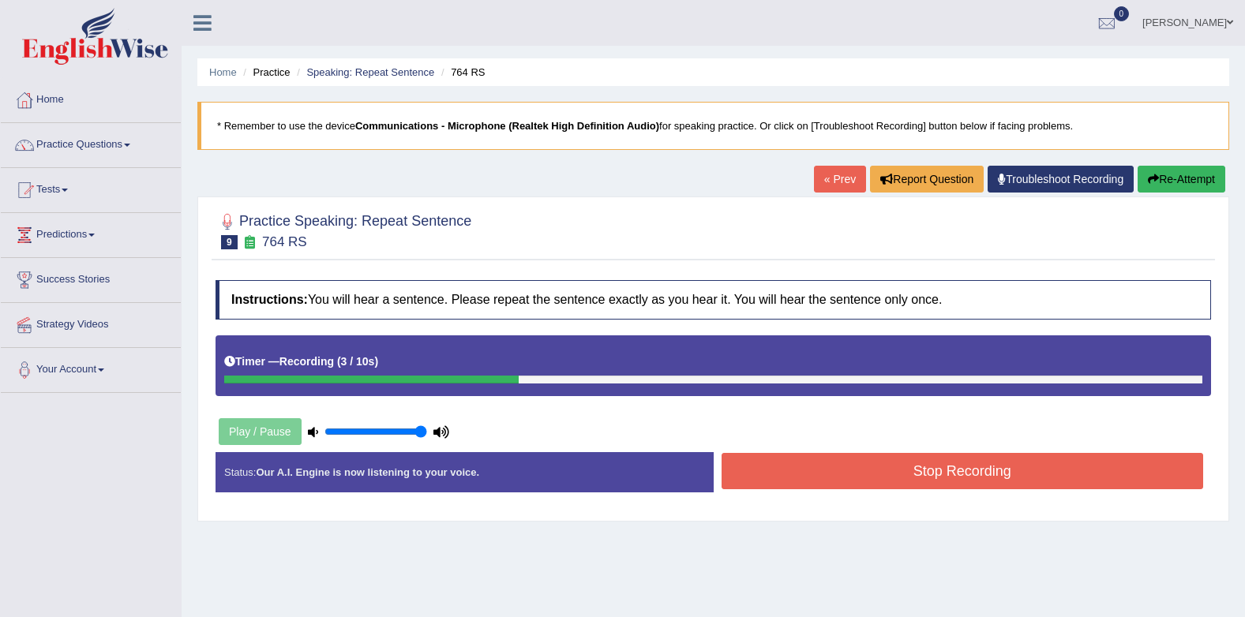
click at [879, 465] on button "Stop Recording" at bounding box center [963, 471] width 482 height 36
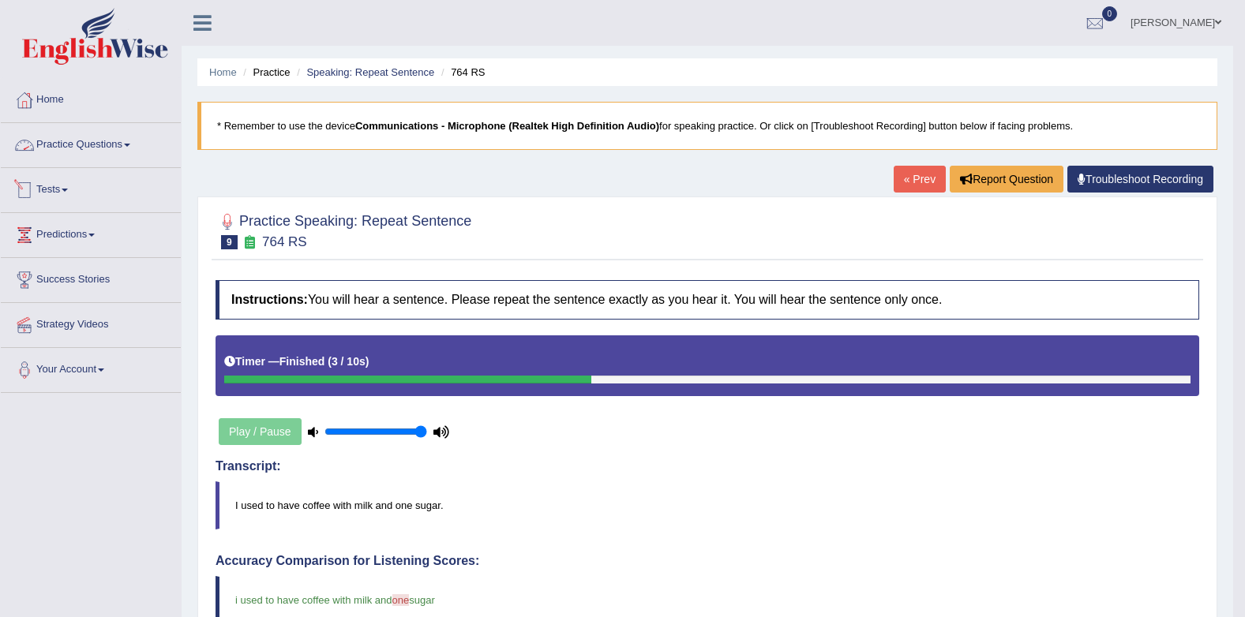
click at [66, 145] on link "Practice Questions" at bounding box center [91, 142] width 180 height 39
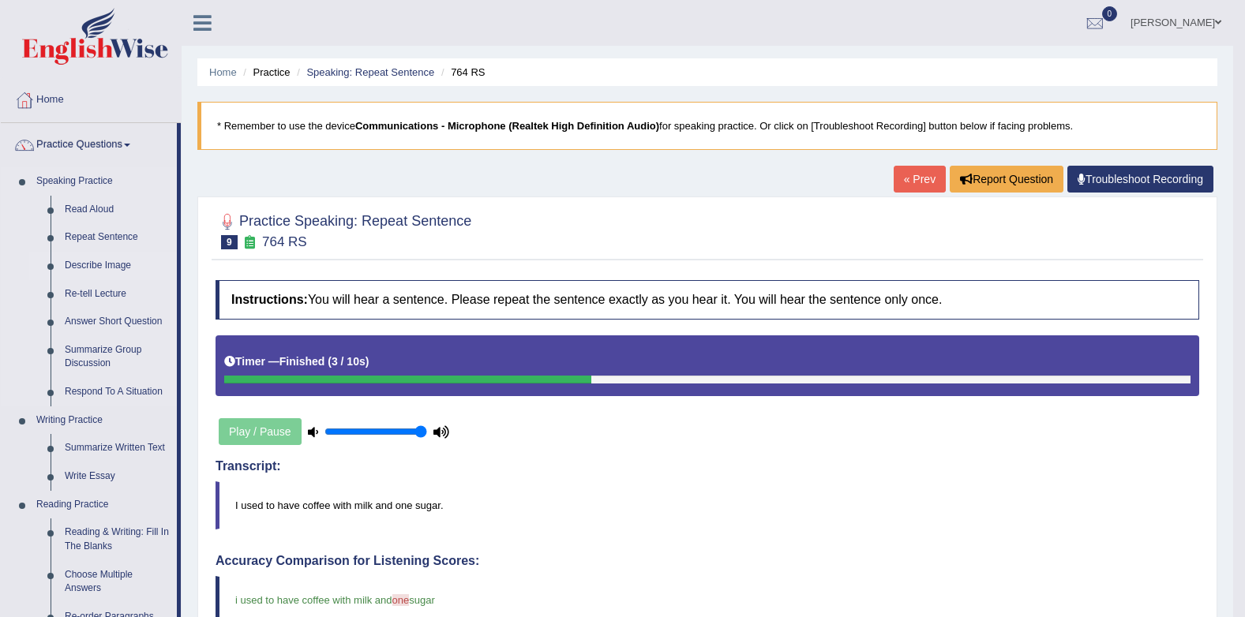
click at [111, 269] on link "Describe Image" at bounding box center [117, 266] width 119 height 28
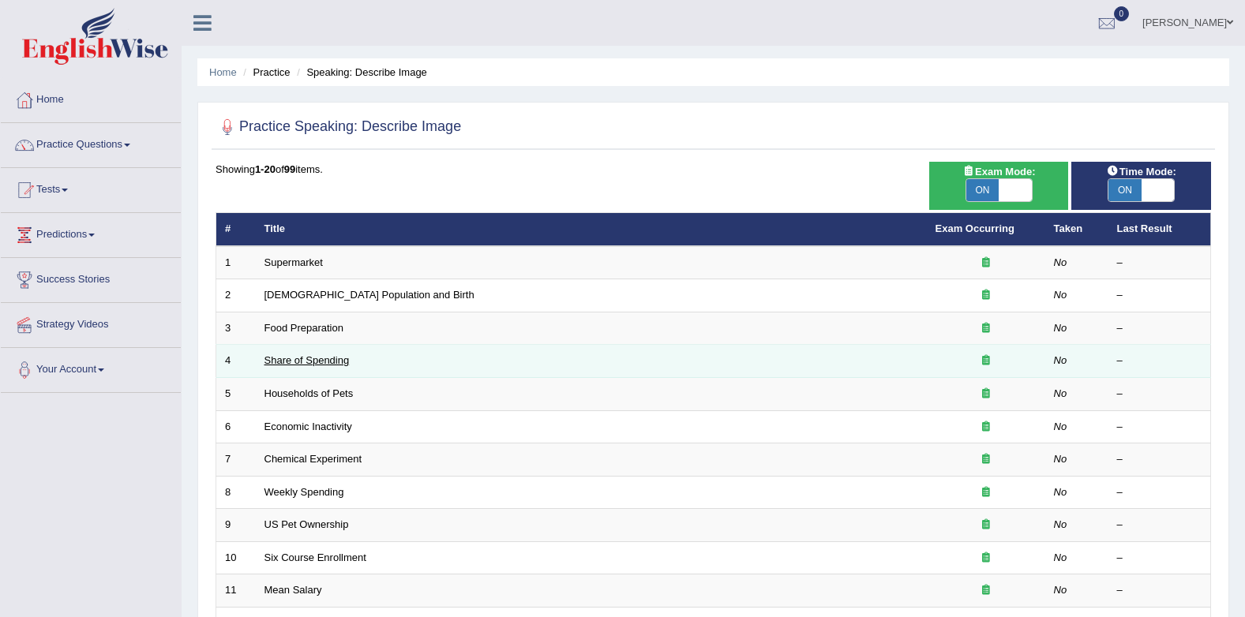
click at [328, 364] on link "Share of Spending" at bounding box center [307, 361] width 85 height 12
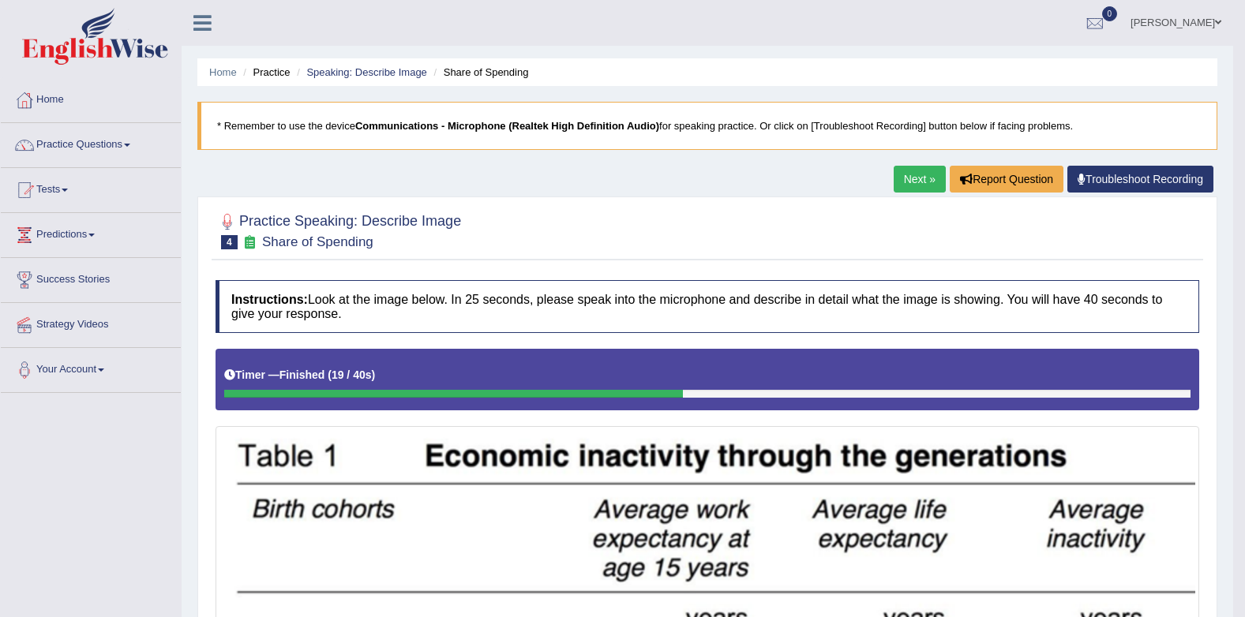
click at [899, 178] on link "Next »" at bounding box center [920, 179] width 52 height 27
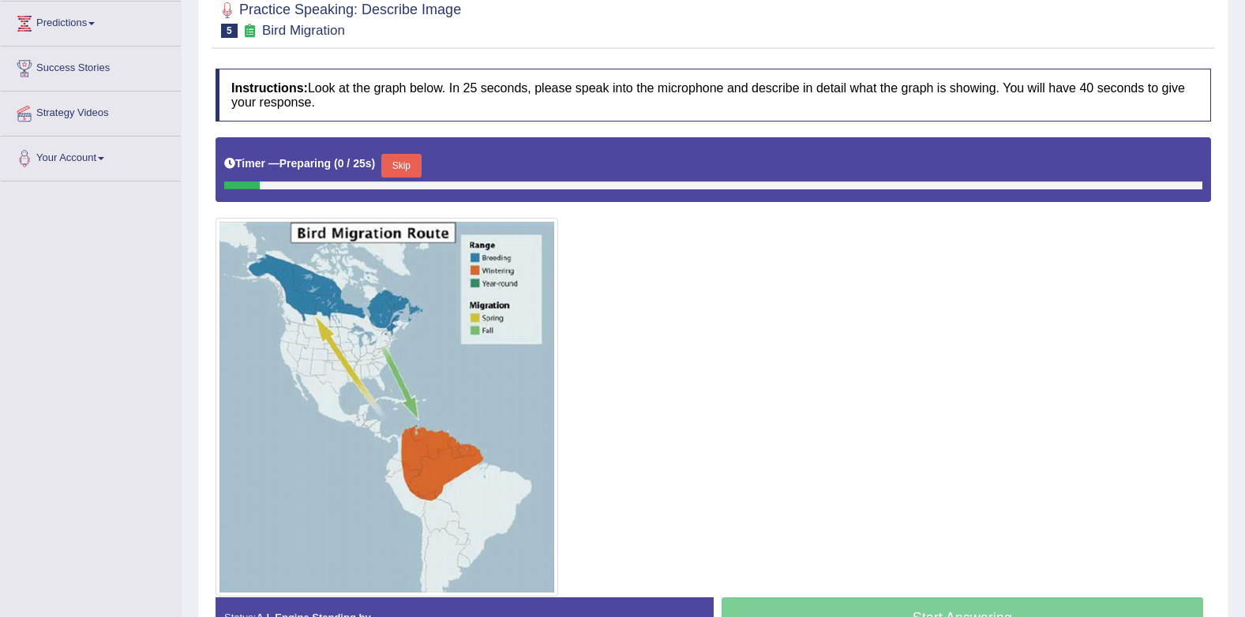
scroll to position [77, 0]
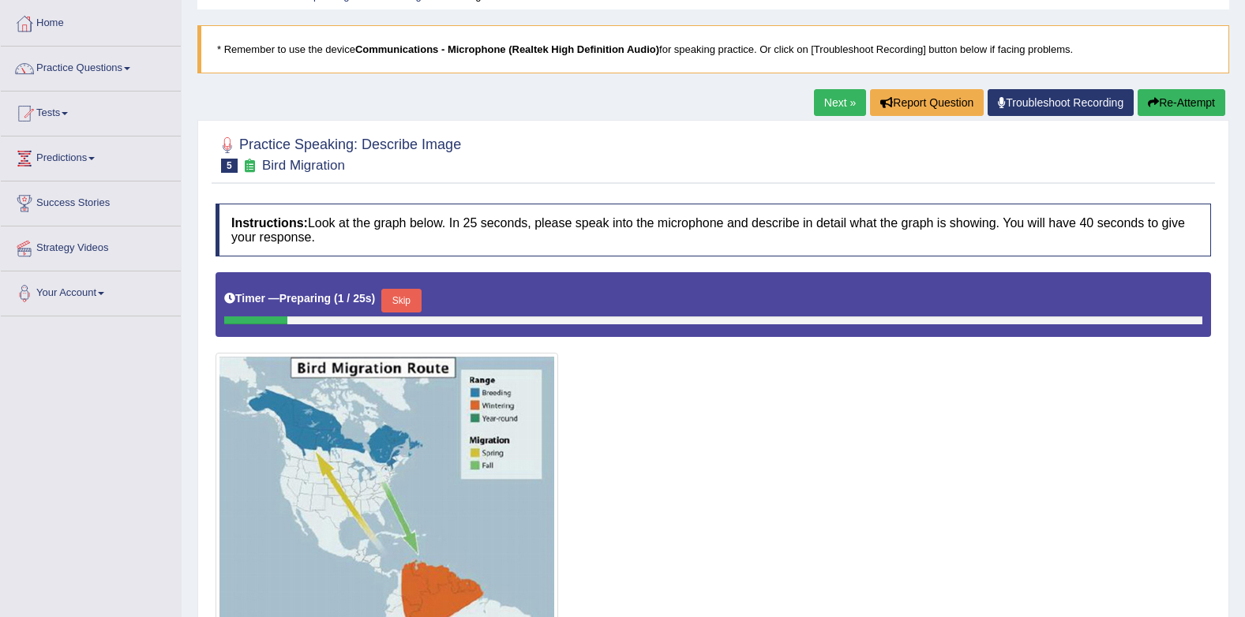
click at [843, 99] on link "Next »" at bounding box center [840, 102] width 52 height 27
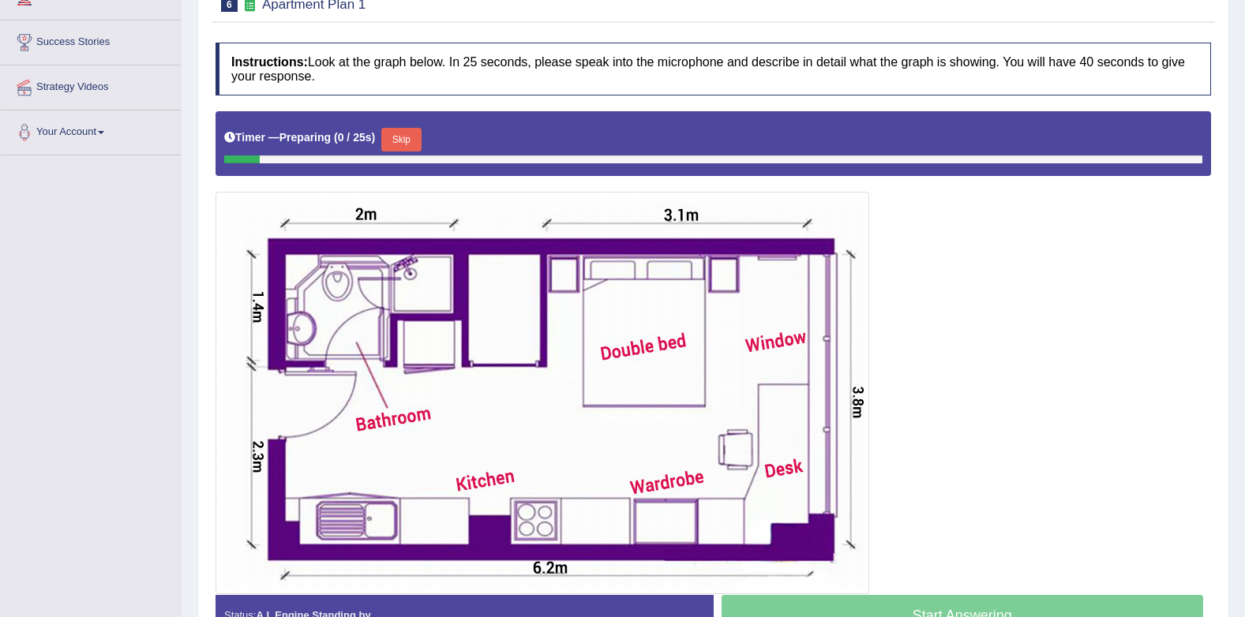
scroll to position [100, 0]
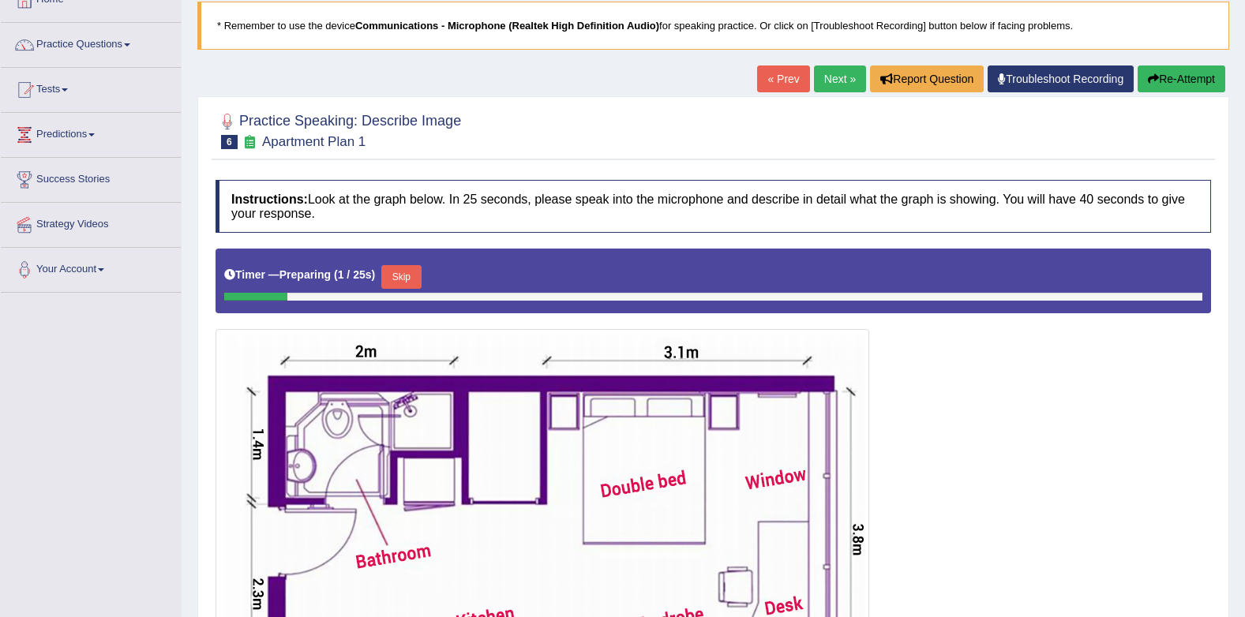
click at [823, 85] on link "Next »" at bounding box center [840, 79] width 52 height 27
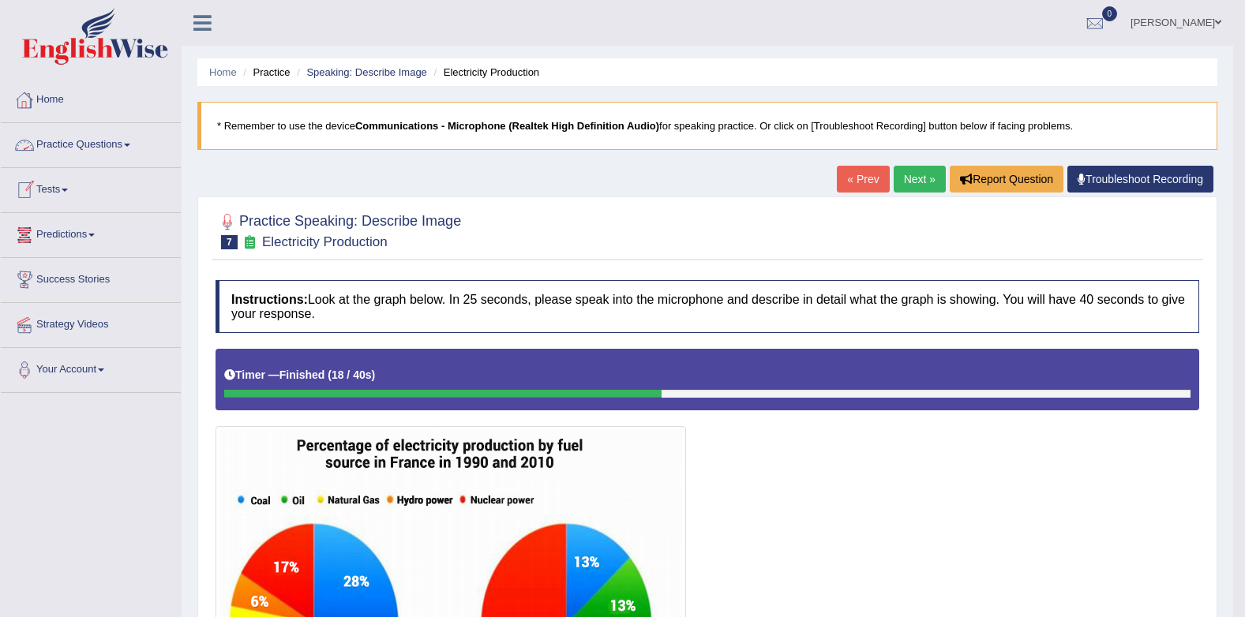
click at [92, 145] on link "Practice Questions" at bounding box center [91, 142] width 180 height 39
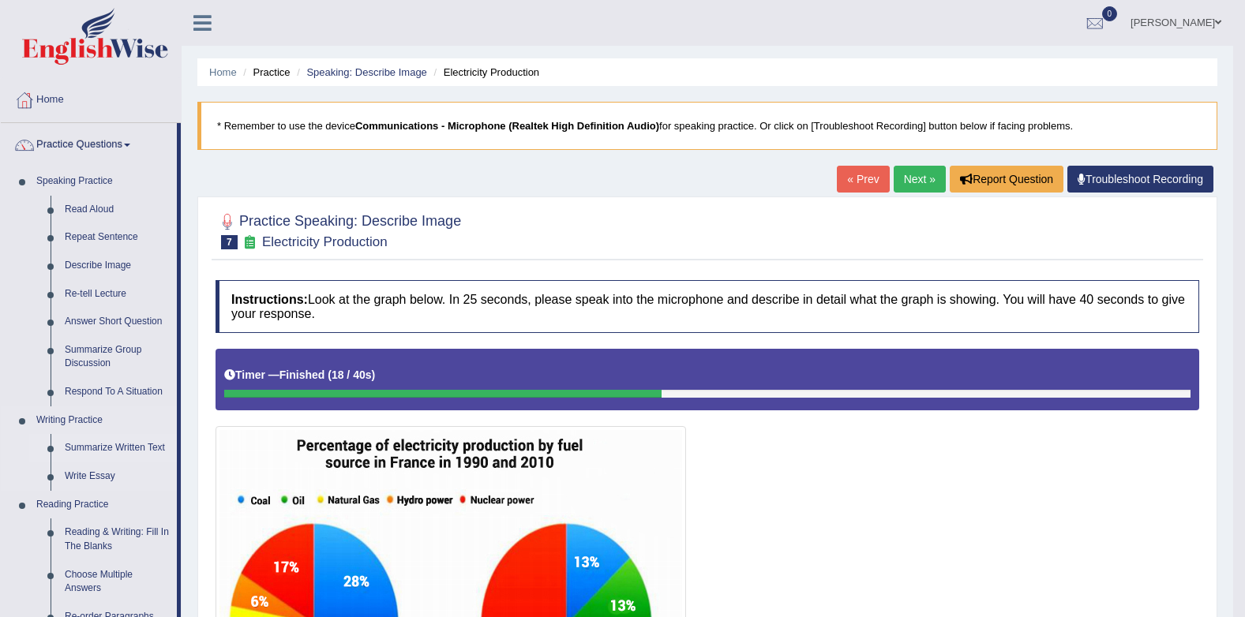
click at [105, 446] on link "Summarize Written Text" at bounding box center [117, 448] width 119 height 28
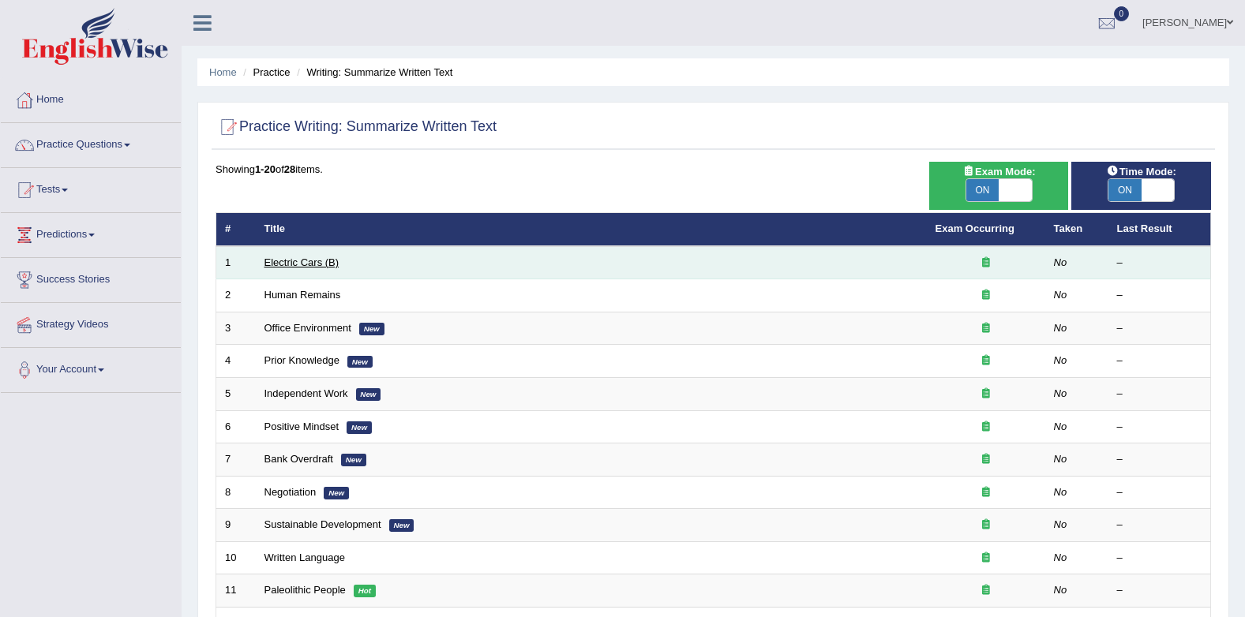
click at [301, 257] on link "Electric Cars (B)" at bounding box center [302, 263] width 75 height 12
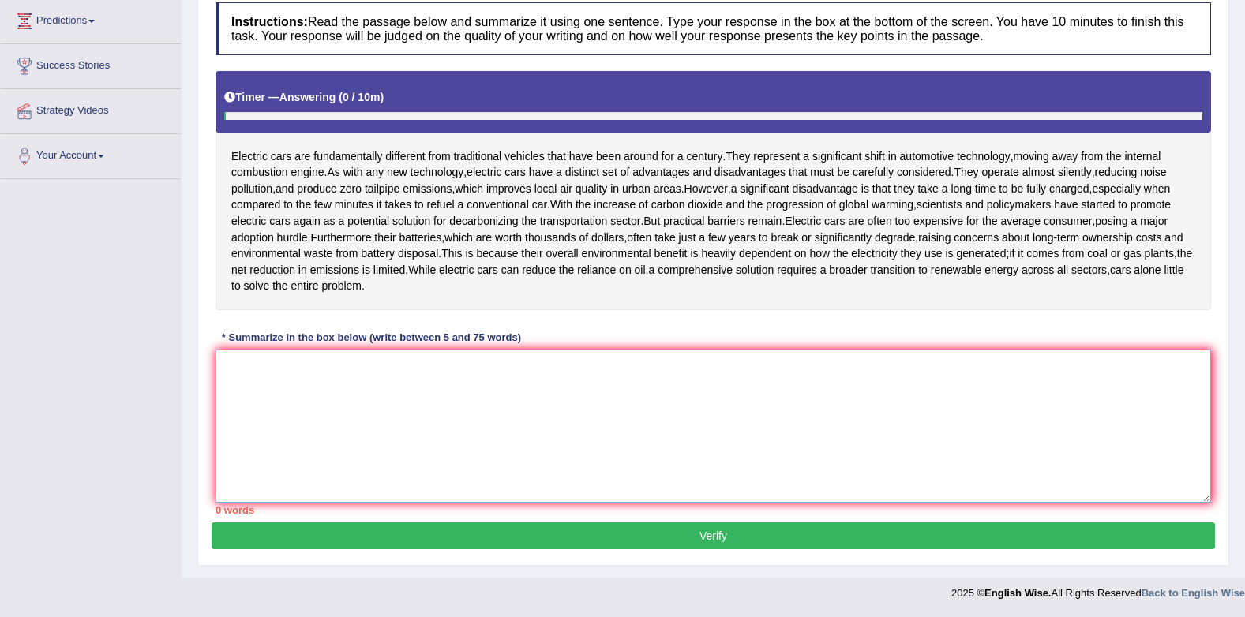
click at [602, 372] on textarea at bounding box center [714, 426] width 996 height 153
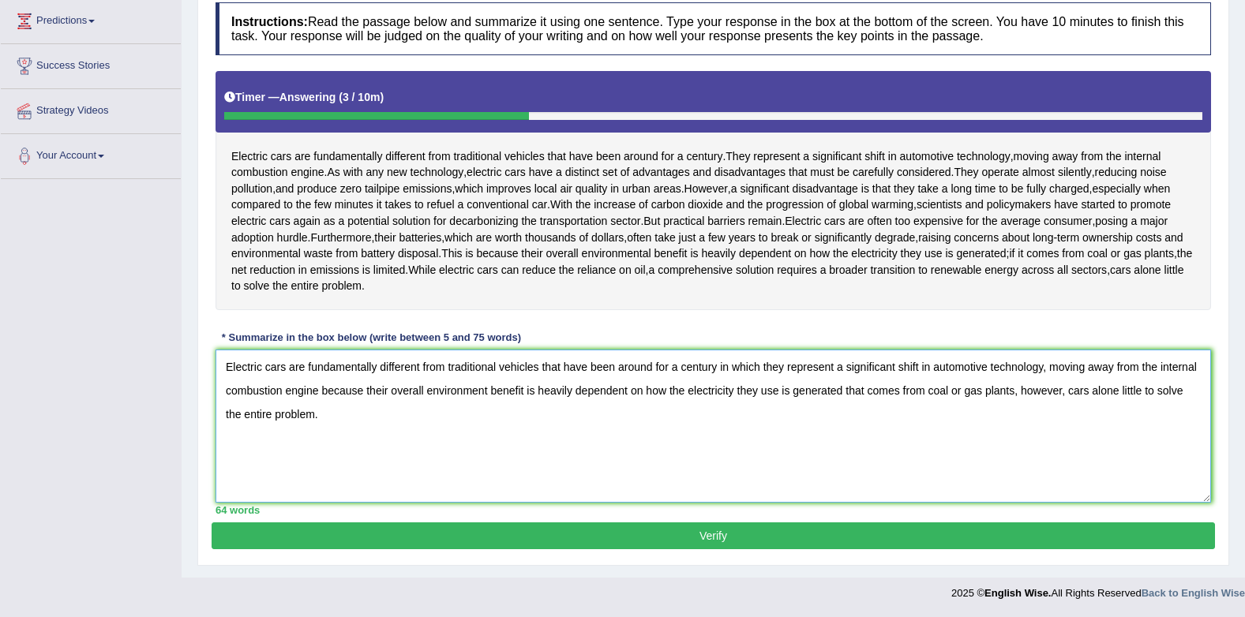
type textarea "Electric cars are fundamentally different from traditional vehicles that have b…"
click at [891, 536] on button "Verify" at bounding box center [714, 536] width 1004 height 27
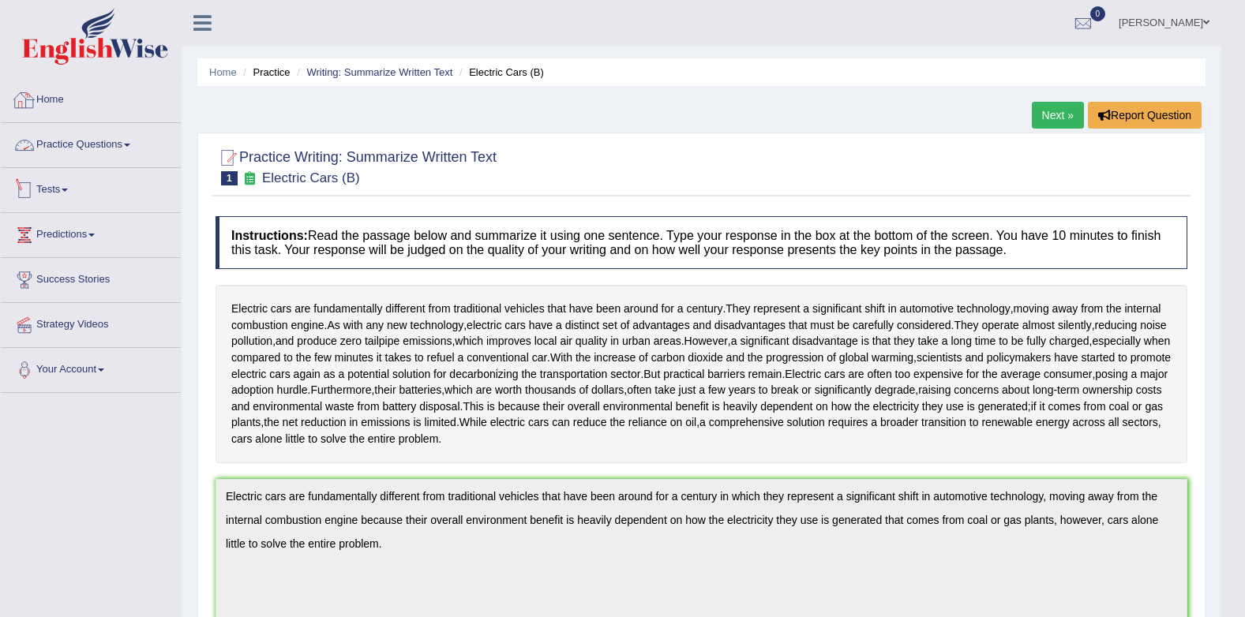
click at [52, 145] on link "Practice Questions" at bounding box center [91, 142] width 180 height 39
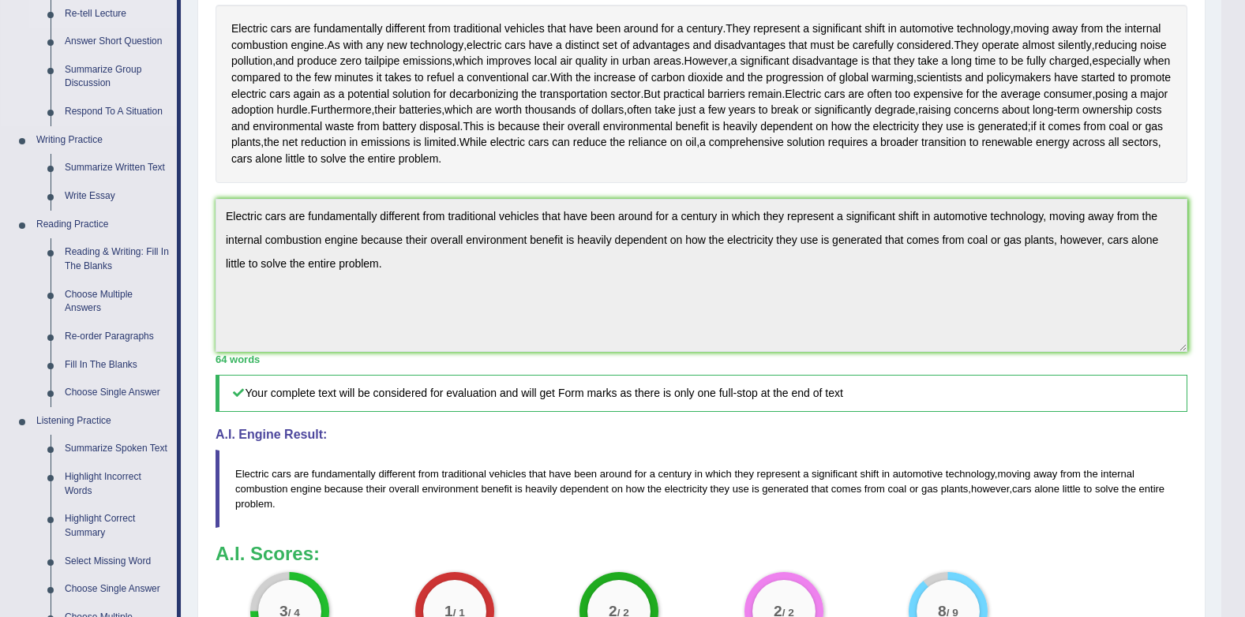
scroll to position [395, 0]
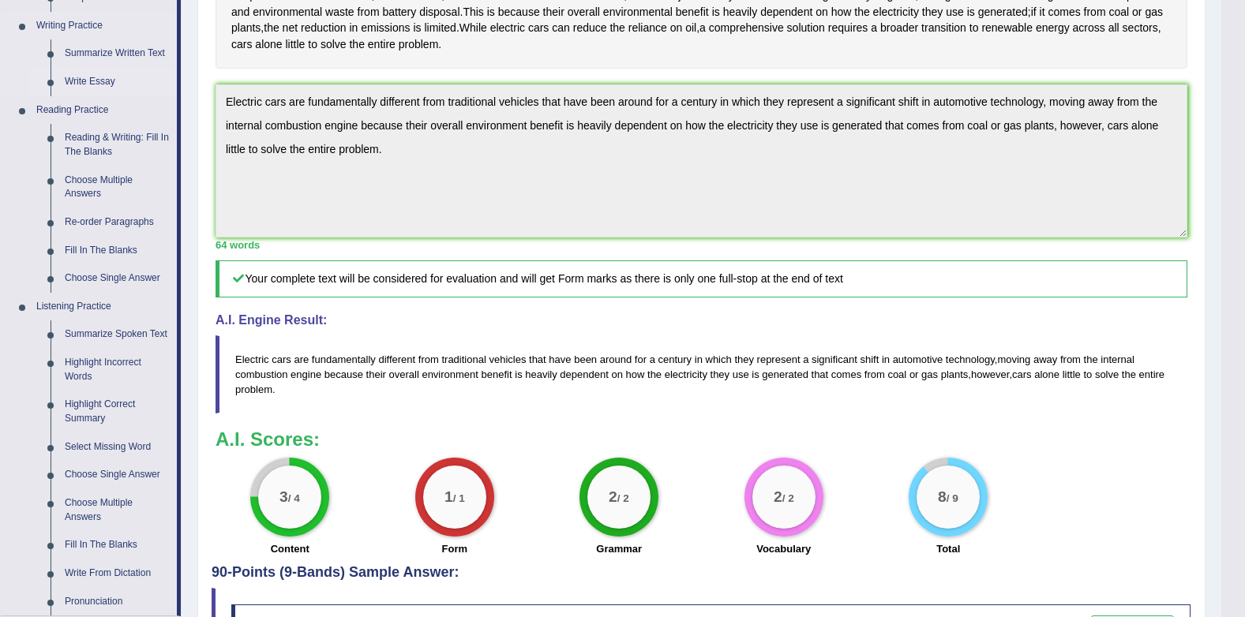
click at [88, 81] on link "Write Essay" at bounding box center [117, 82] width 119 height 28
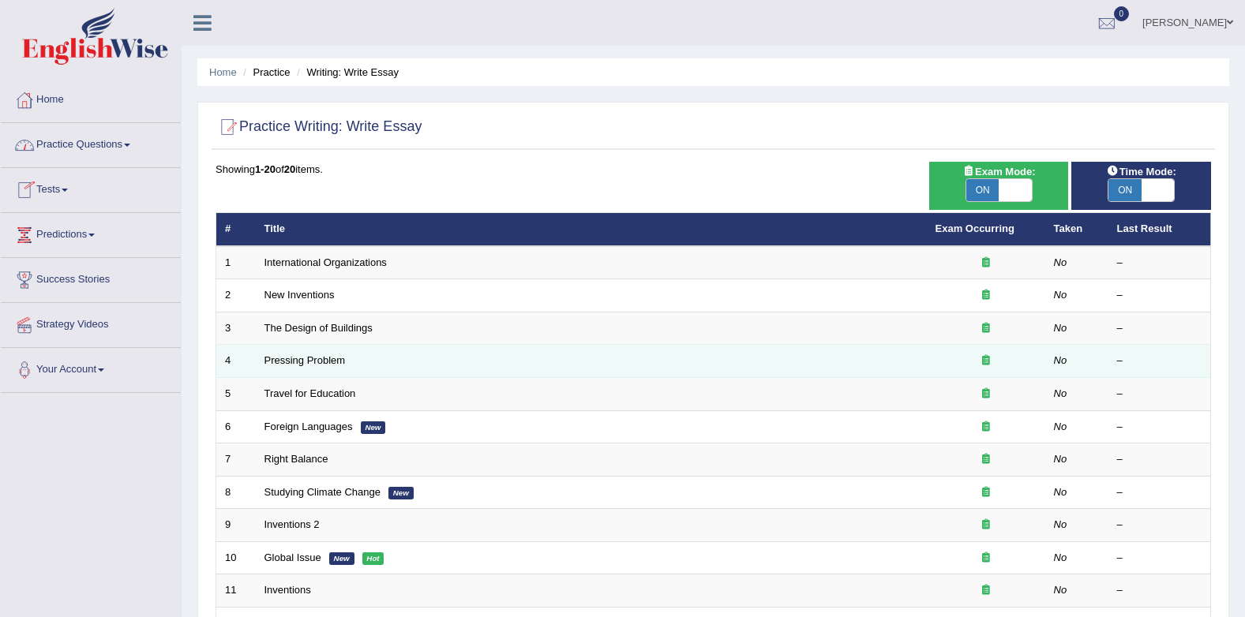
scroll to position [158, 0]
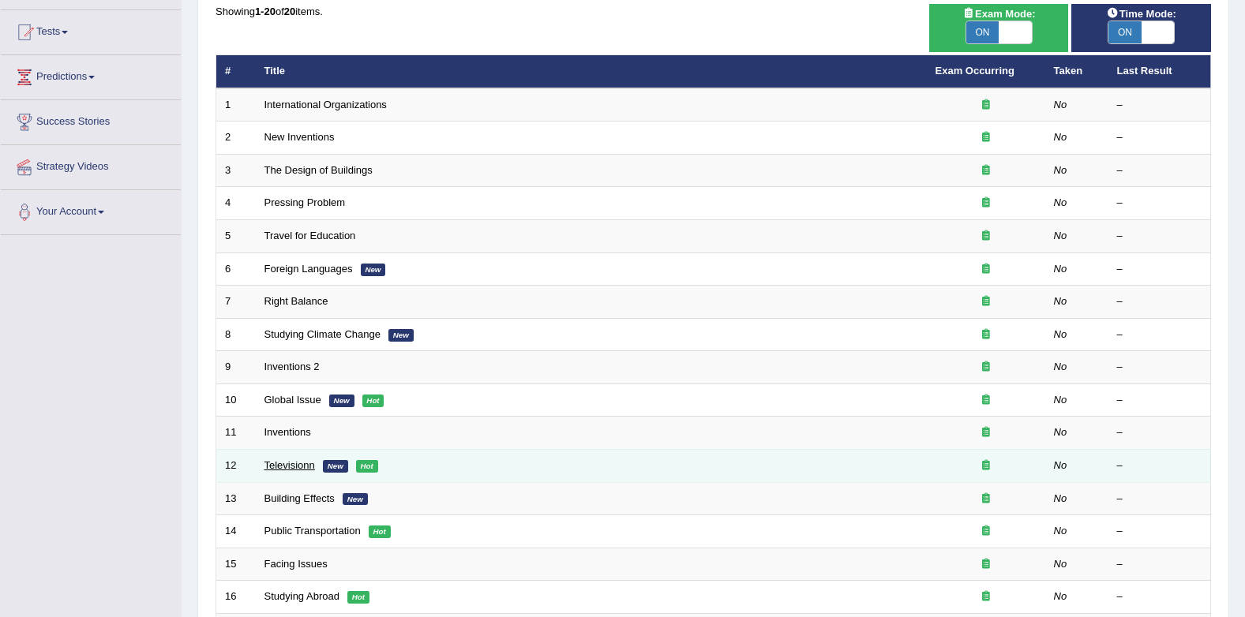
click at [268, 463] on link "Televisionn" at bounding box center [290, 466] width 51 height 12
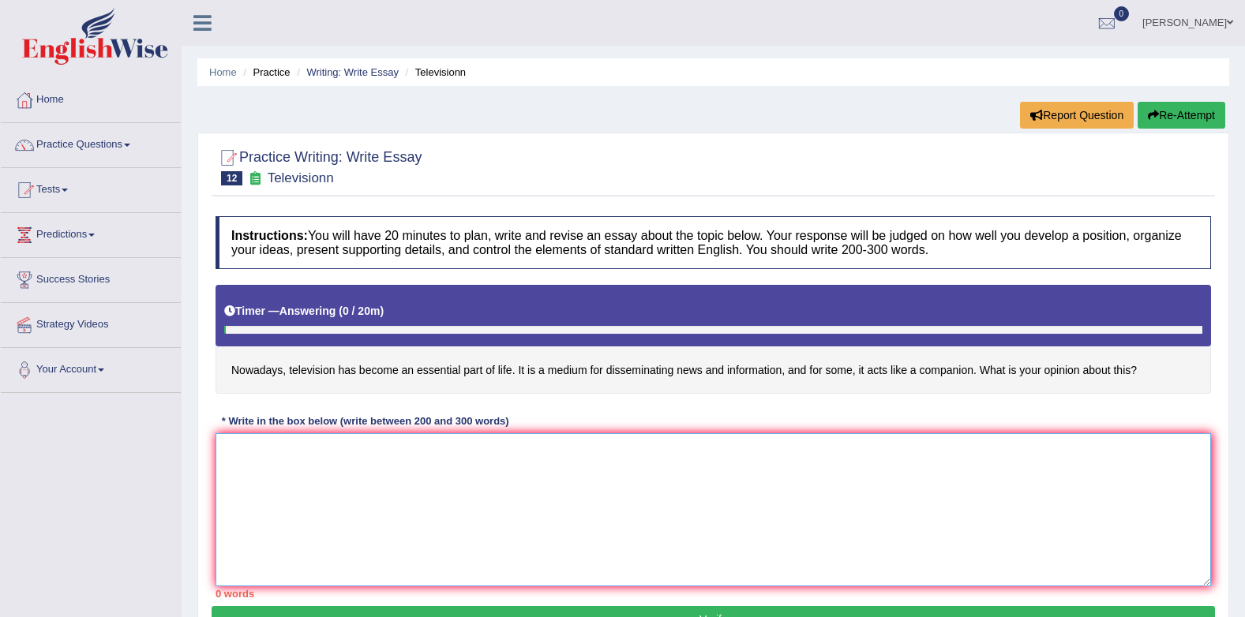
click at [286, 448] on textarea at bounding box center [714, 509] width 996 height 153
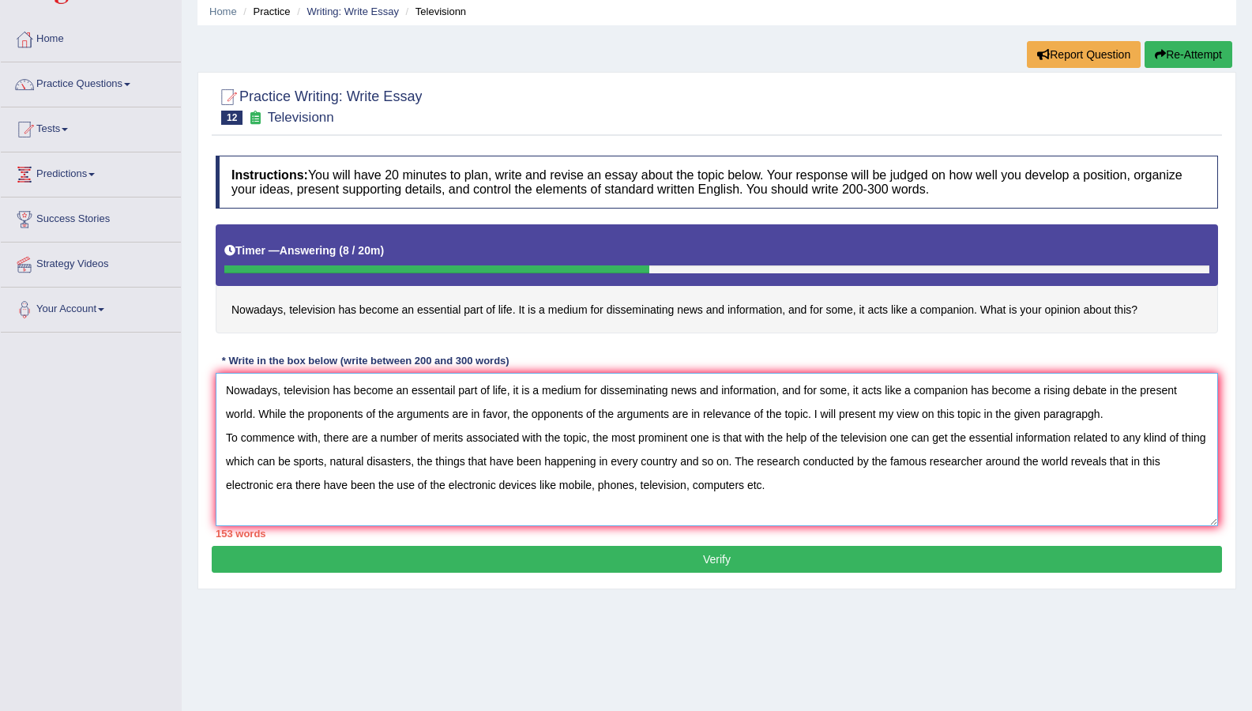
scroll to position [118, 0]
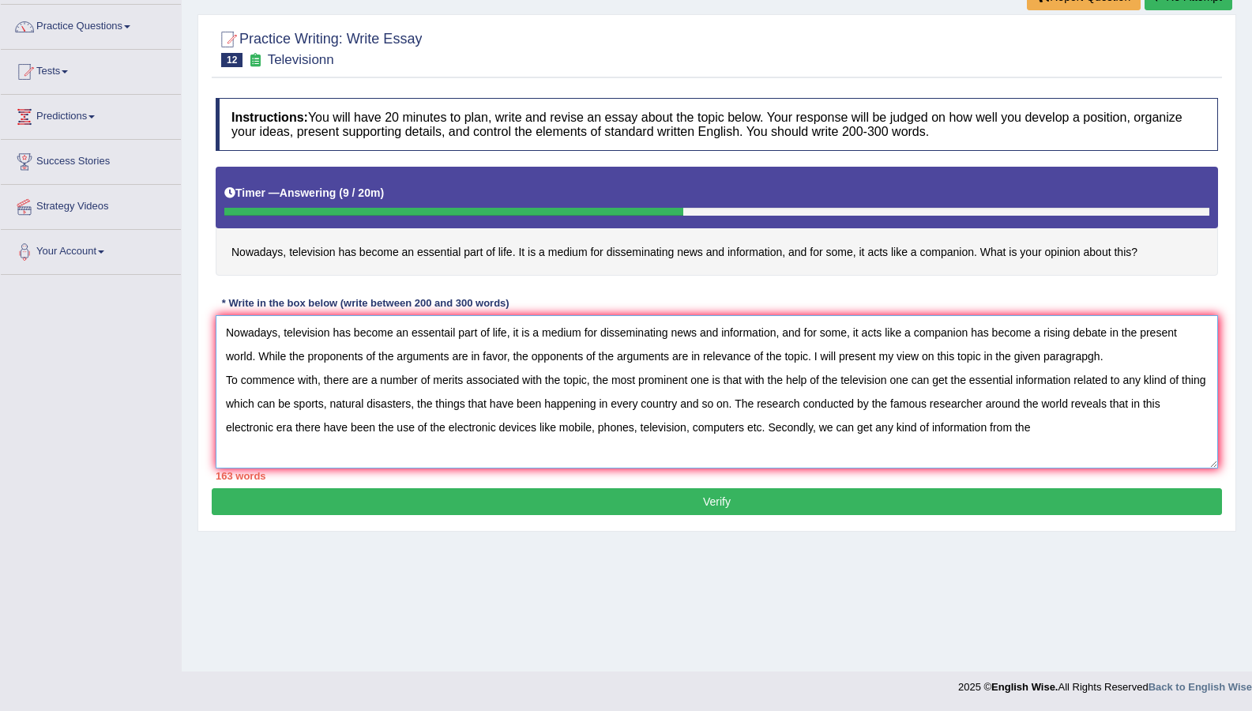
click at [889, 427] on textarea "Nowadays, television has become an essentail part of life, it is a medium for d…" at bounding box center [717, 391] width 1002 height 153
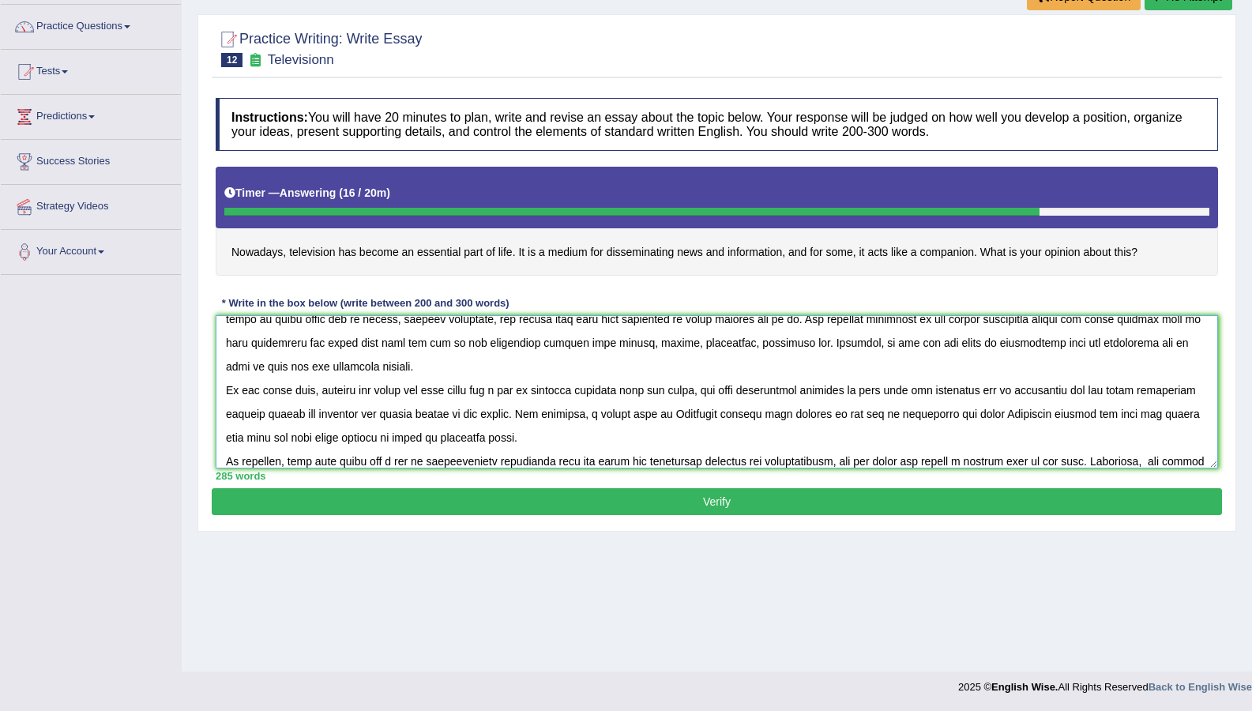
scroll to position [108, 0]
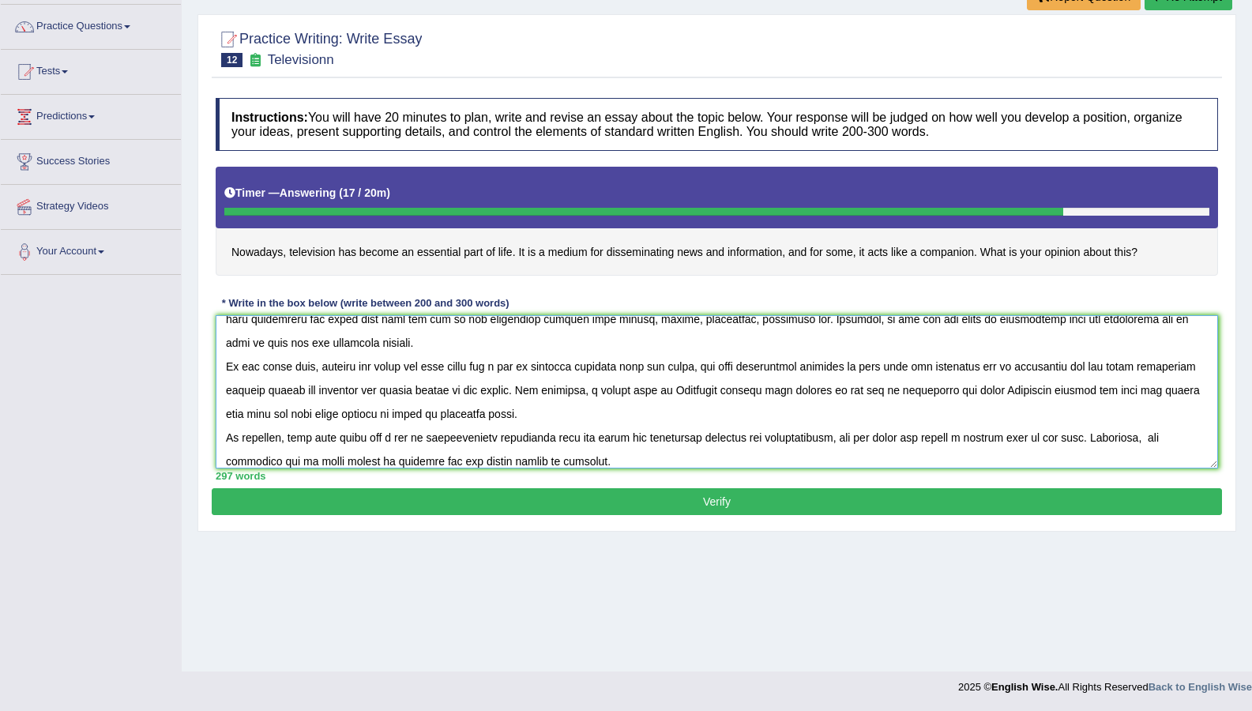
type textarea "Nowadays, television has become an essentail part of life, it is a medium for d…"
click at [890, 502] on button "Verify" at bounding box center [717, 501] width 1010 height 27
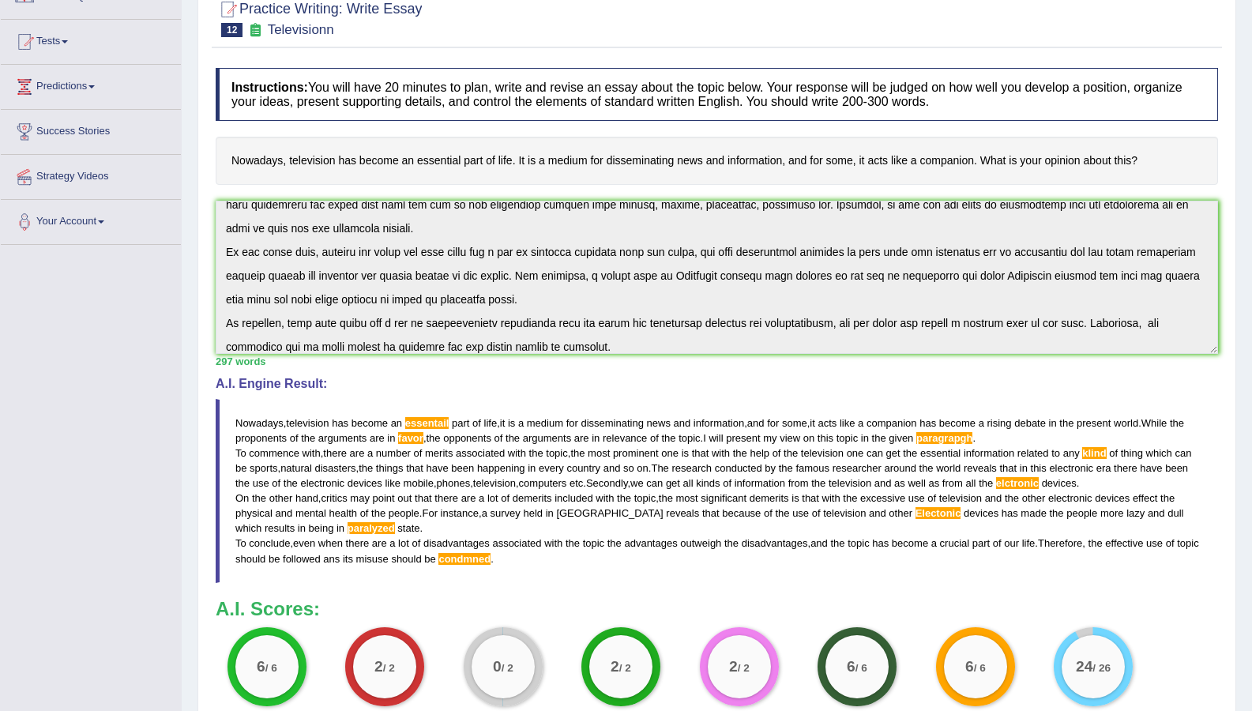
scroll to position [0, 0]
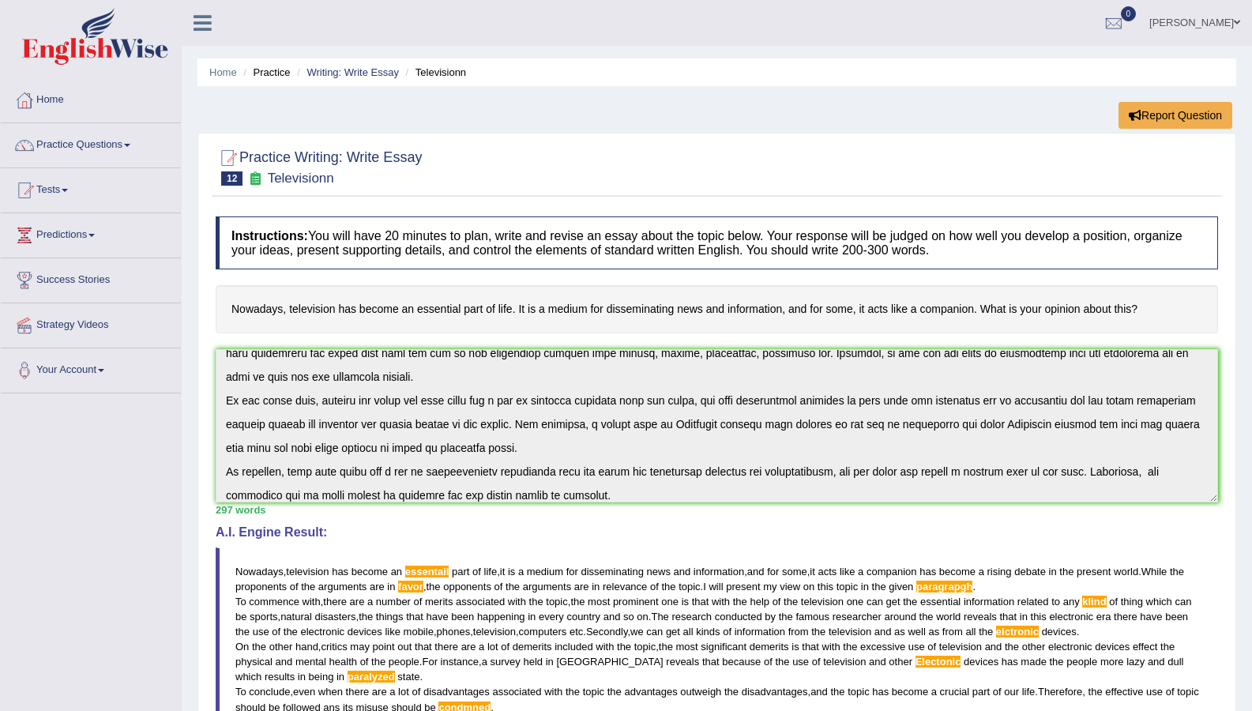
drag, startPoint x: 233, startPoint y: 4, endPoint x: 486, endPoint y: 0, distance: 253.5
click at [235, 2] on div at bounding box center [209, 17] width 55 height 35
click at [101, 133] on link "Practice Questions" at bounding box center [91, 142] width 180 height 39
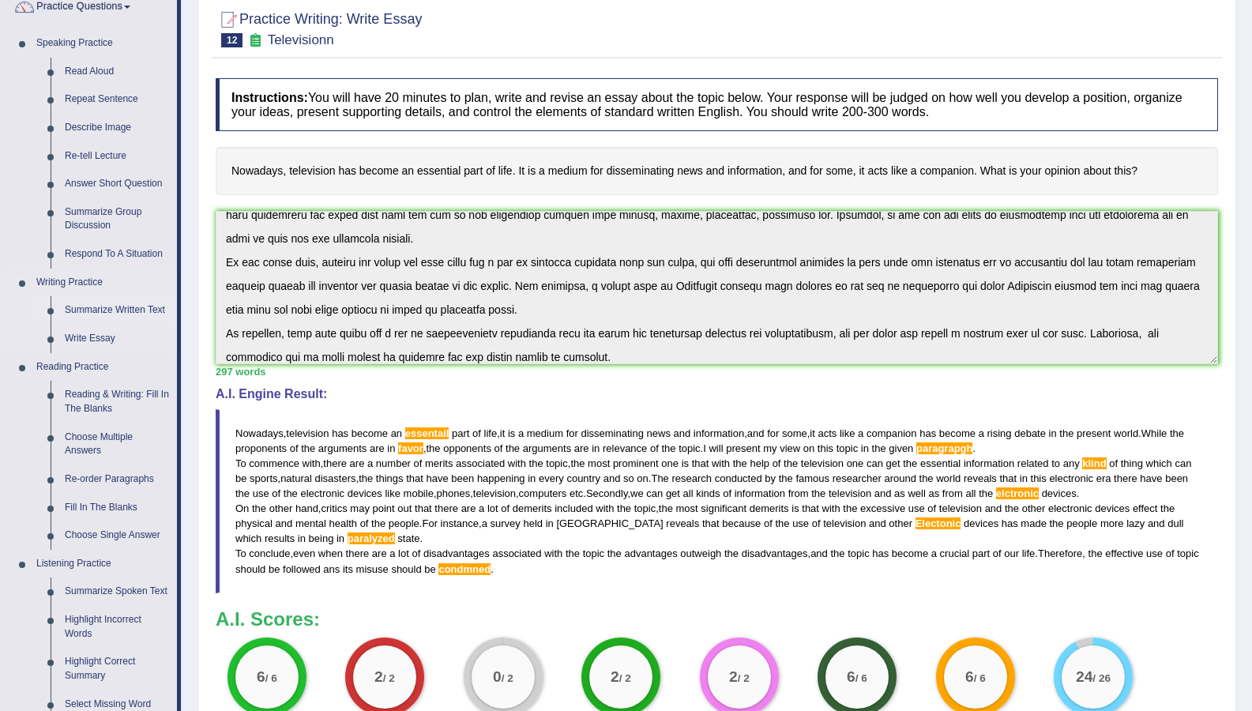
scroll to position [158, 0]
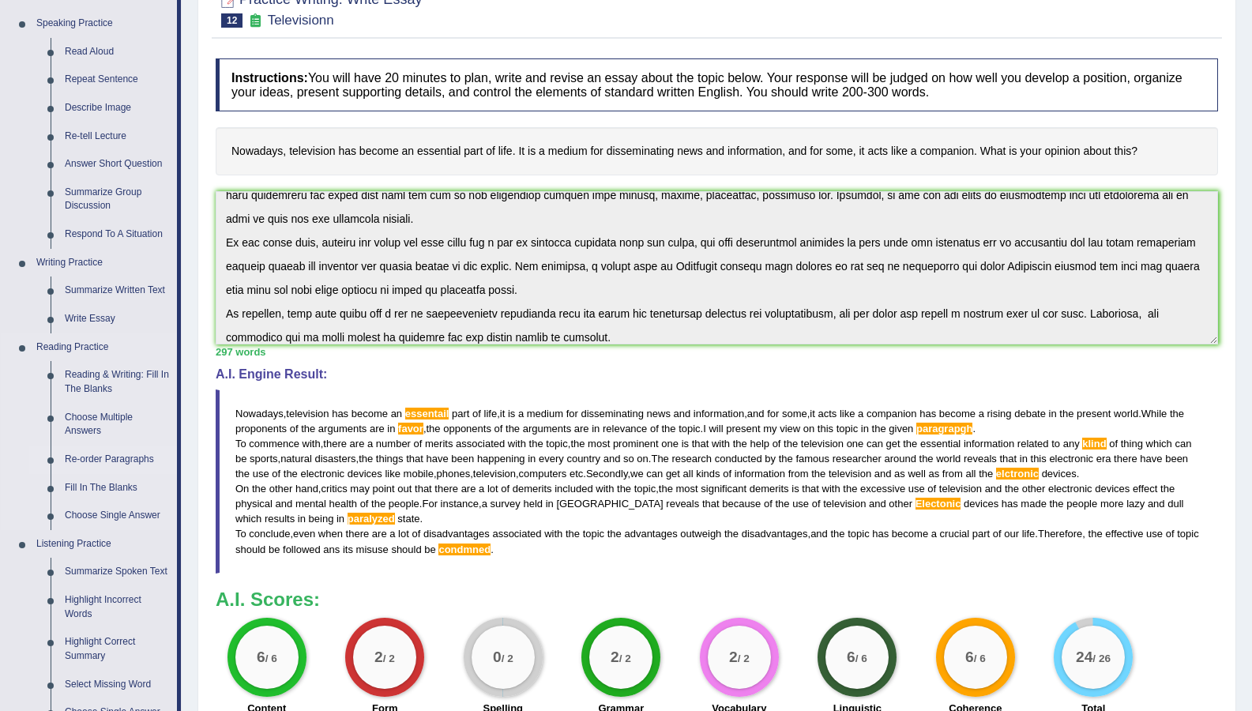
click at [104, 457] on link "Re-order Paragraphs" at bounding box center [117, 459] width 119 height 28
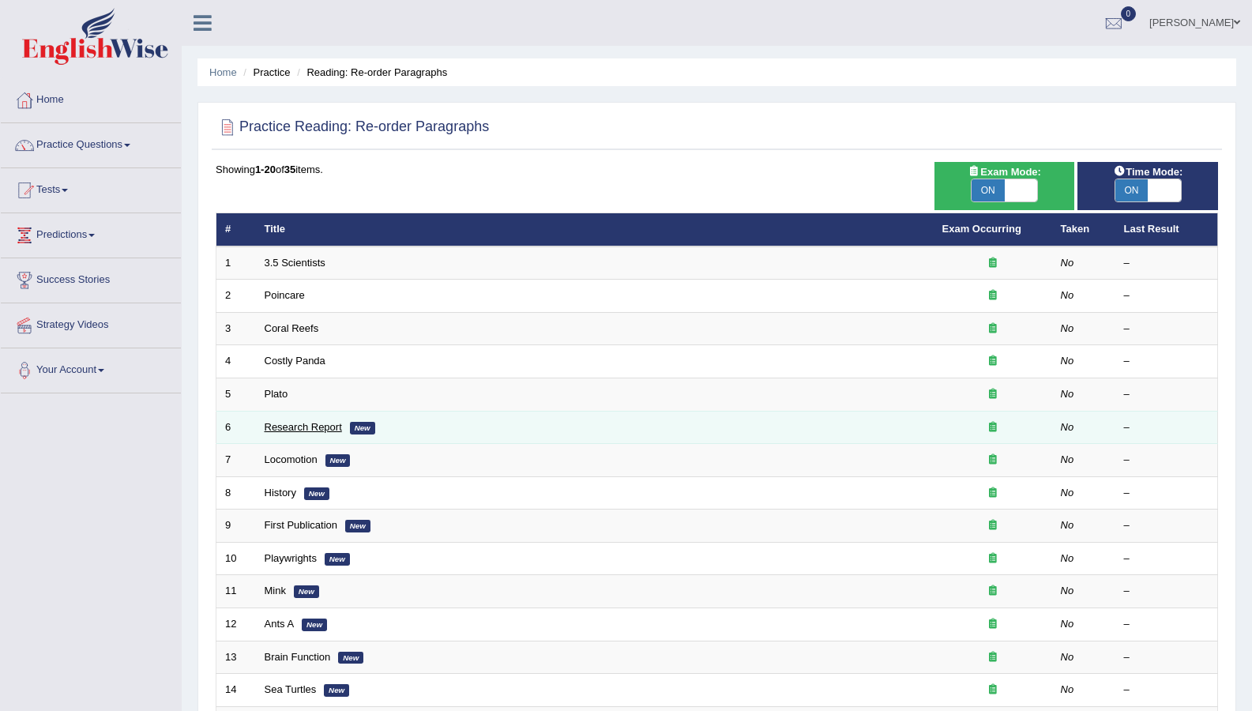
click at [304, 421] on link "Research Report" at bounding box center [303, 427] width 77 height 12
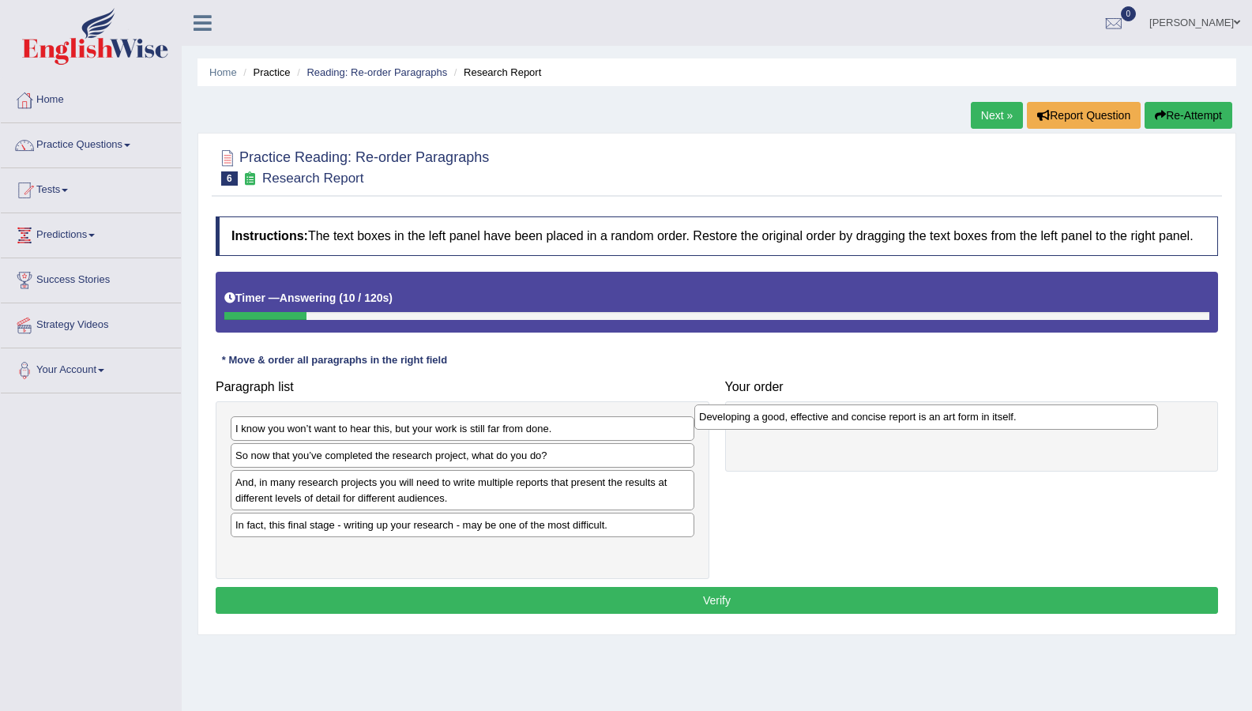
drag, startPoint x: 267, startPoint y: 487, endPoint x: 752, endPoint y: 418, distance: 490.4
click at [752, 418] on div "Developing a good, effective and concise report is an art form in itself." at bounding box center [925, 416] width 463 height 24
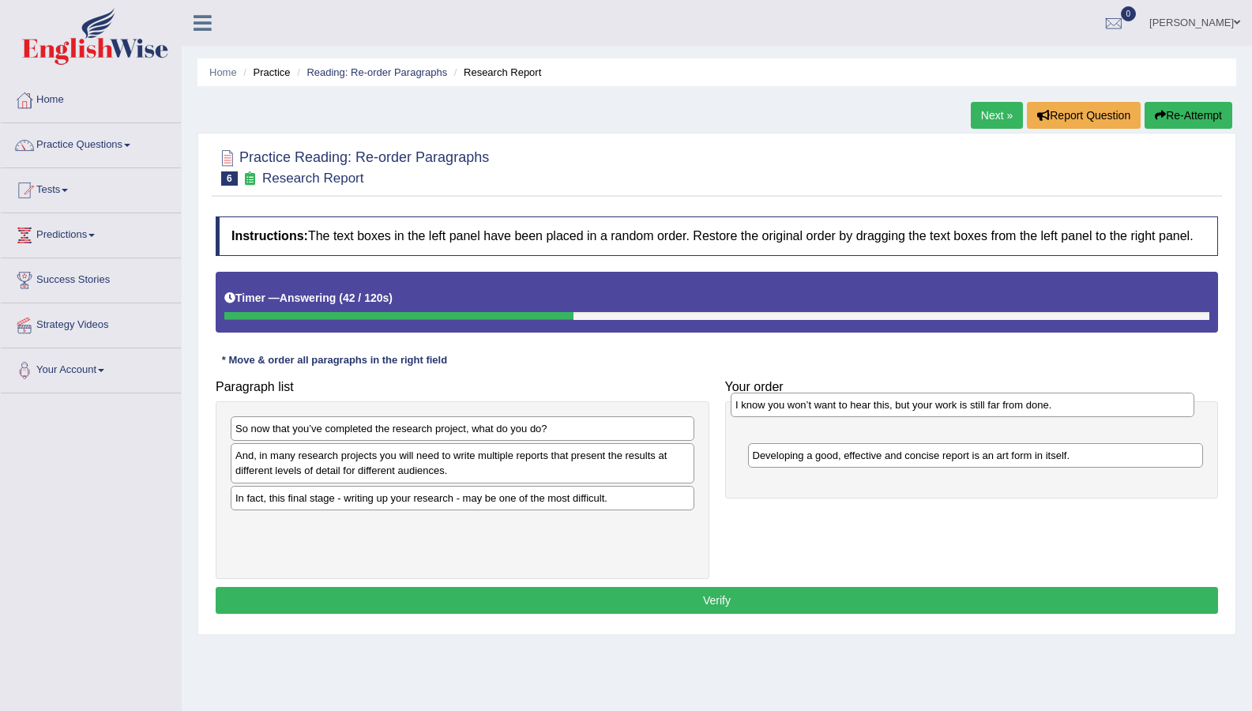
drag, startPoint x: 518, startPoint y: 436, endPoint x: 1017, endPoint y: 412, distance: 499.6
click at [1017, 412] on div "I know you won’t want to hear this, but your work is still far from done." at bounding box center [961, 404] width 463 height 24
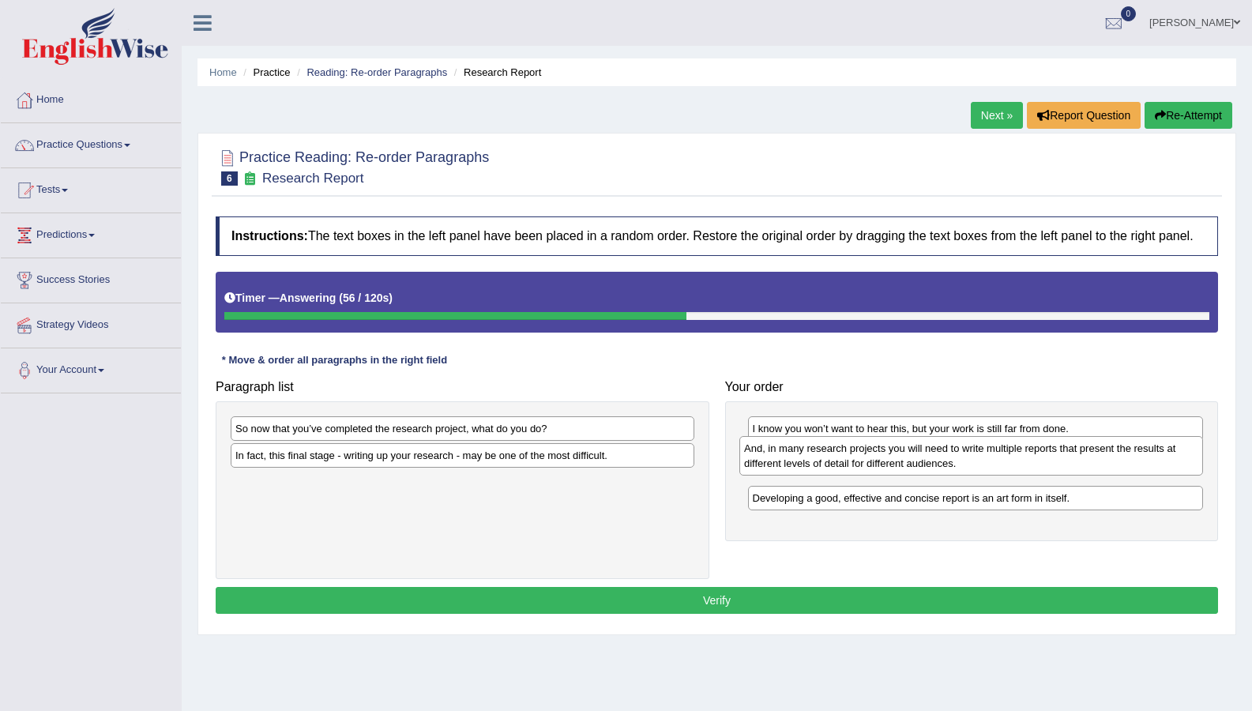
drag, startPoint x: 407, startPoint y: 481, endPoint x: 916, endPoint y: 474, distance: 508.6
click at [916, 474] on div "And, in many research projects you will need to write multiple reports that pre…" at bounding box center [970, 455] width 463 height 39
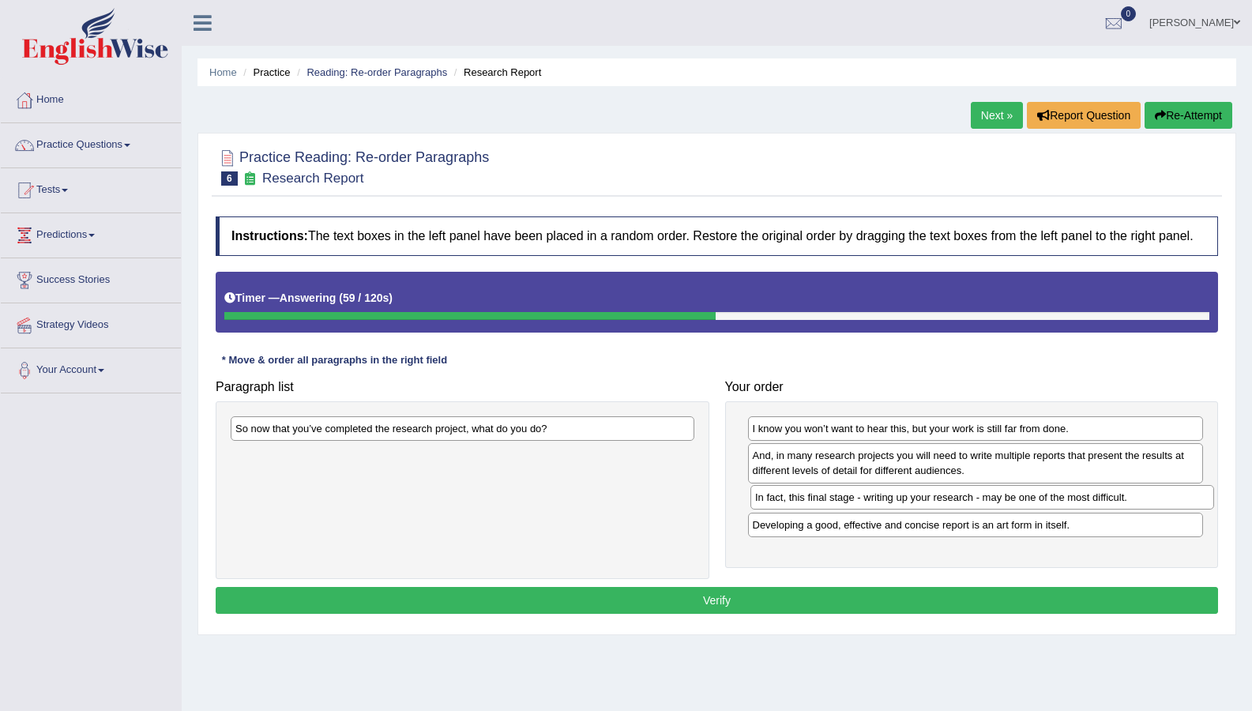
drag, startPoint x: 555, startPoint y: 458, endPoint x: 1075, endPoint y: 500, distance: 521.2
click at [1075, 500] on div "In fact, this final stage - writing up your research - may be one of the most d…" at bounding box center [981, 497] width 463 height 24
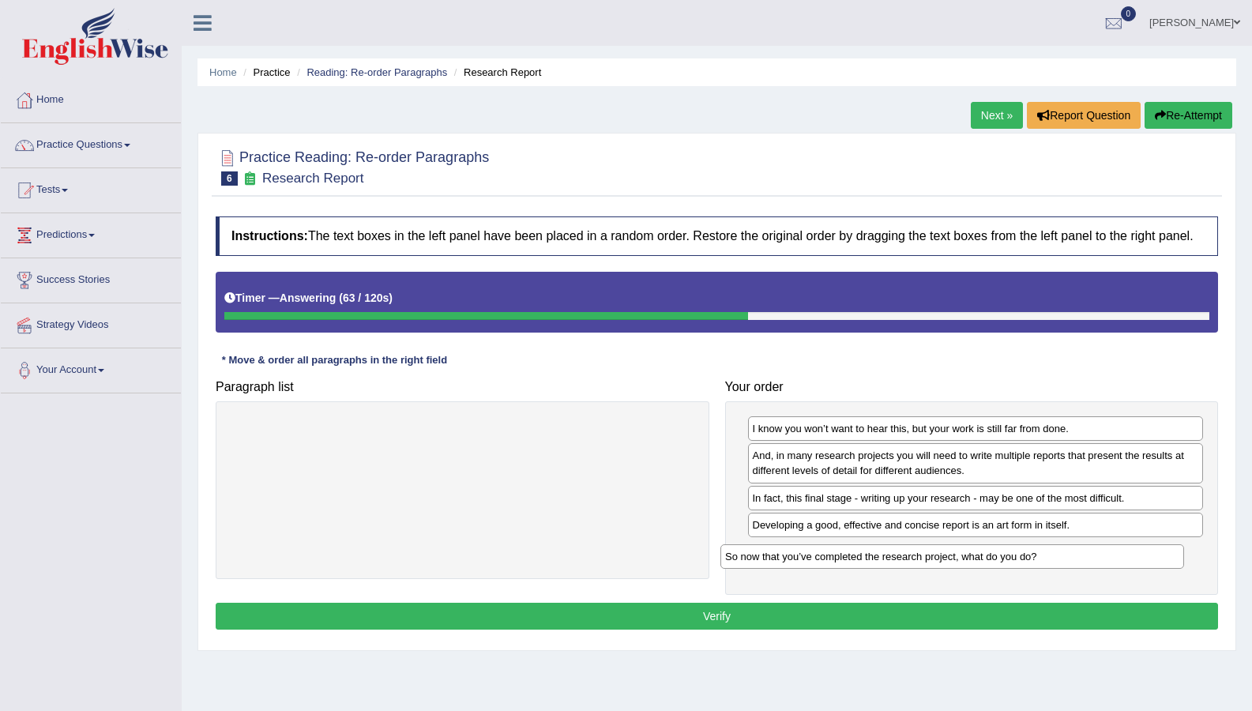
drag, startPoint x: 555, startPoint y: 433, endPoint x: 1045, endPoint y: 561, distance: 506.0
click at [1045, 561] on div "So now that you’ve completed the research project, what do you do?" at bounding box center [951, 556] width 463 height 24
click at [1023, 611] on button "Verify" at bounding box center [717, 615] width 1002 height 27
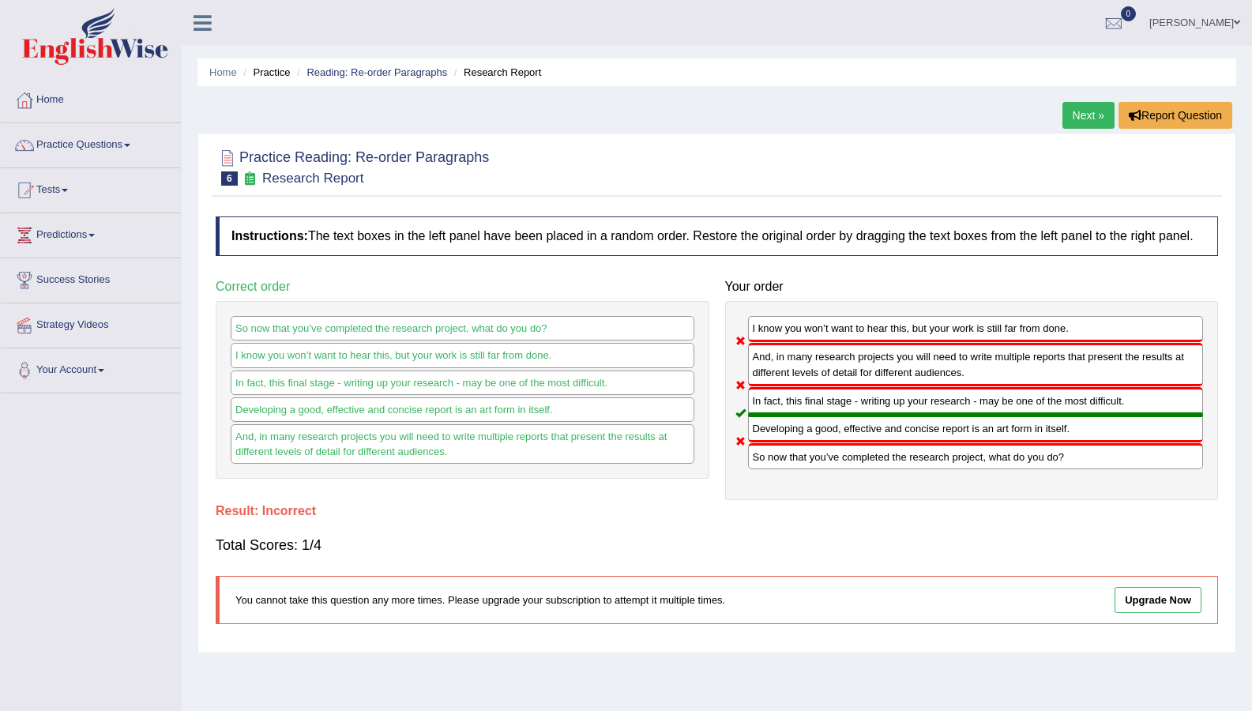
click at [1079, 114] on link "Next »" at bounding box center [1088, 115] width 52 height 27
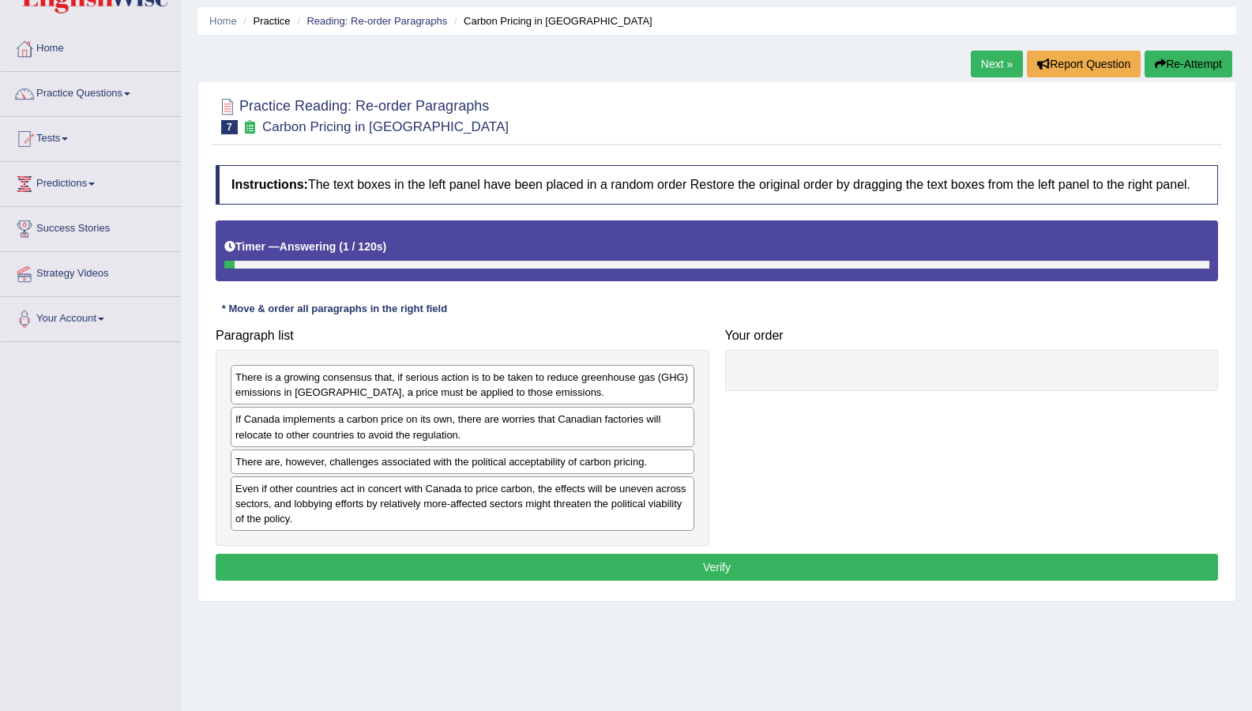
scroll to position [79, 0]
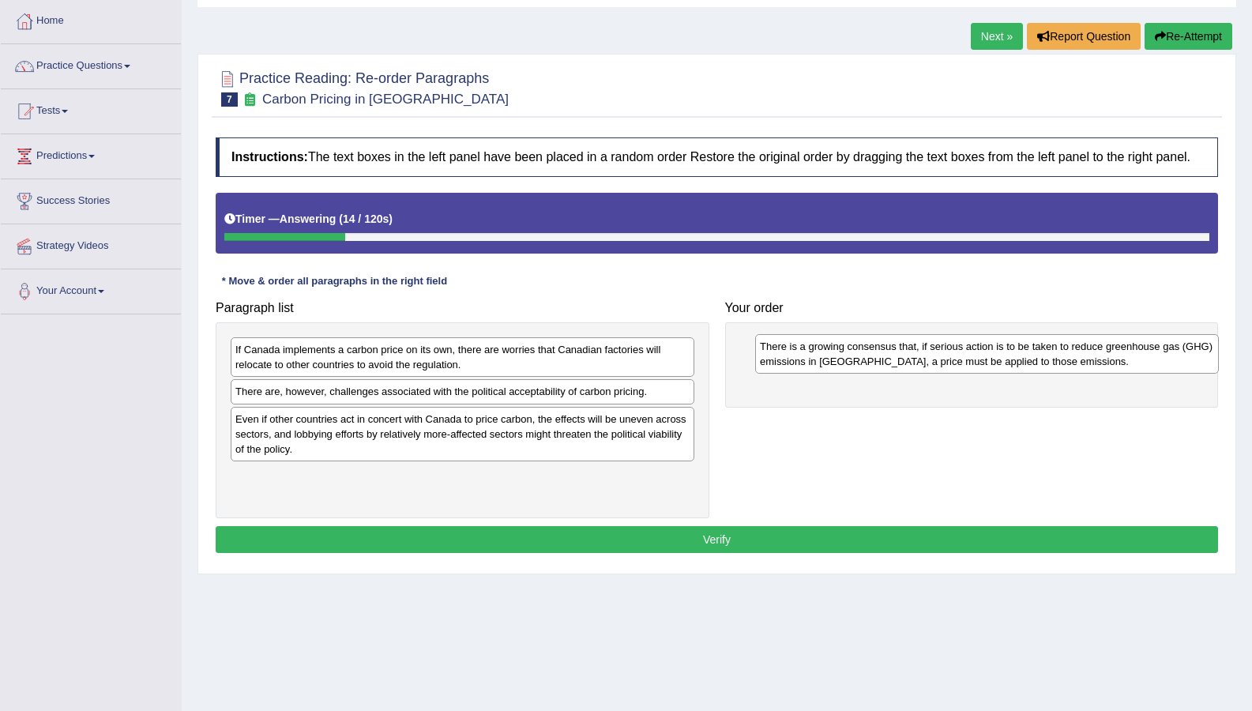
drag, startPoint x: 429, startPoint y: 355, endPoint x: 953, endPoint y: 351, distance: 524.3
click at [953, 351] on div "There is a growing consensus that, if serious action is to be taken to reduce g…" at bounding box center [986, 353] width 463 height 39
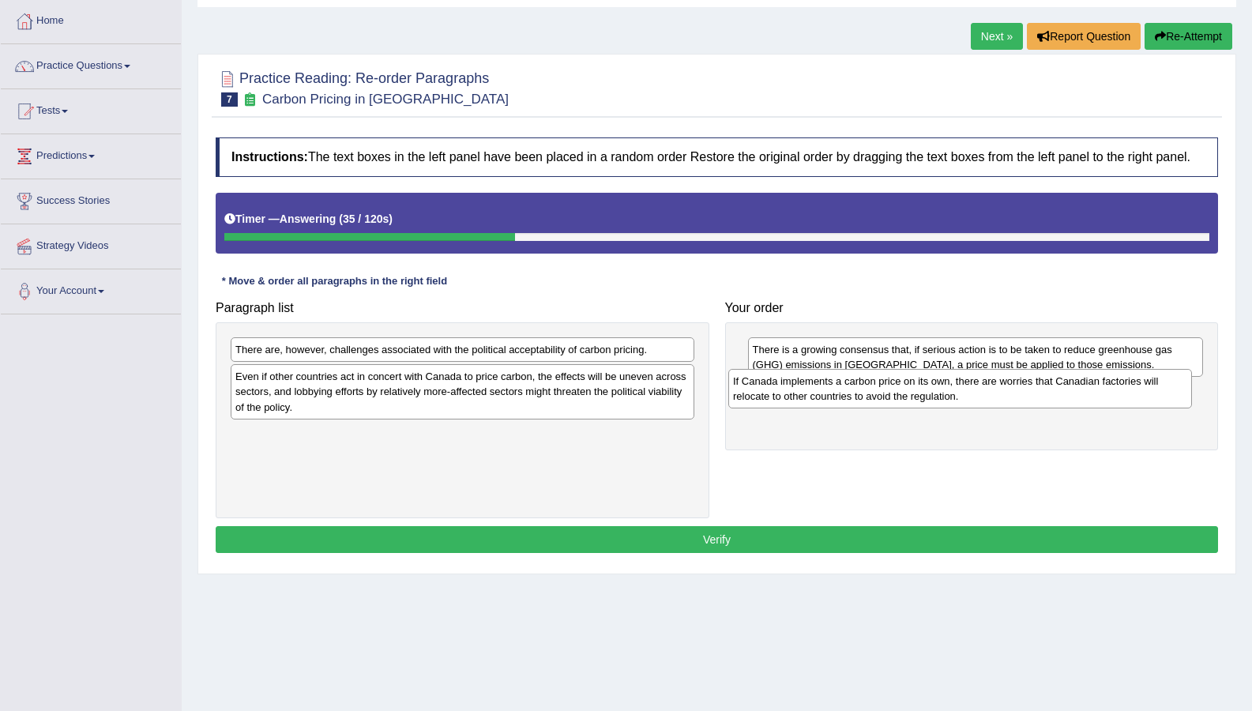
drag, startPoint x: 609, startPoint y: 371, endPoint x: 1117, endPoint y: 398, distance: 509.2
click at [1117, 398] on div "If Canada implements a carbon price on its own, there are worries that Canadian…" at bounding box center [959, 388] width 463 height 39
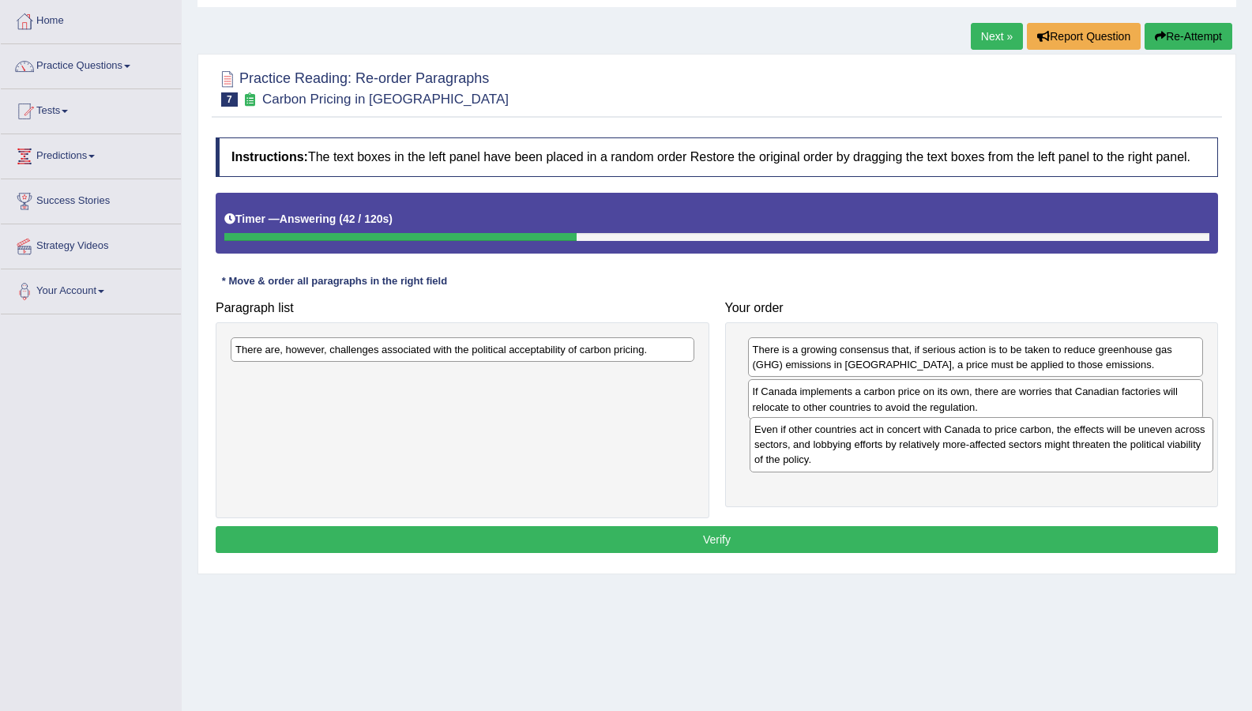
drag, startPoint x: 583, startPoint y: 407, endPoint x: 1102, endPoint y: 460, distance: 521.5
click at [1102, 460] on div "Even if other countries act in concert with Canada to price carbon, the effects…" at bounding box center [980, 444] width 463 height 54
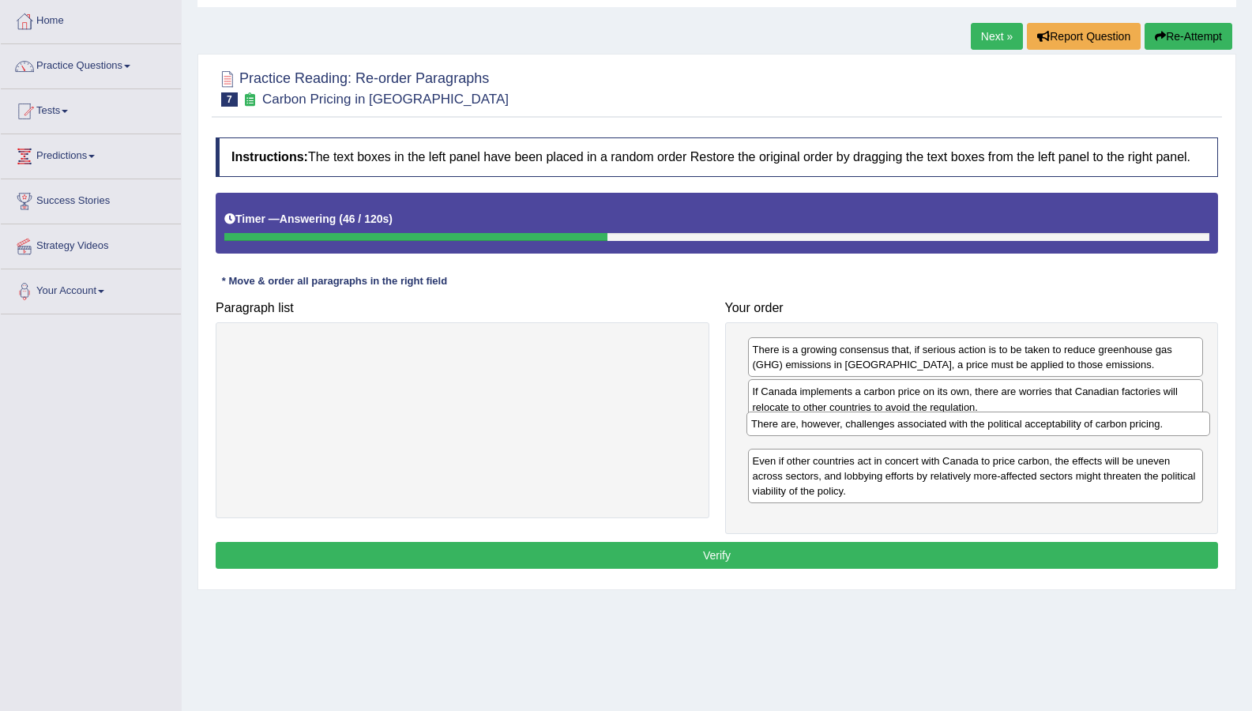
drag, startPoint x: 584, startPoint y: 360, endPoint x: 1102, endPoint y: 440, distance: 523.3
click at [1102, 436] on div "There are, however, challenges associated with the political acceptability of c…" at bounding box center [977, 423] width 463 height 24
click at [1070, 550] on button "Verify" at bounding box center [717, 555] width 1002 height 27
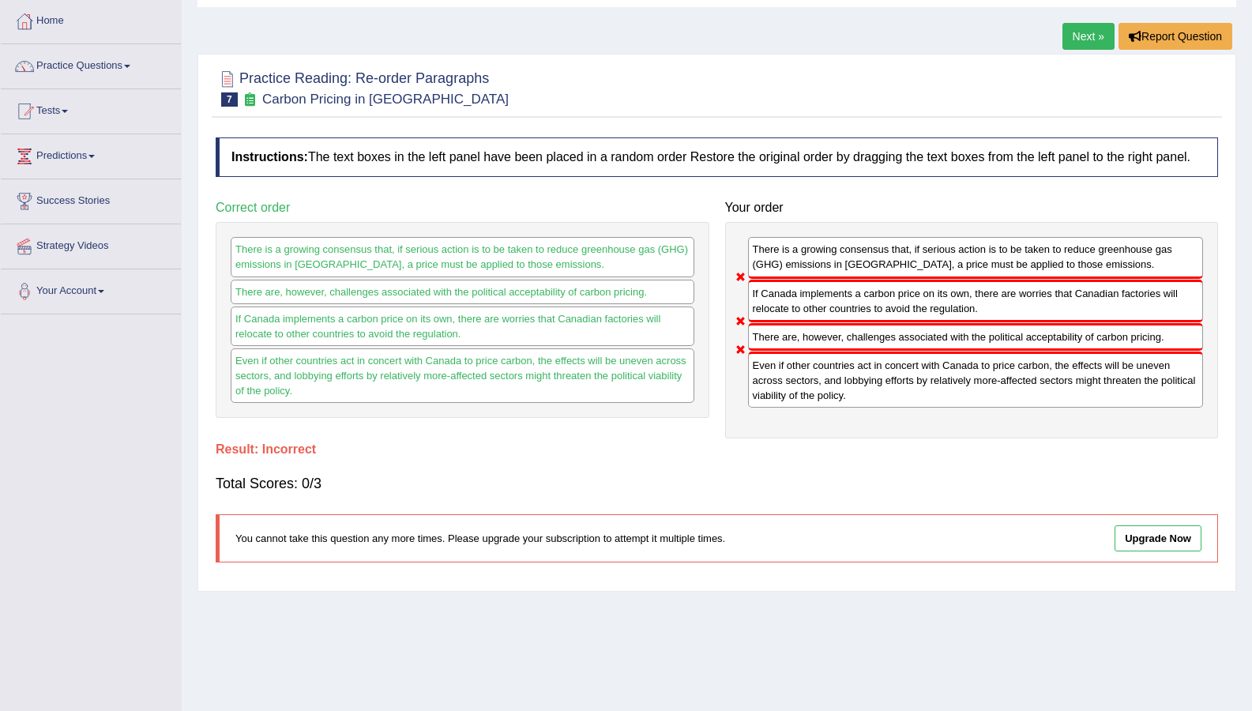
click at [1072, 26] on link "Next »" at bounding box center [1088, 36] width 52 height 27
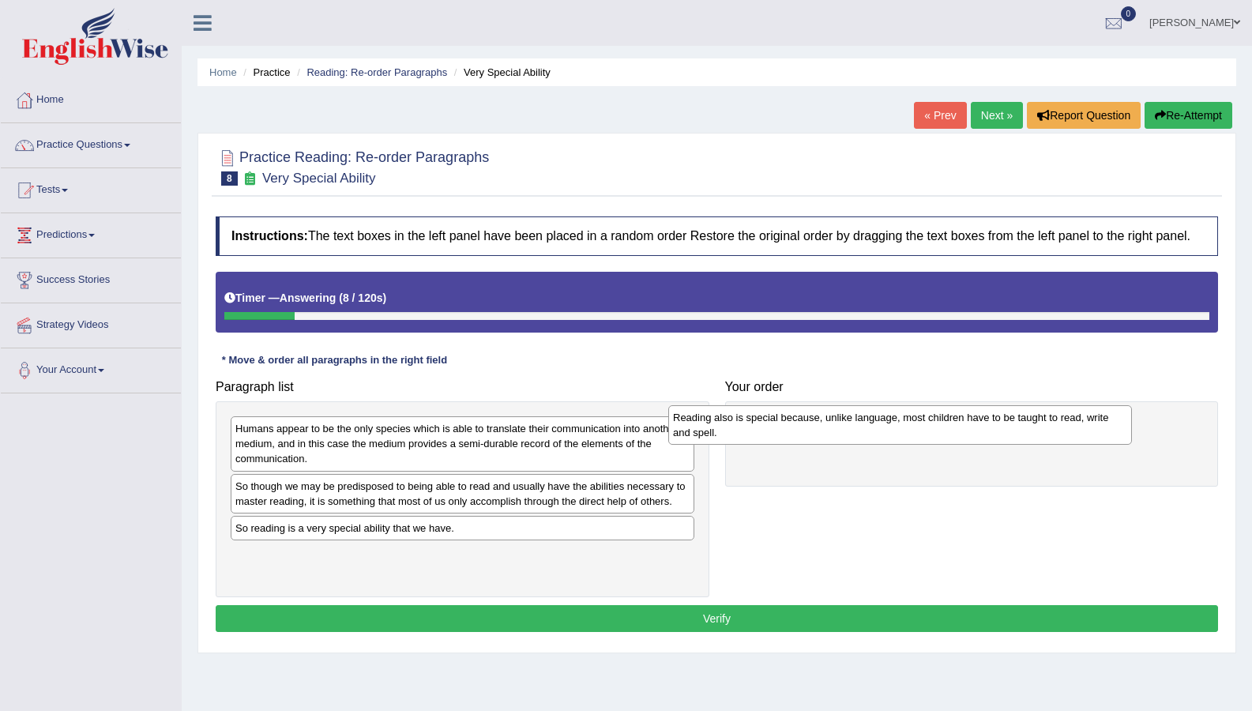
drag, startPoint x: 577, startPoint y: 495, endPoint x: 1015, endPoint y: 426, distance: 442.8
click at [1015, 426] on div "Reading also is special because, unlike language, most children have to be taug…" at bounding box center [899, 424] width 463 height 39
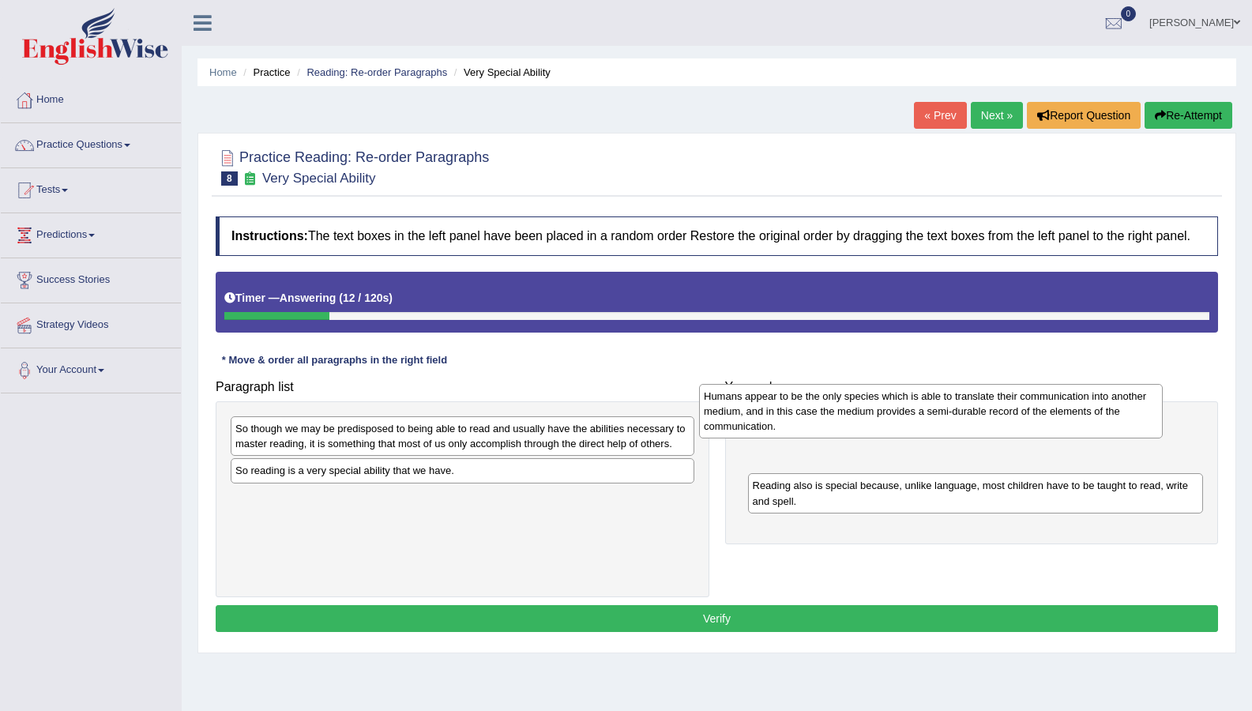
drag, startPoint x: 572, startPoint y: 442, endPoint x: 1038, endPoint y: 408, distance: 466.3
click at [1038, 408] on div "Humans appear to be the only species which is able to translate their communica…" at bounding box center [930, 411] width 463 height 54
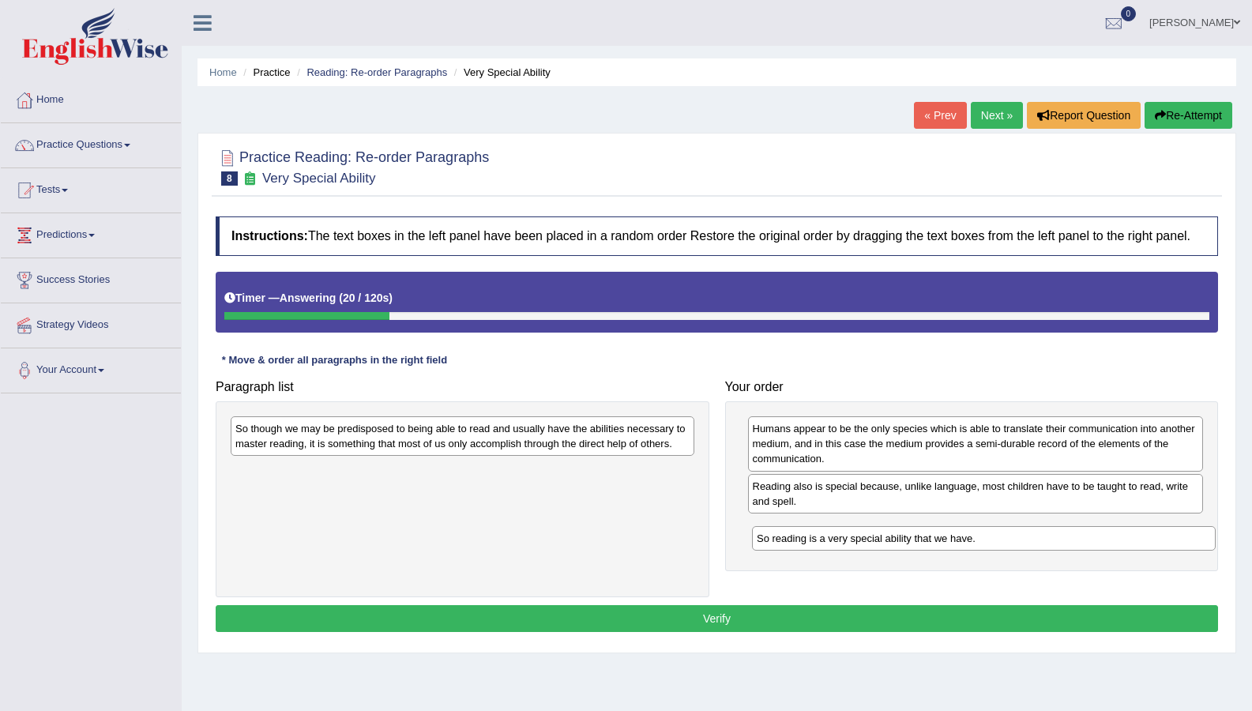
drag, startPoint x: 565, startPoint y: 472, endPoint x: 1083, endPoint y: 529, distance: 520.3
click at [1083, 533] on div "So reading is a very special ability that we have." at bounding box center [983, 538] width 463 height 24
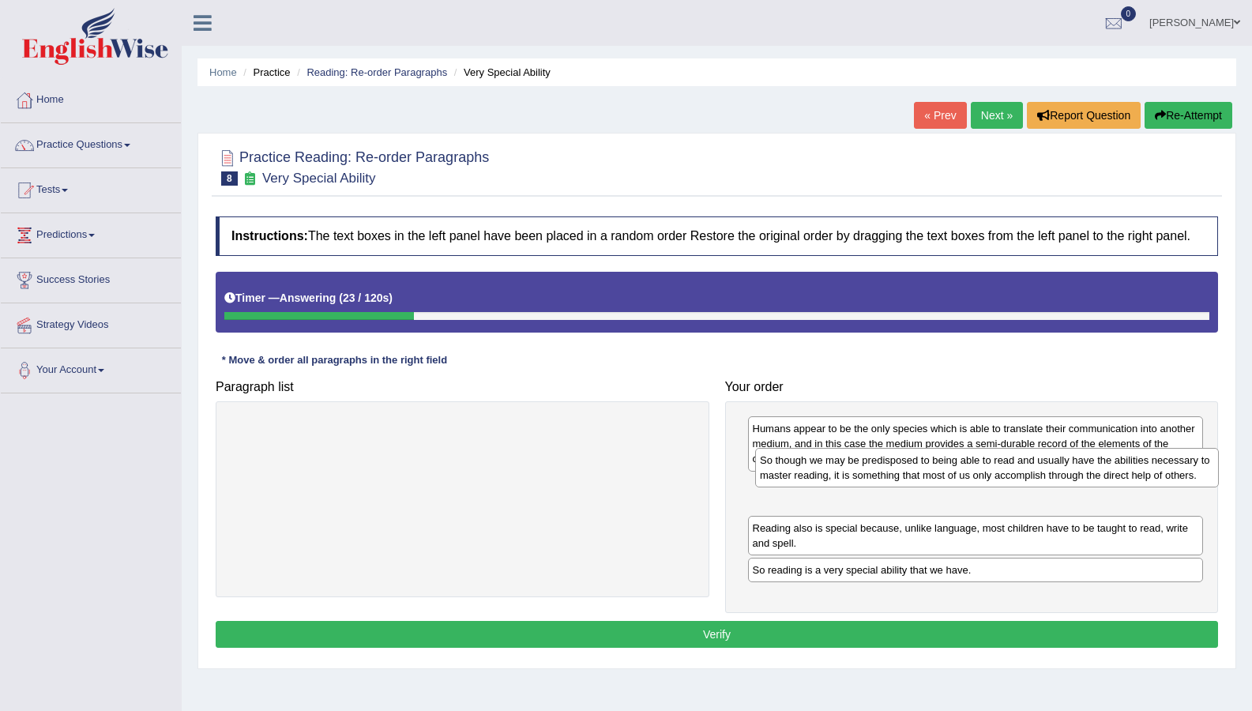
drag, startPoint x: 598, startPoint y: 454, endPoint x: 1111, endPoint y: 487, distance: 514.3
click at [1111, 487] on div "So though we may be predisposed to being able to read and usually have the abil…" at bounding box center [986, 467] width 463 height 39
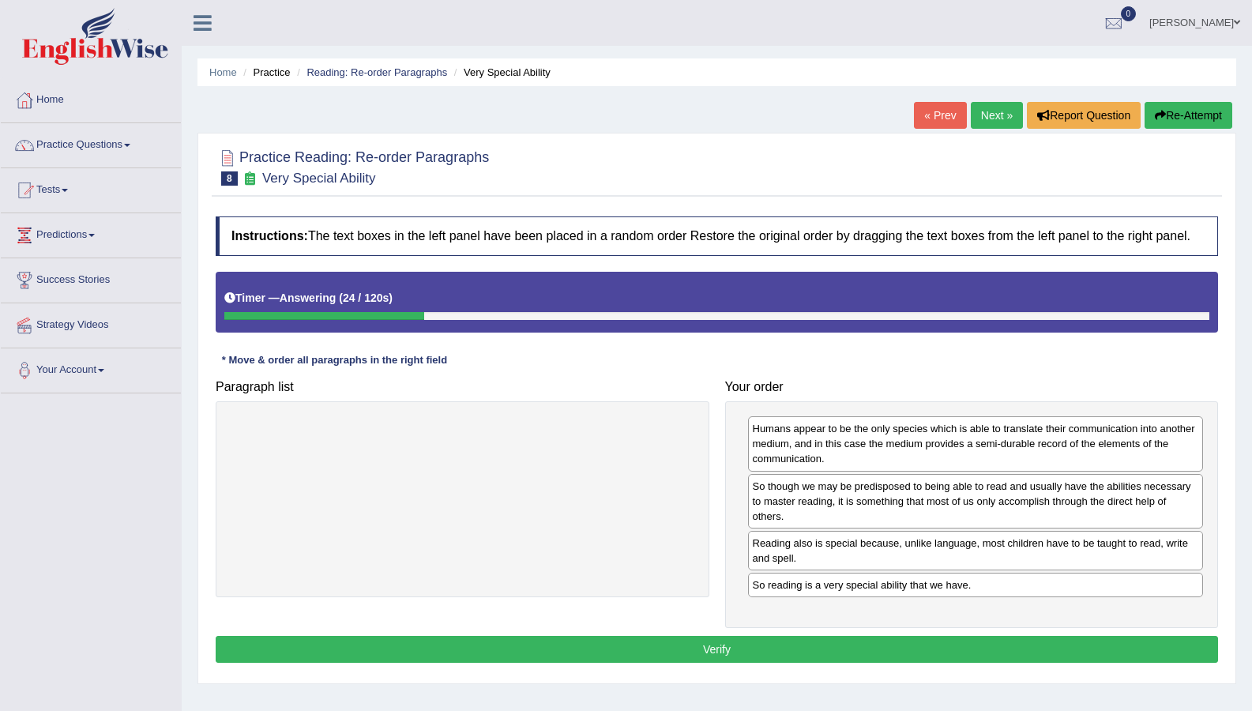
click at [1104, 640] on button "Verify" at bounding box center [717, 649] width 1002 height 27
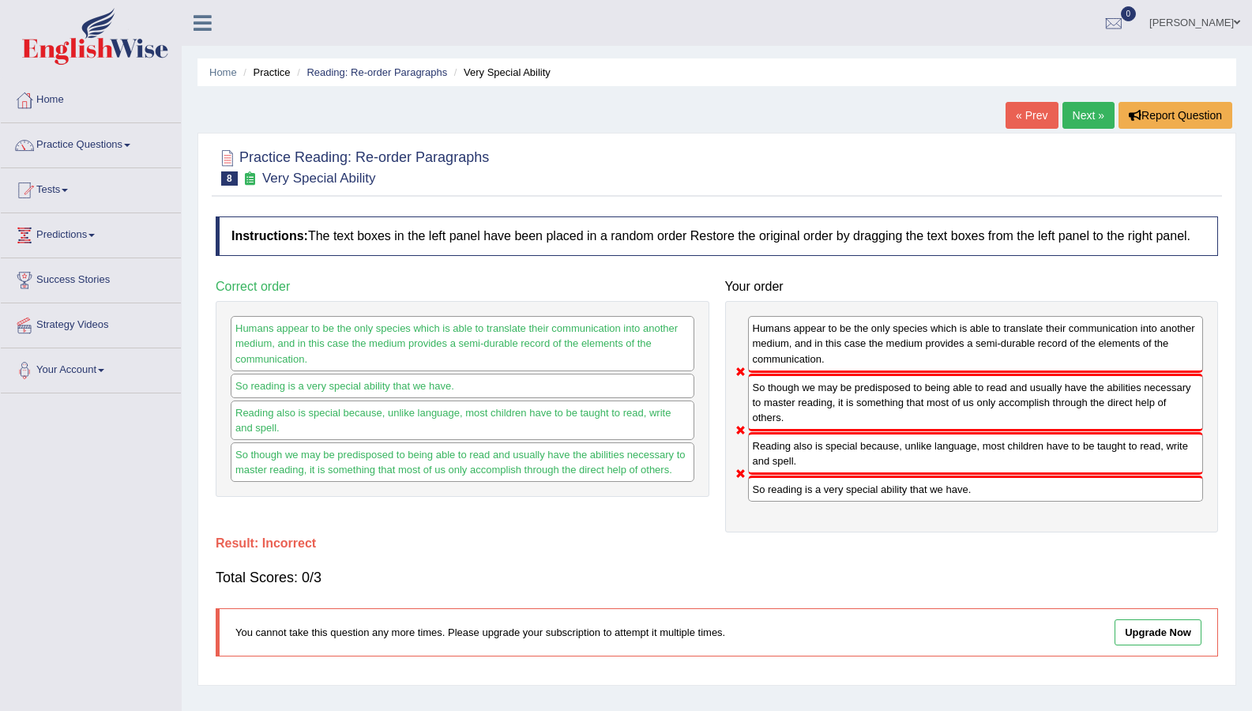
click at [1068, 118] on link "Next »" at bounding box center [1088, 115] width 52 height 27
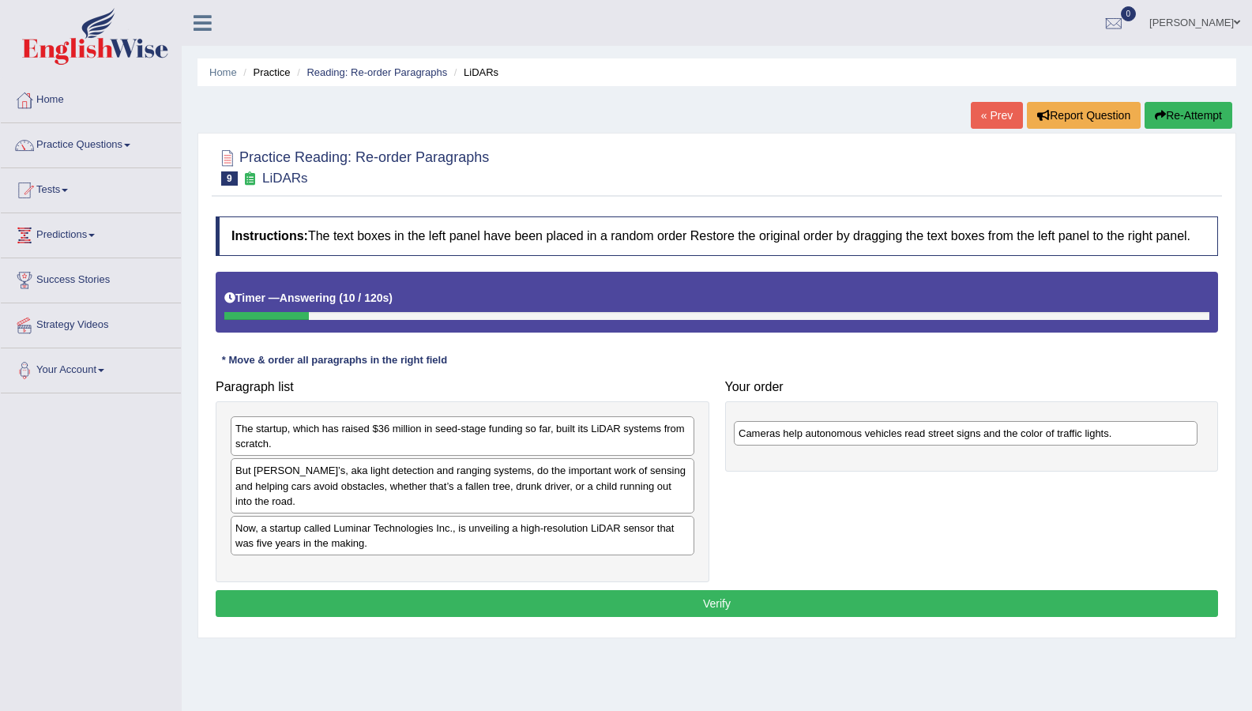
drag, startPoint x: 643, startPoint y: 448, endPoint x: 1138, endPoint y: 439, distance: 495.2
click at [1138, 439] on div "Cameras help autonomous vehicles read street signs and the color of traffic lig…" at bounding box center [965, 433] width 463 height 24
drag, startPoint x: 525, startPoint y: 463, endPoint x: 696, endPoint y: 476, distance: 171.8
click at [696, 476] on div "The startup, which has raised $36 million in seed-stage funding so far, built i…" at bounding box center [463, 491] width 494 height 181
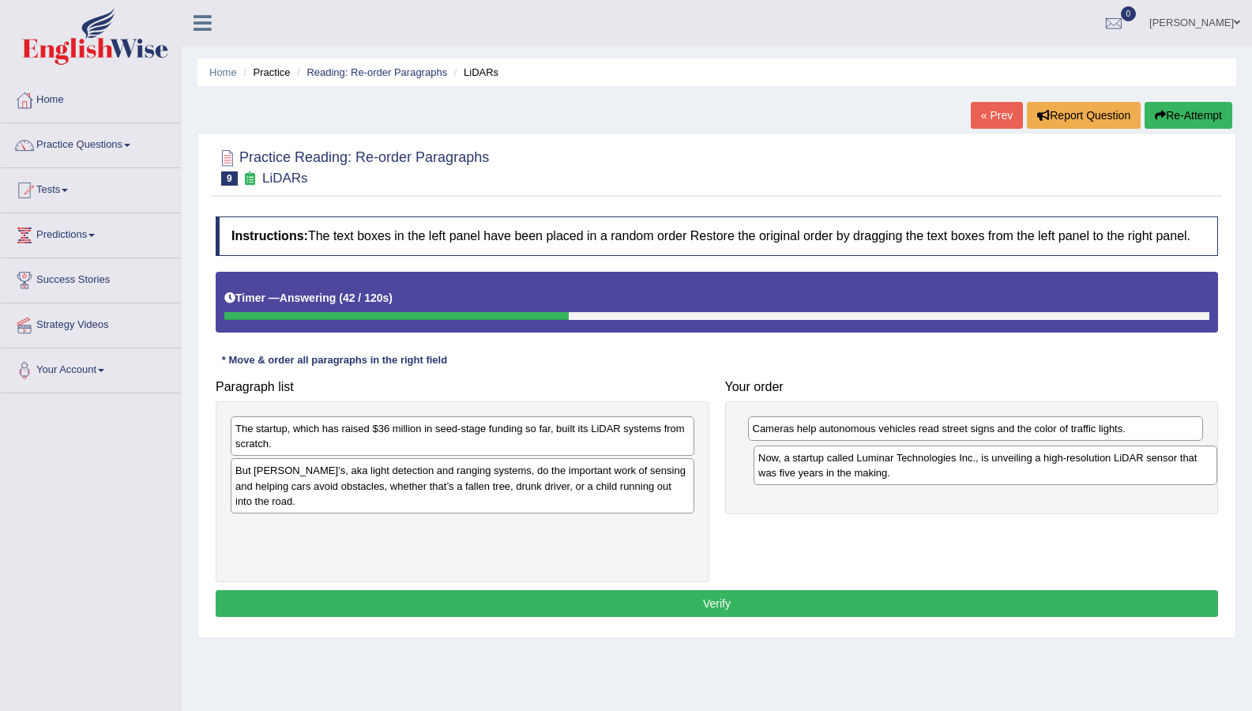
drag, startPoint x: 473, startPoint y: 527, endPoint x: 997, endPoint y: 469, distance: 527.5
click at [997, 469] on div "Now, a startup called Luminar Technologies Inc., is unveiling a high-resolution…" at bounding box center [984, 464] width 463 height 39
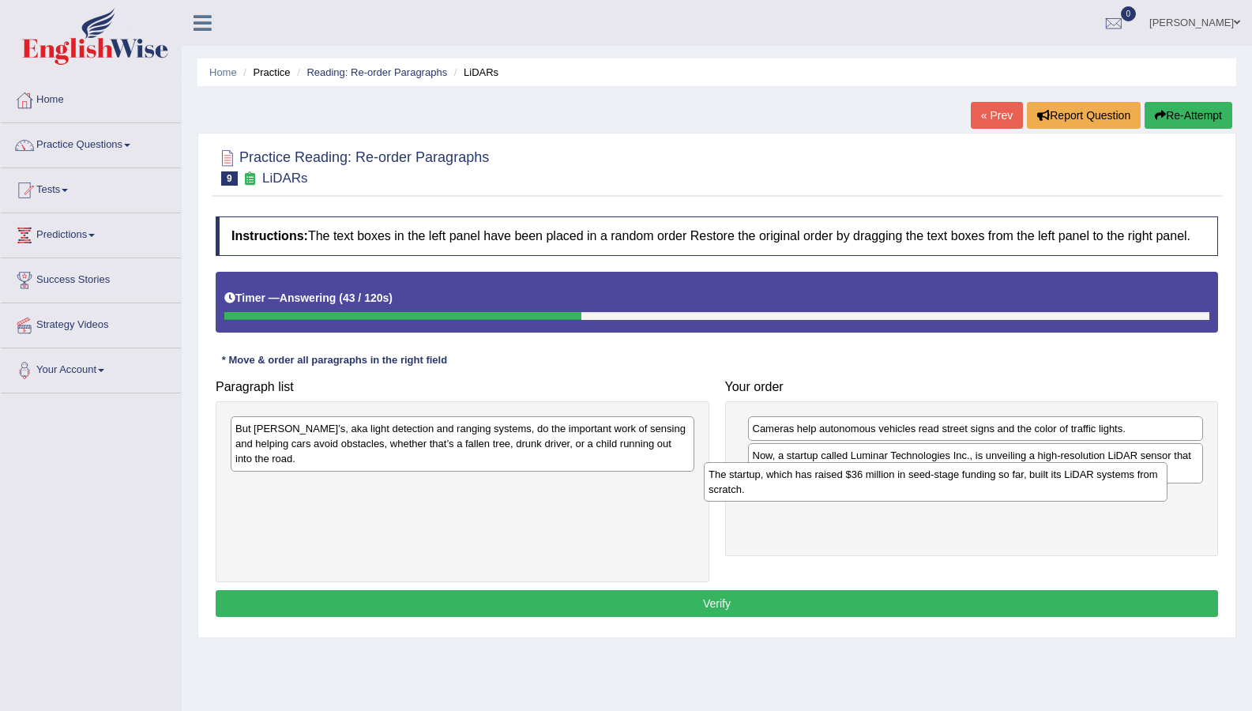
drag, startPoint x: 591, startPoint y: 458, endPoint x: 1048, endPoint y: 486, distance: 457.2
click at [1048, 486] on div "The startup, which has raised $36 million in seed-stage funding so far, built i…" at bounding box center [935, 481] width 463 height 39
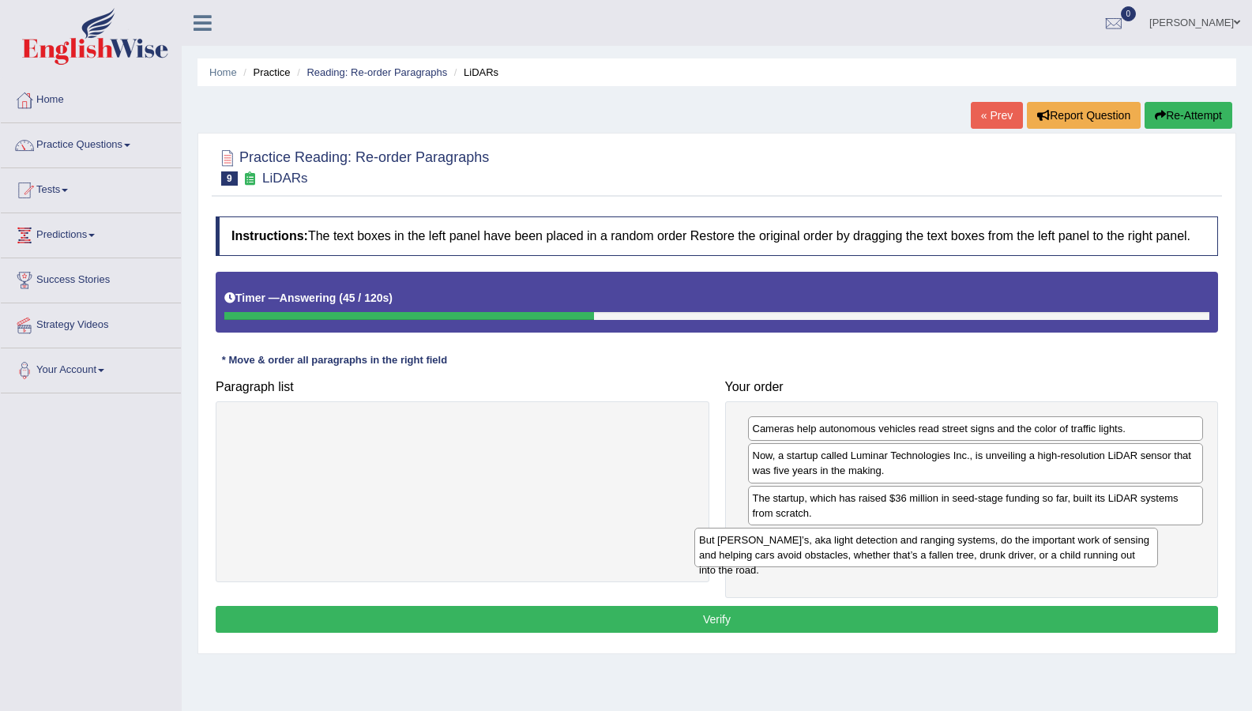
drag, startPoint x: 590, startPoint y: 437, endPoint x: 1060, endPoint y: 546, distance: 482.1
click at [1060, 546] on div "But [PERSON_NAME]’s, aka light detection and ranging systems, do the important …" at bounding box center [925, 546] width 463 height 39
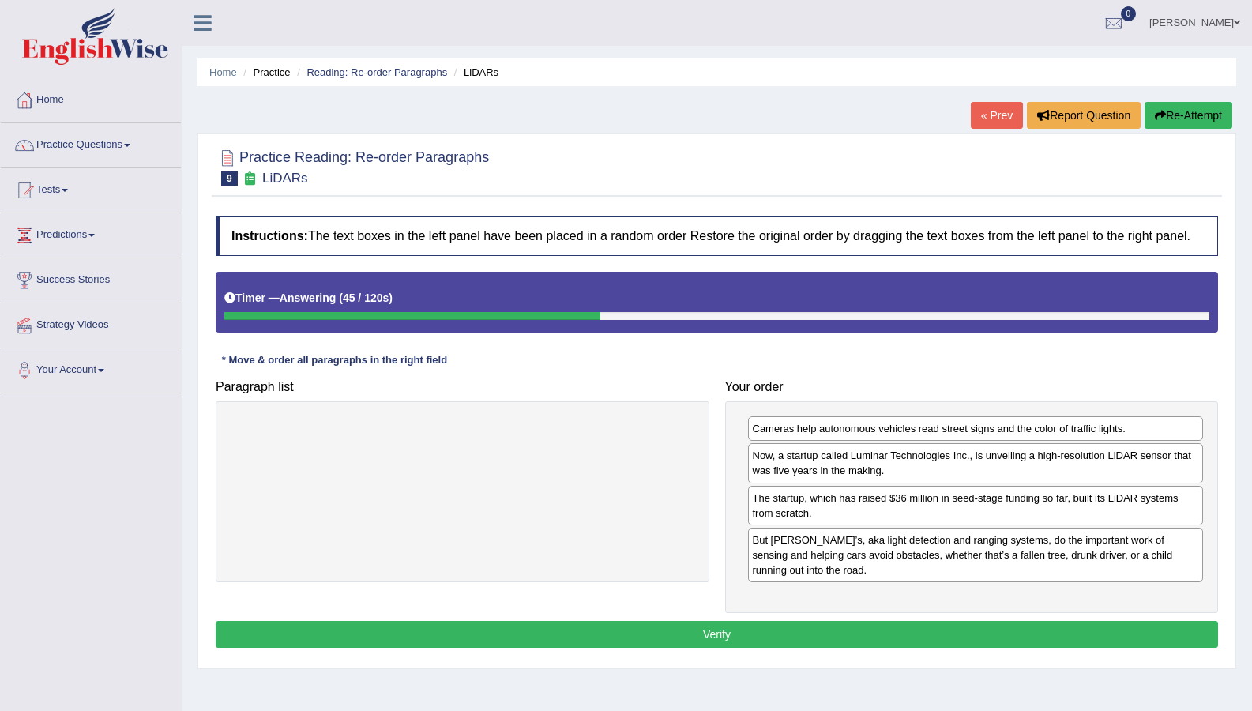
click at [1040, 621] on button "Verify" at bounding box center [717, 634] width 1002 height 27
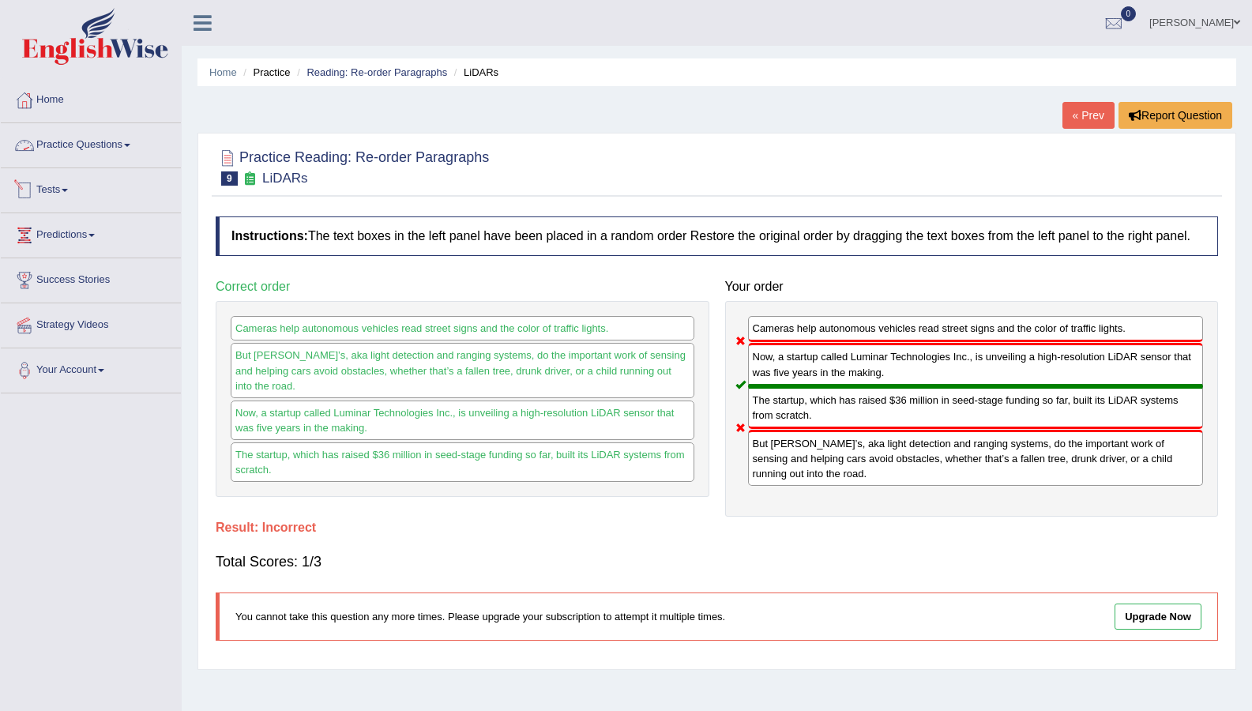
click at [50, 151] on link "Practice Questions" at bounding box center [91, 142] width 180 height 39
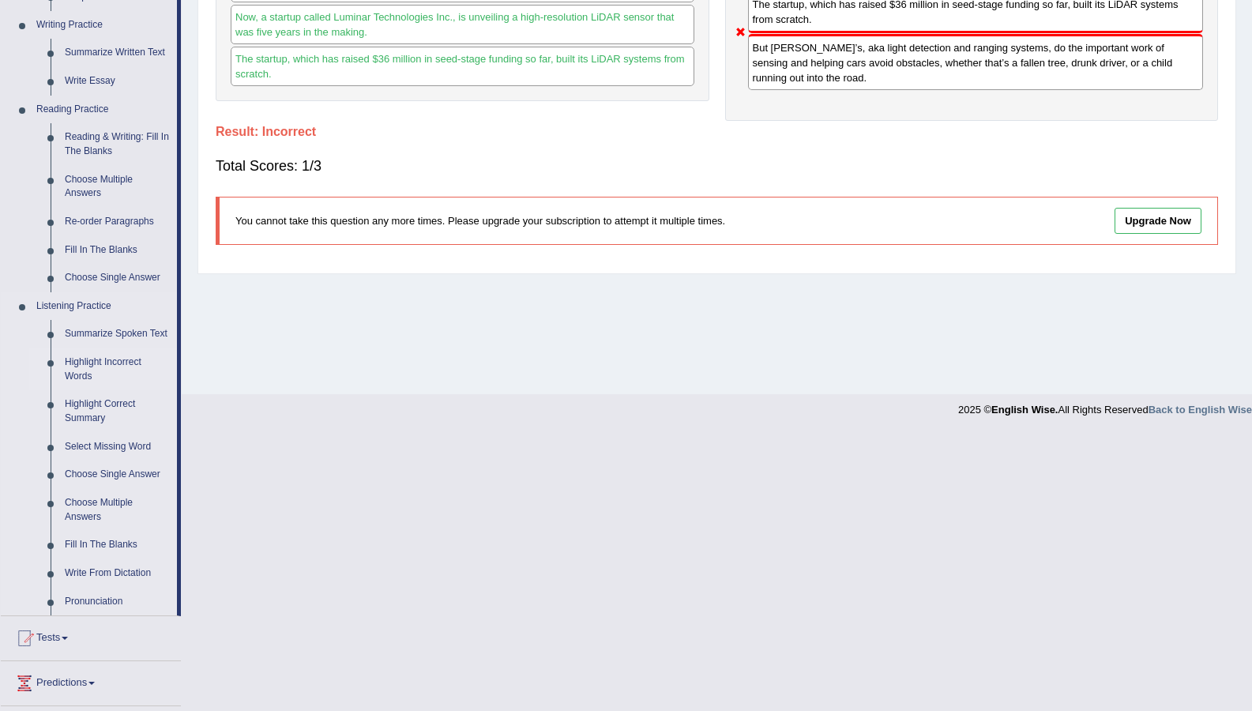
scroll to position [527, 0]
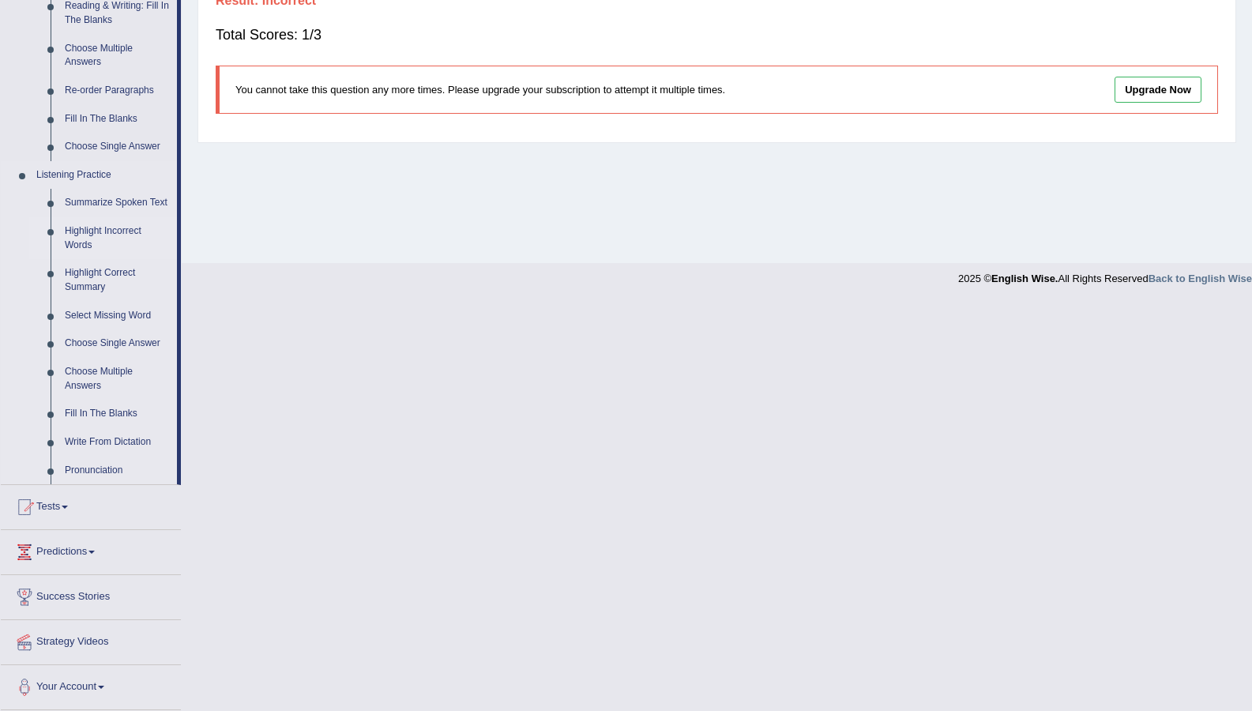
click at [99, 231] on link "Highlight Incorrect Words" at bounding box center [117, 238] width 119 height 42
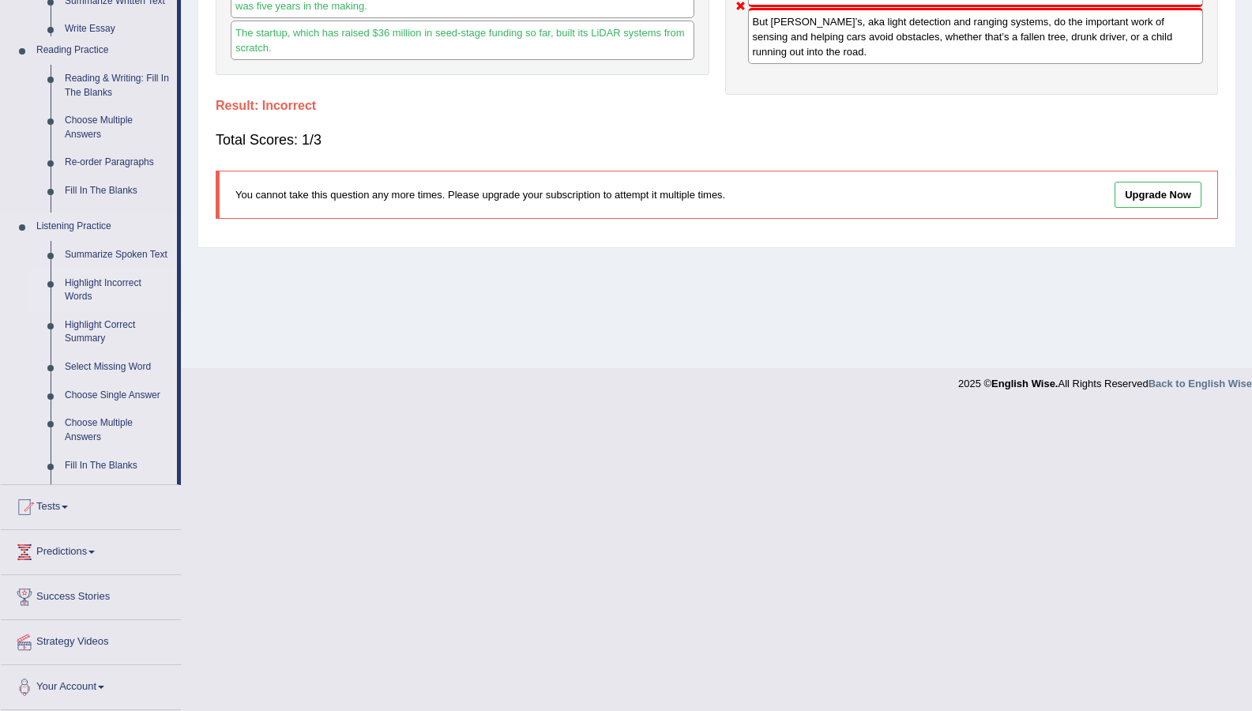
scroll to position [386, 0]
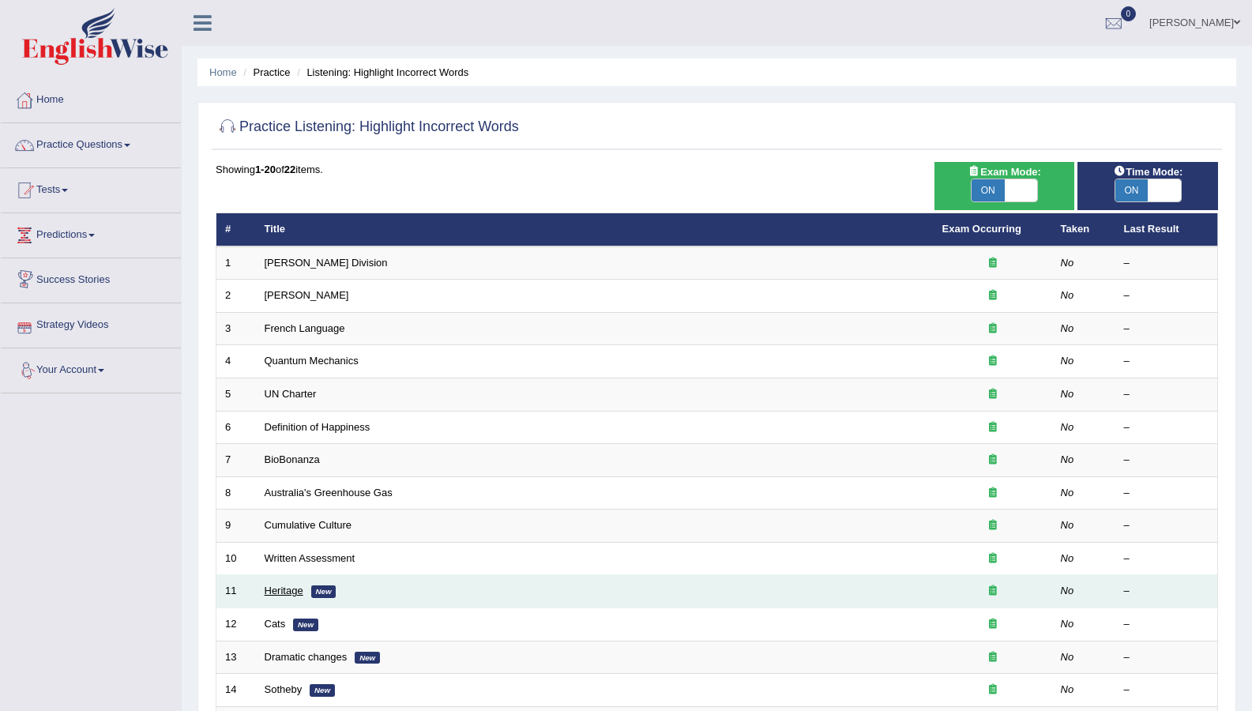
click at [295, 590] on link "Heritage" at bounding box center [284, 590] width 39 height 12
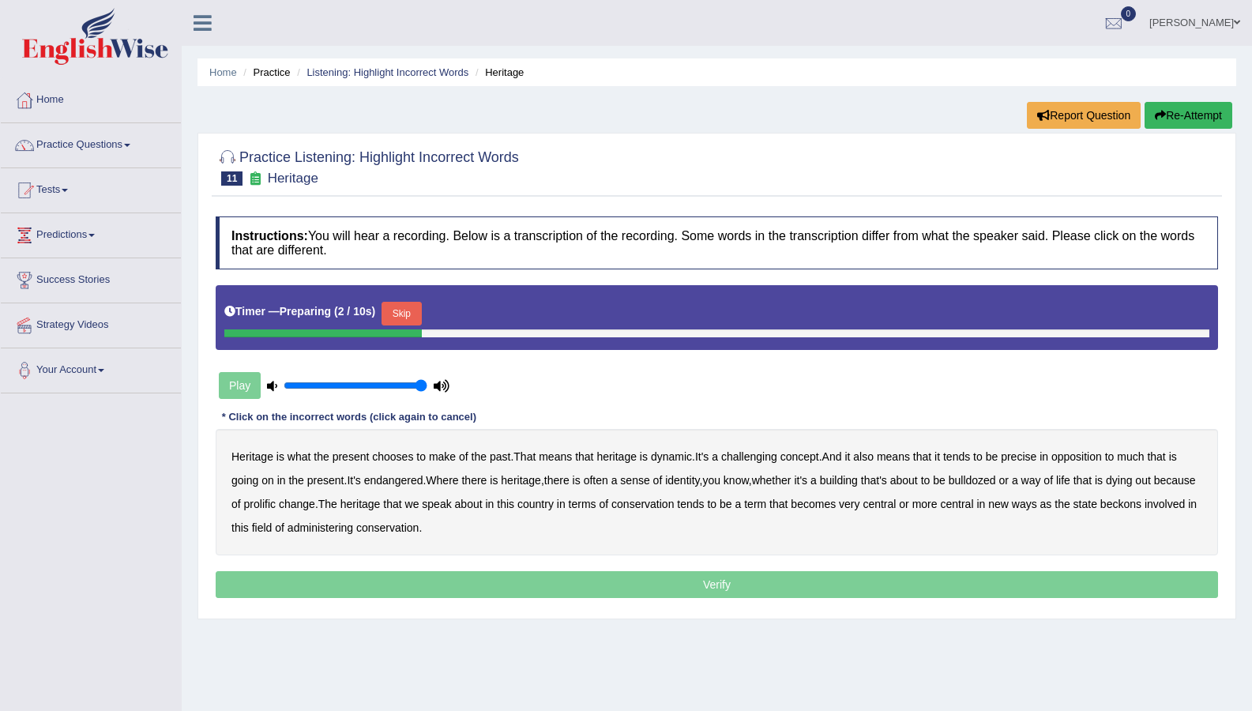
click at [400, 306] on button "Skip" at bounding box center [400, 314] width 39 height 24
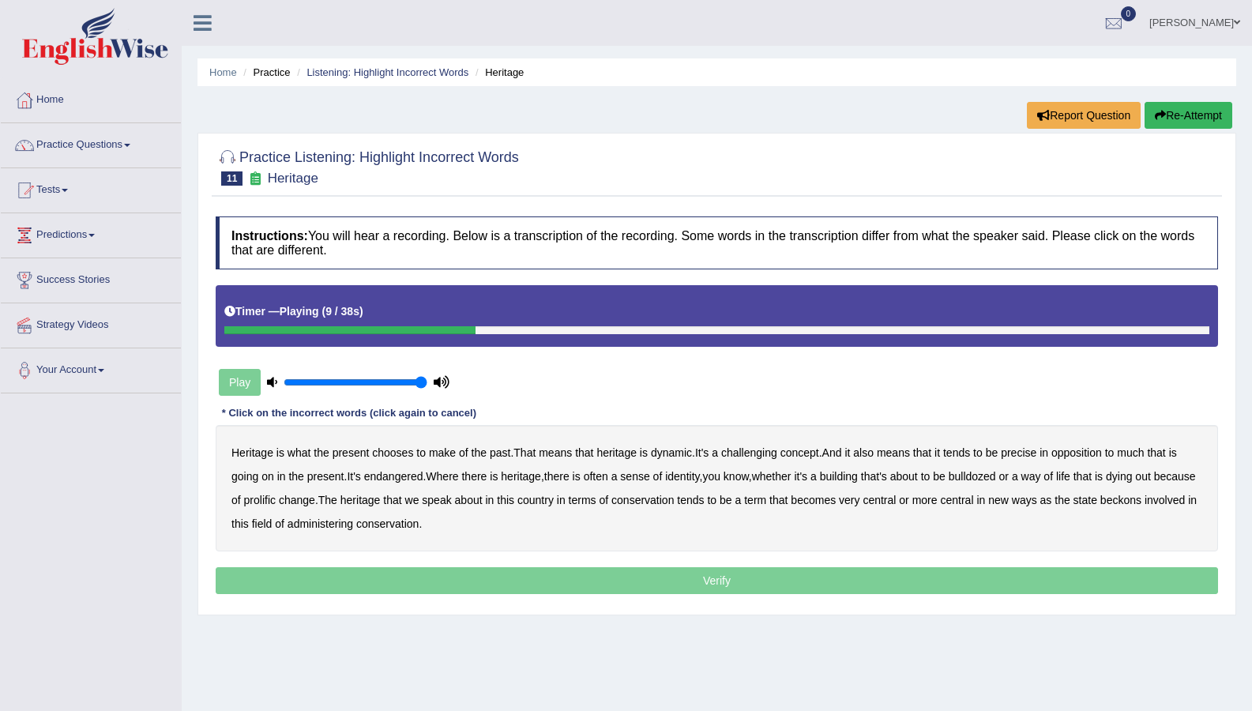
click at [765, 457] on b "challenging" at bounding box center [749, 452] width 56 height 13
click at [1021, 458] on b "precise" at bounding box center [1018, 452] width 36 height 13
click at [674, 476] on b "identity" at bounding box center [682, 476] width 34 height 13
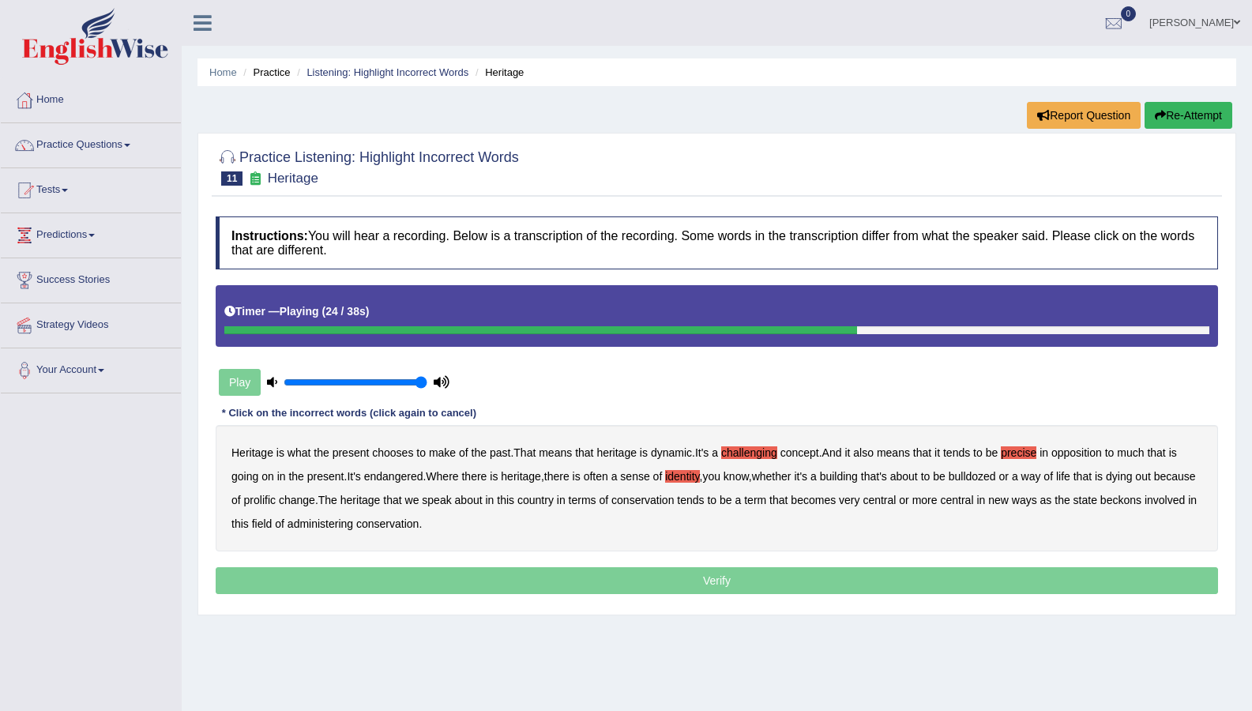
click at [276, 499] on b "prolific" at bounding box center [260, 500] width 32 height 13
click at [1141, 501] on b "beckons" at bounding box center [1120, 500] width 41 height 13
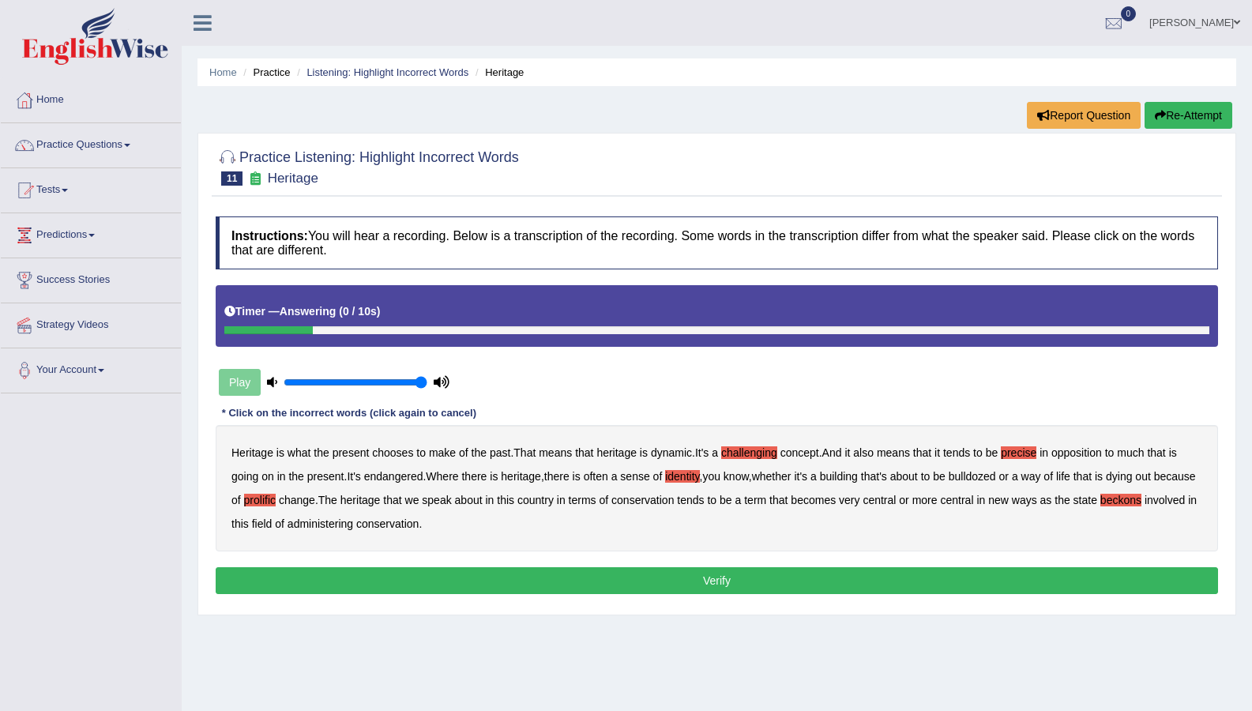
click at [362, 576] on button "Verify" at bounding box center [717, 580] width 1002 height 27
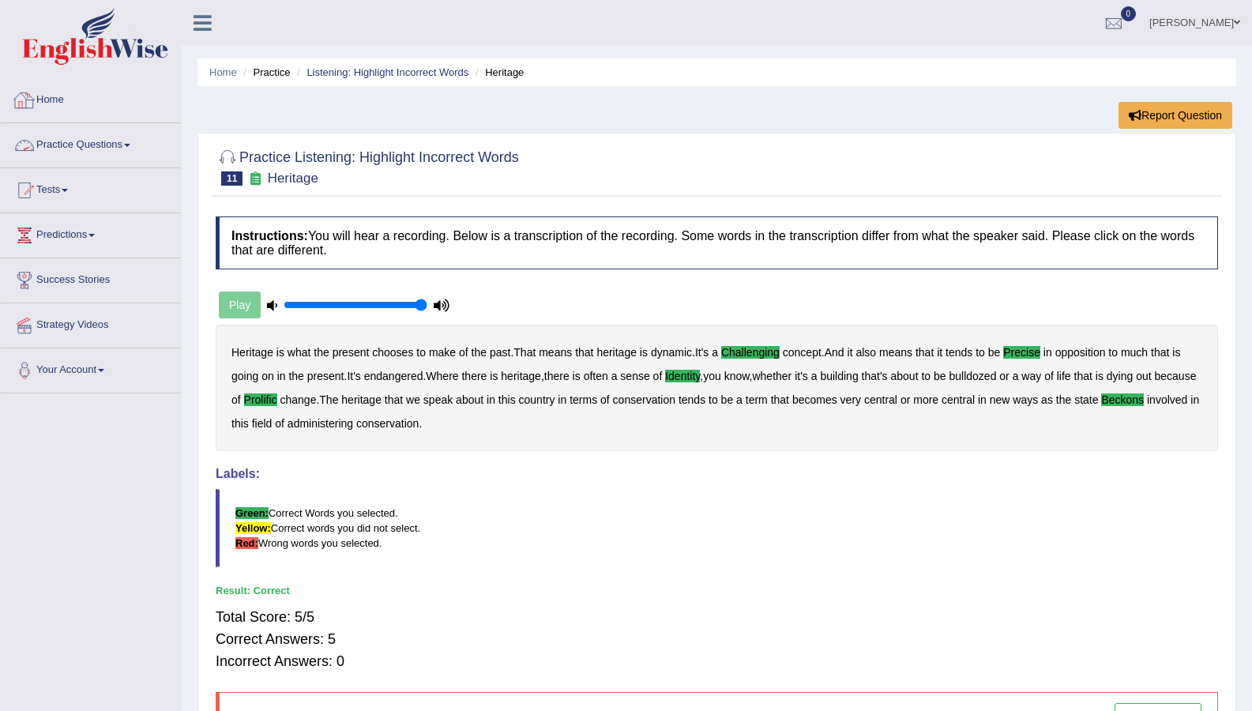
click at [111, 133] on link "Practice Questions" at bounding box center [91, 142] width 180 height 39
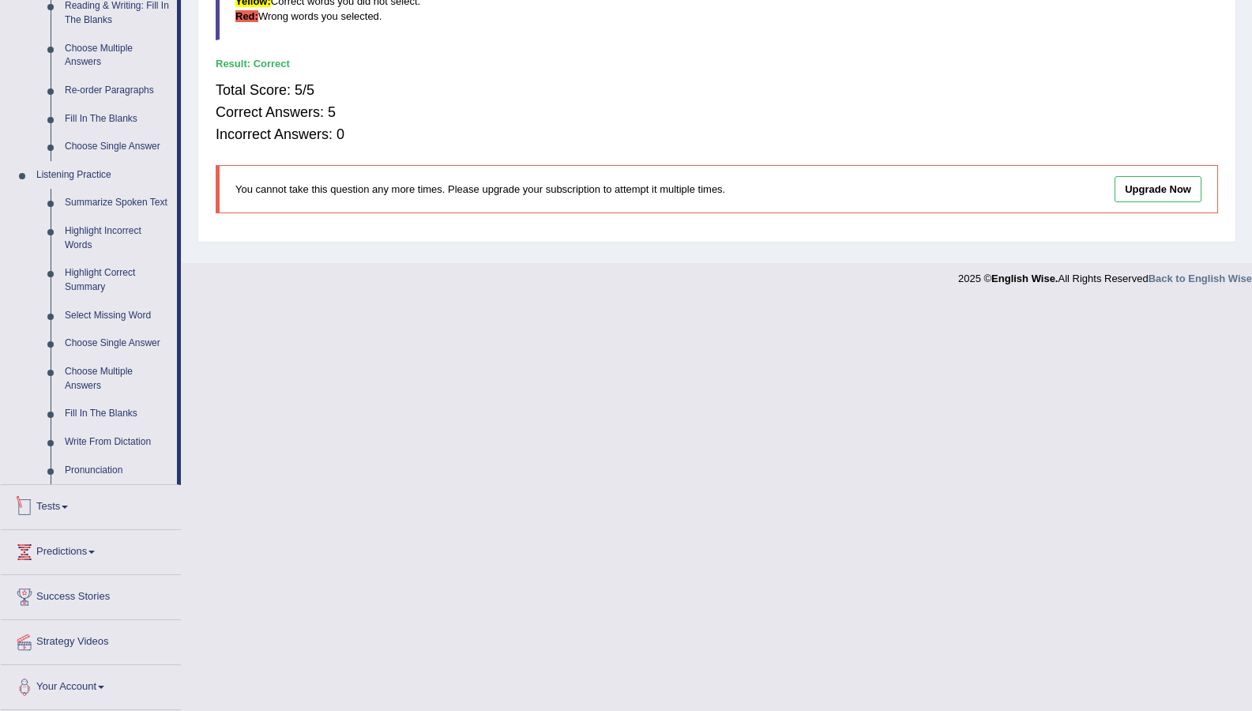
click at [52, 497] on link "Tests" at bounding box center [91, 504] width 180 height 39
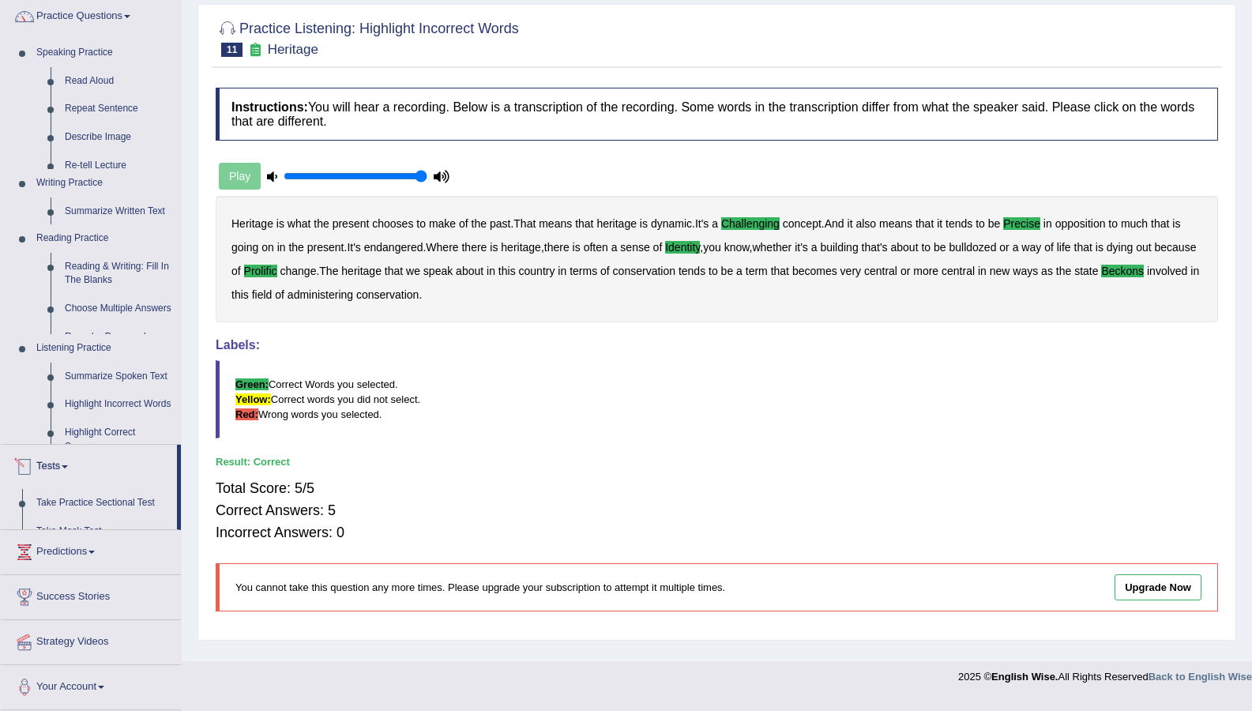
scroll to position [118, 0]
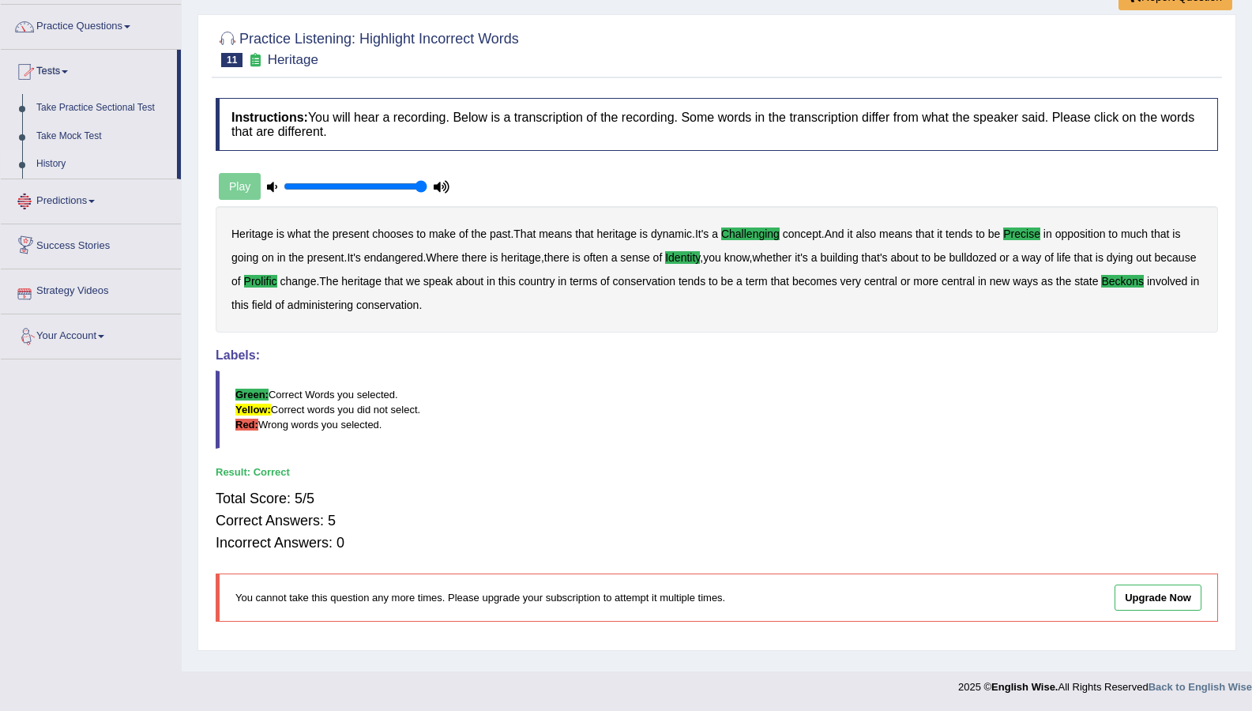
click at [53, 159] on link "History" at bounding box center [103, 164] width 148 height 28
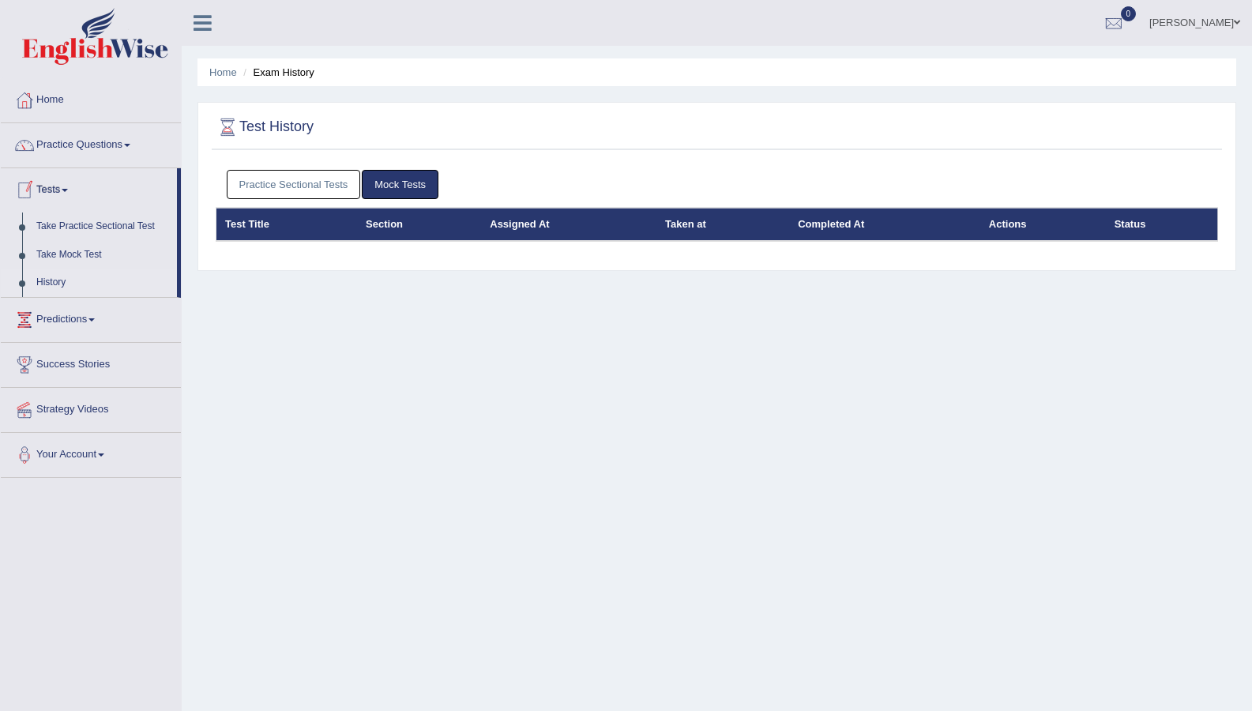
click at [255, 177] on link "Practice Sectional Tests" at bounding box center [294, 184] width 134 height 29
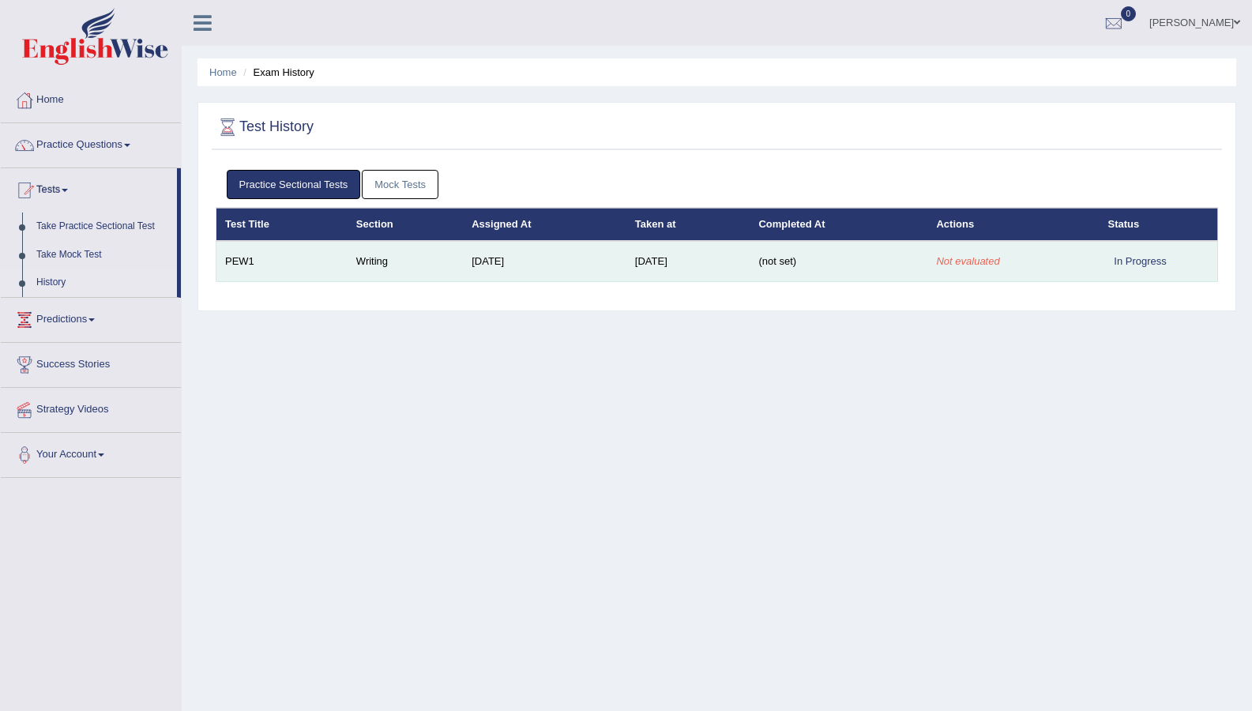
click at [1109, 252] on td "In Progress" at bounding box center [1158, 261] width 118 height 41
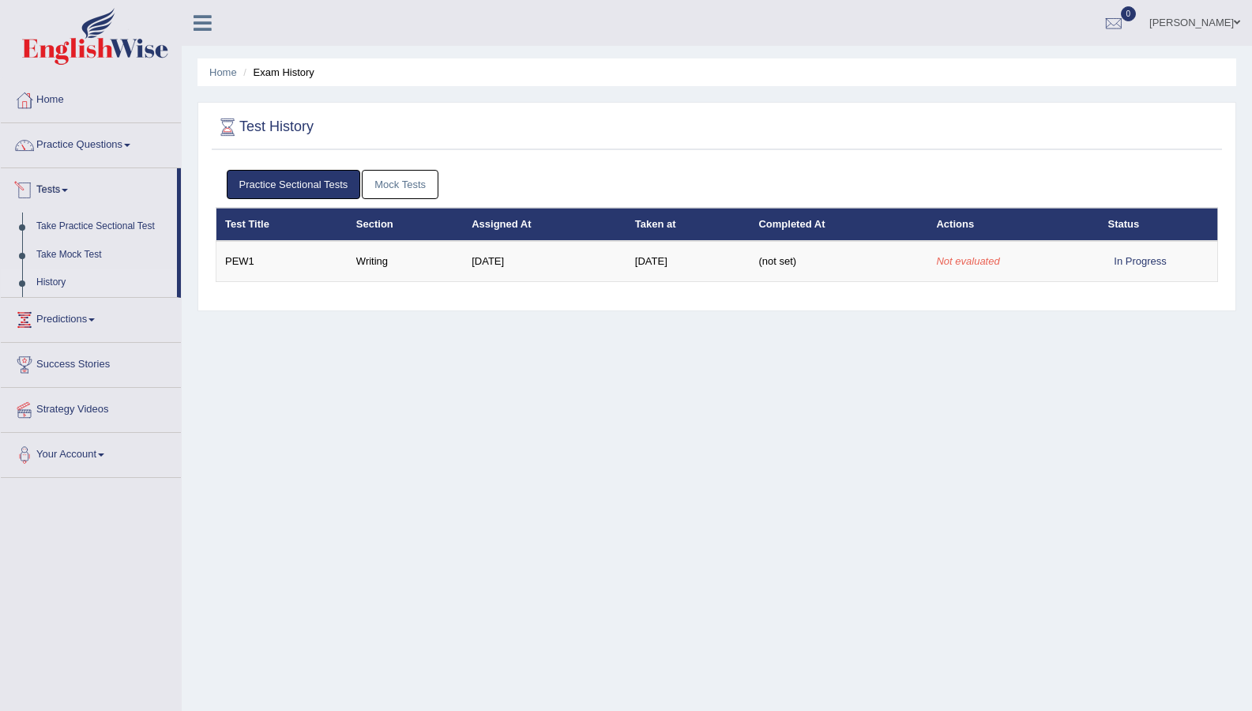
click at [413, 185] on link "Mock Tests" at bounding box center [400, 184] width 77 height 29
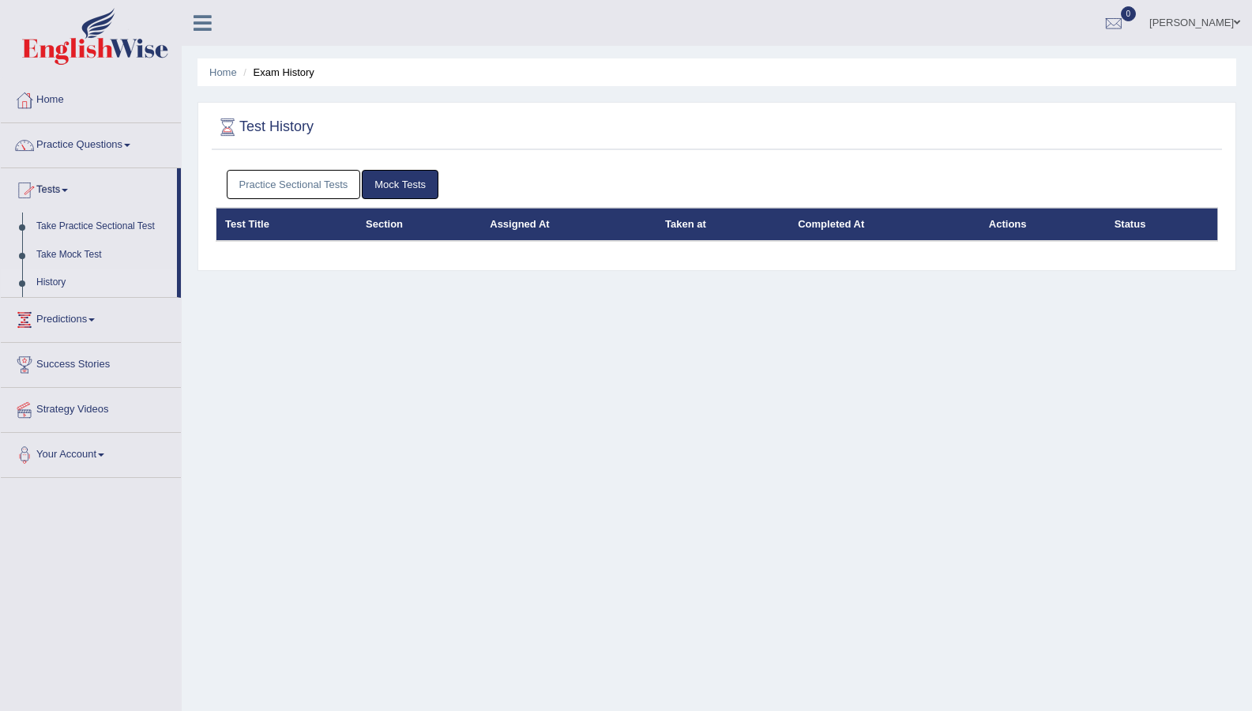
click at [295, 182] on link "Practice Sectional Tests" at bounding box center [294, 184] width 134 height 29
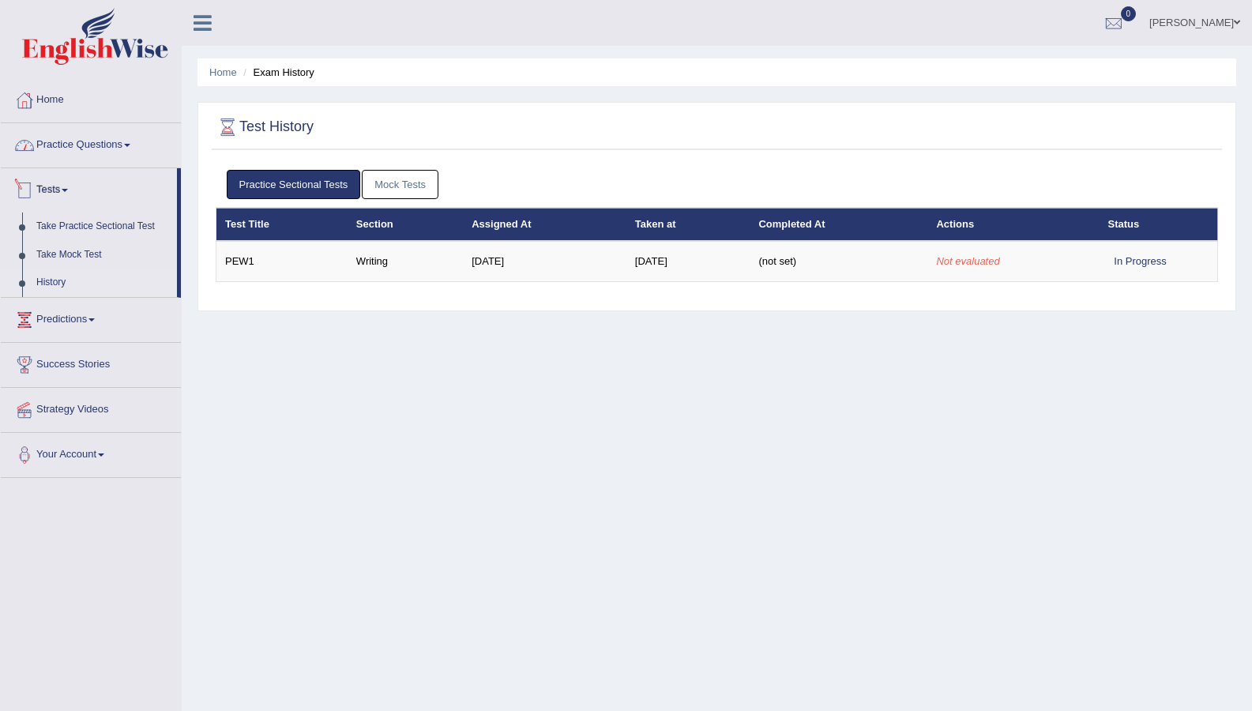
click at [83, 144] on link "Practice Questions" at bounding box center [91, 142] width 180 height 39
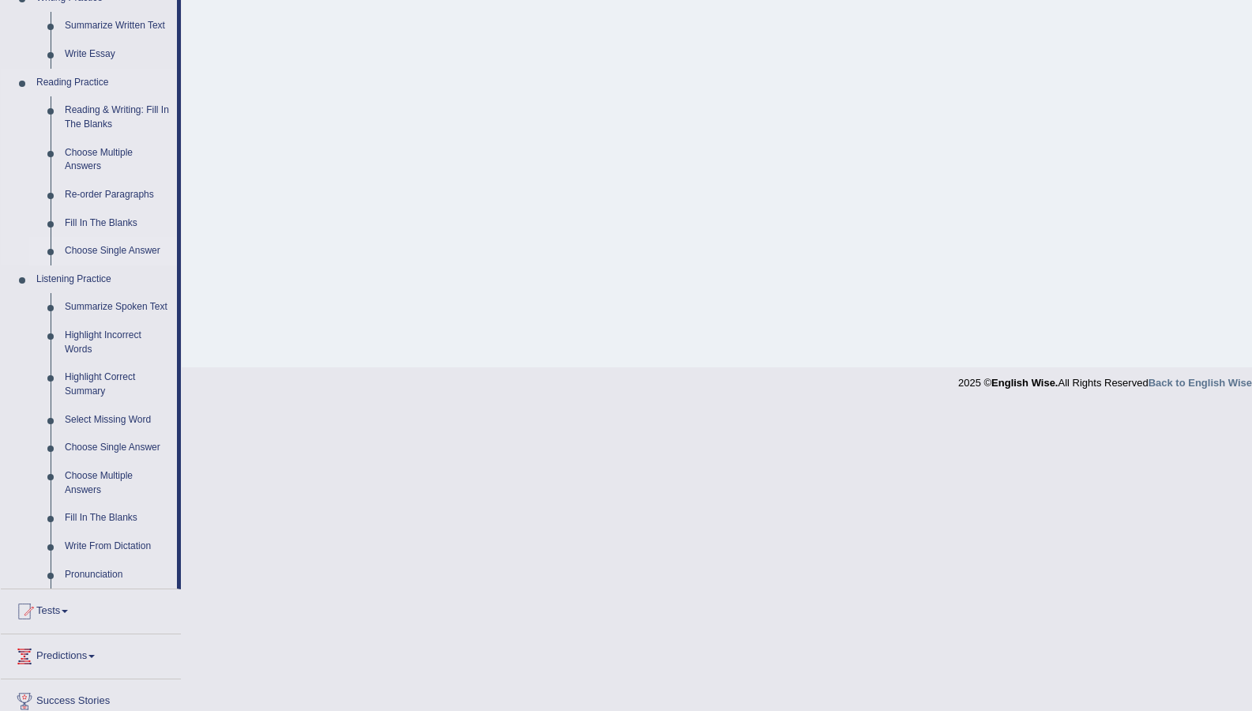
scroll to position [527, 0]
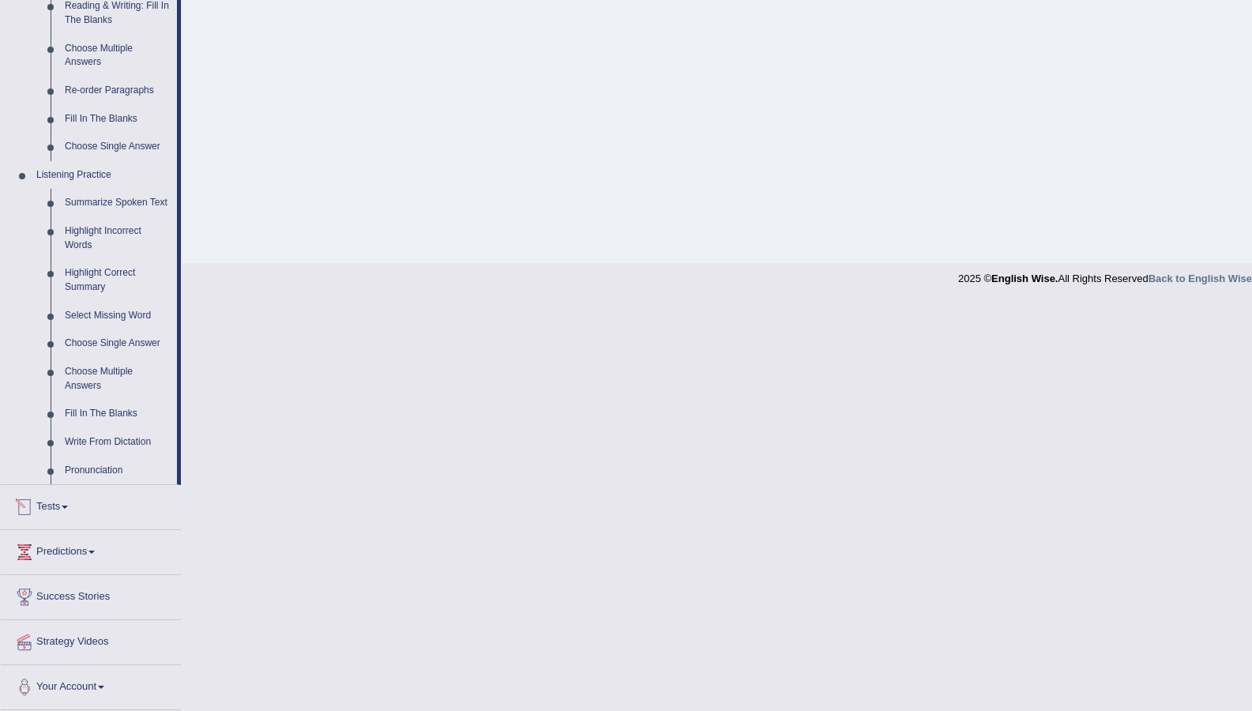
click at [66, 504] on link "Tests" at bounding box center [91, 504] width 180 height 39
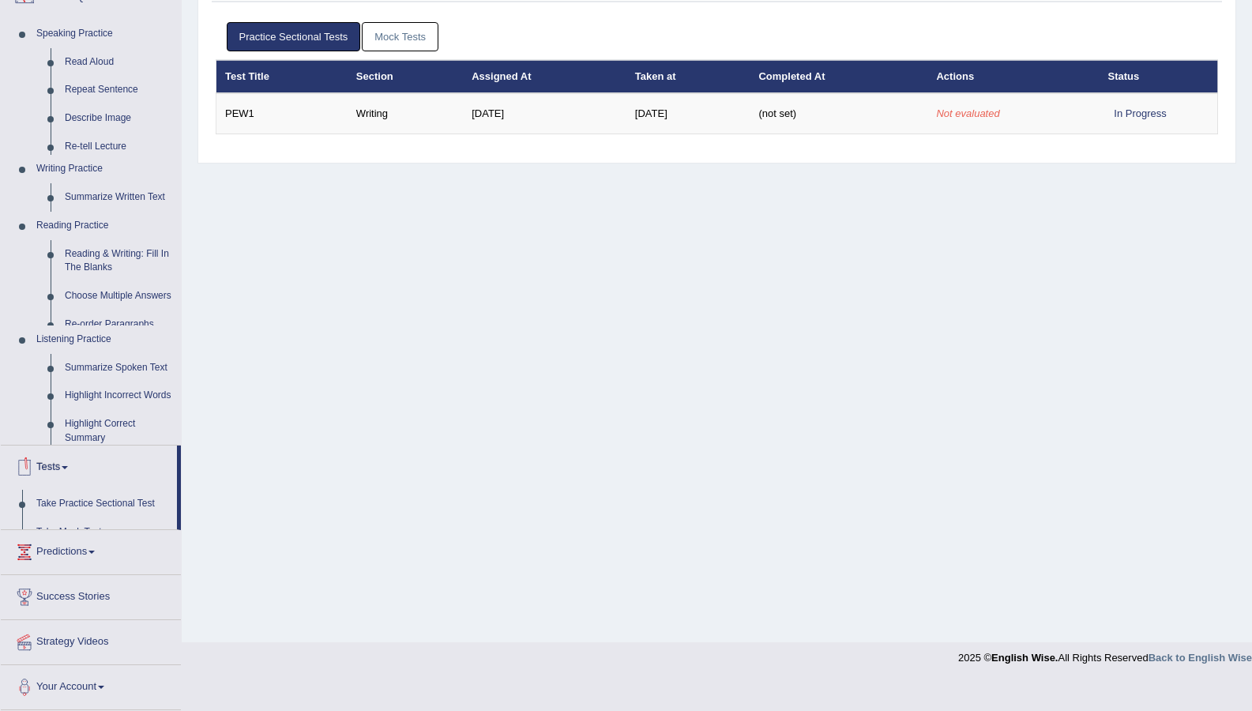
scroll to position [118, 0]
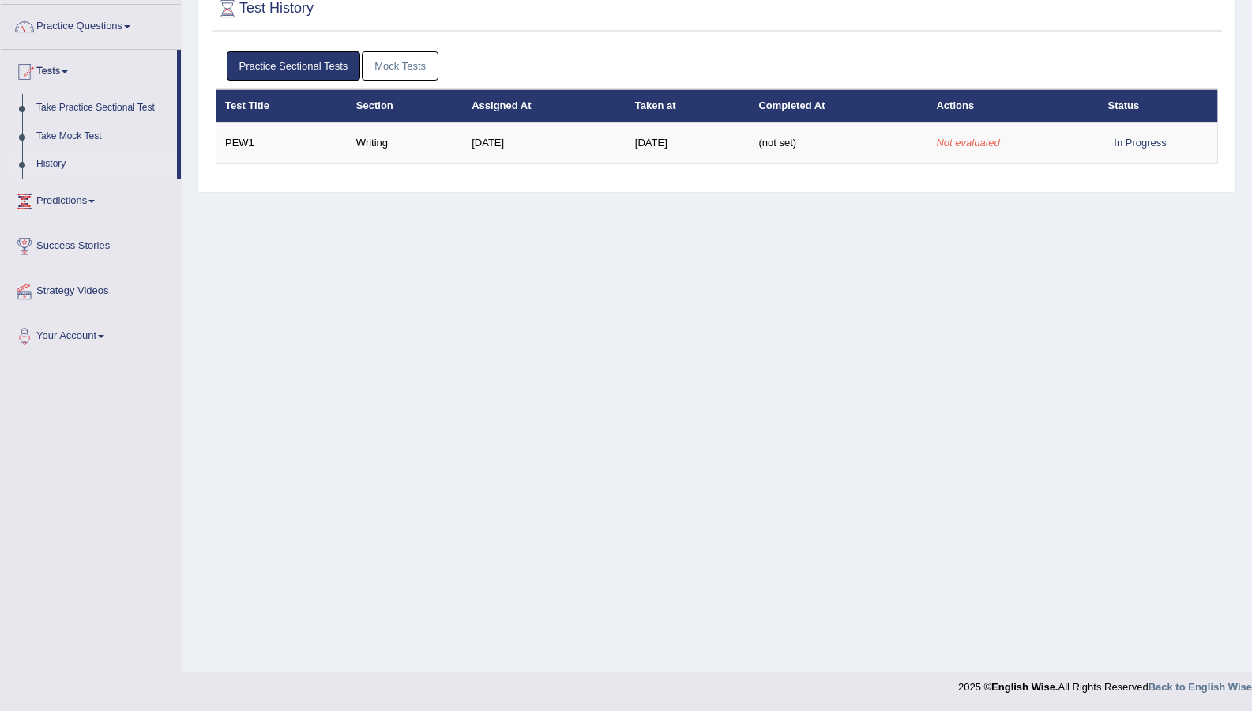
click at [45, 199] on link "Predictions" at bounding box center [91, 198] width 180 height 39
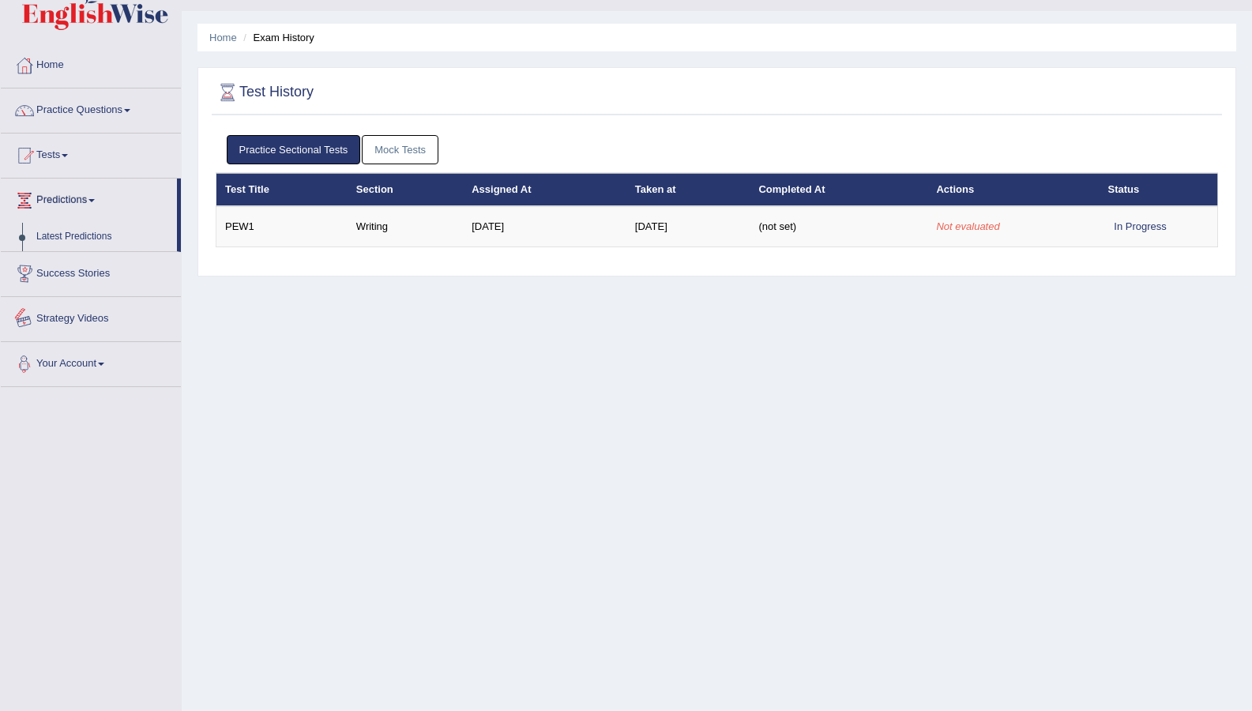
scroll to position [0, 0]
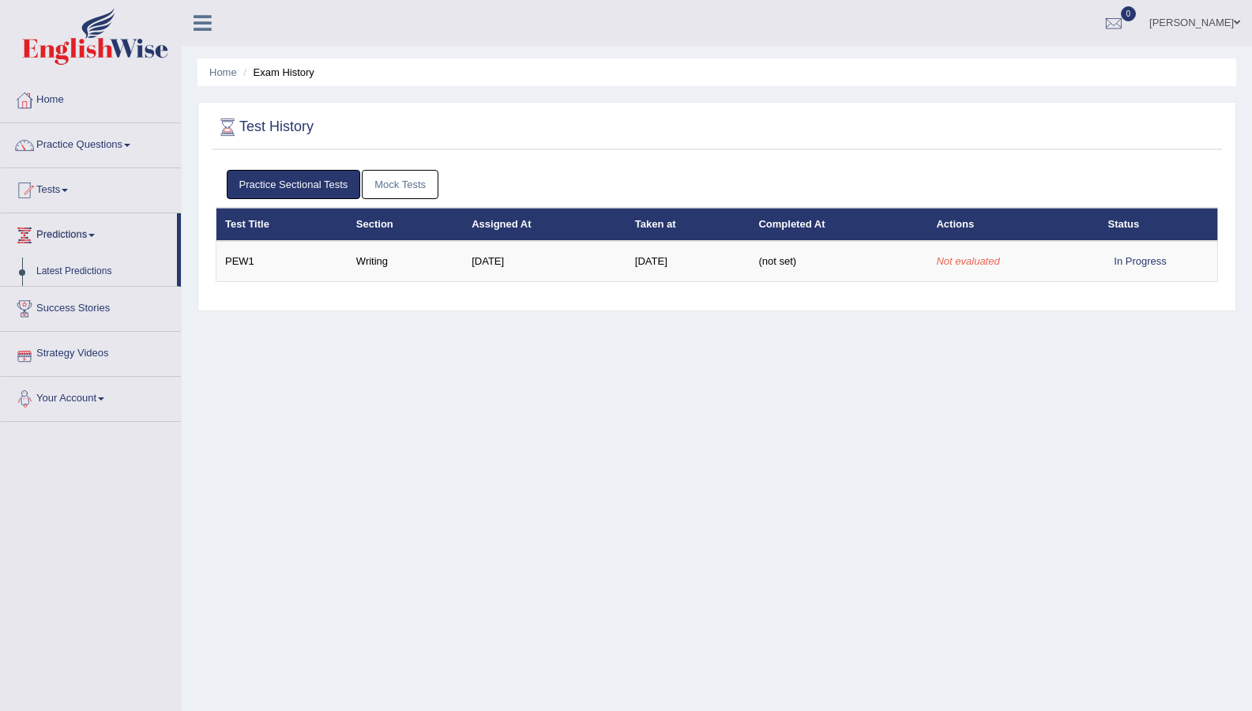
click at [54, 264] on link "Latest Predictions" at bounding box center [103, 271] width 148 height 28
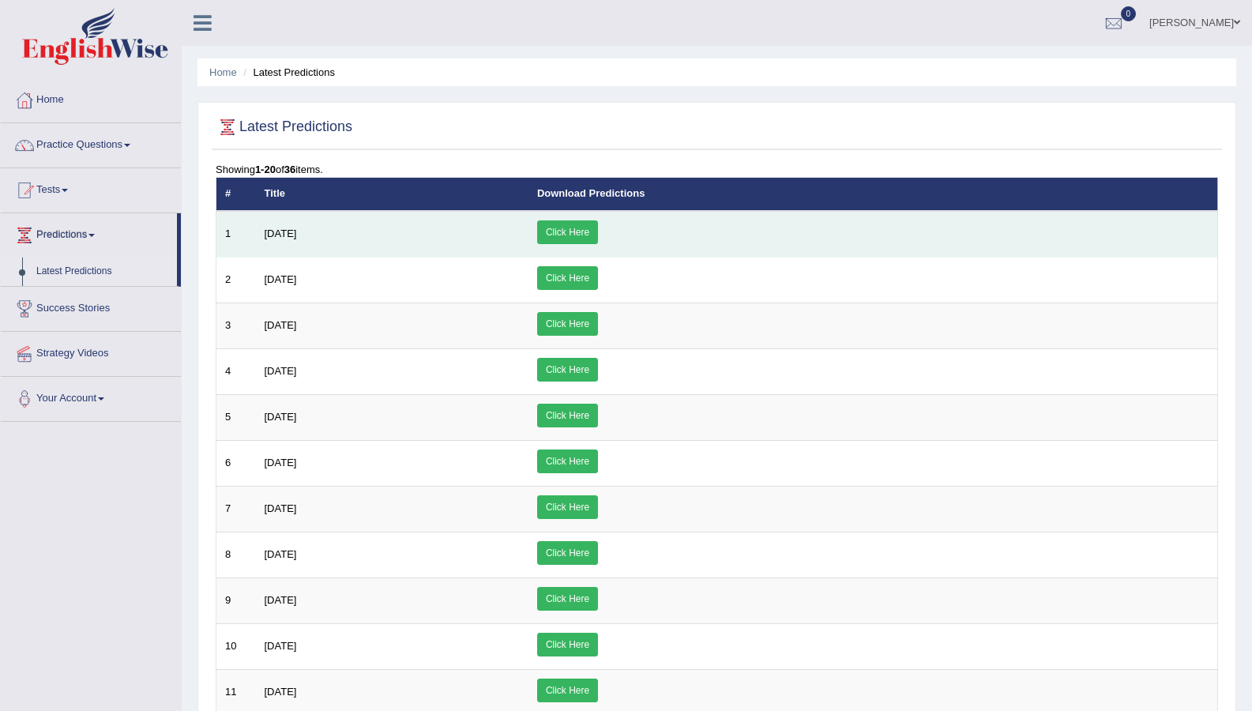
click at [598, 231] on link "Click Here" at bounding box center [567, 232] width 61 height 24
